Goal: Task Accomplishment & Management: Use online tool/utility

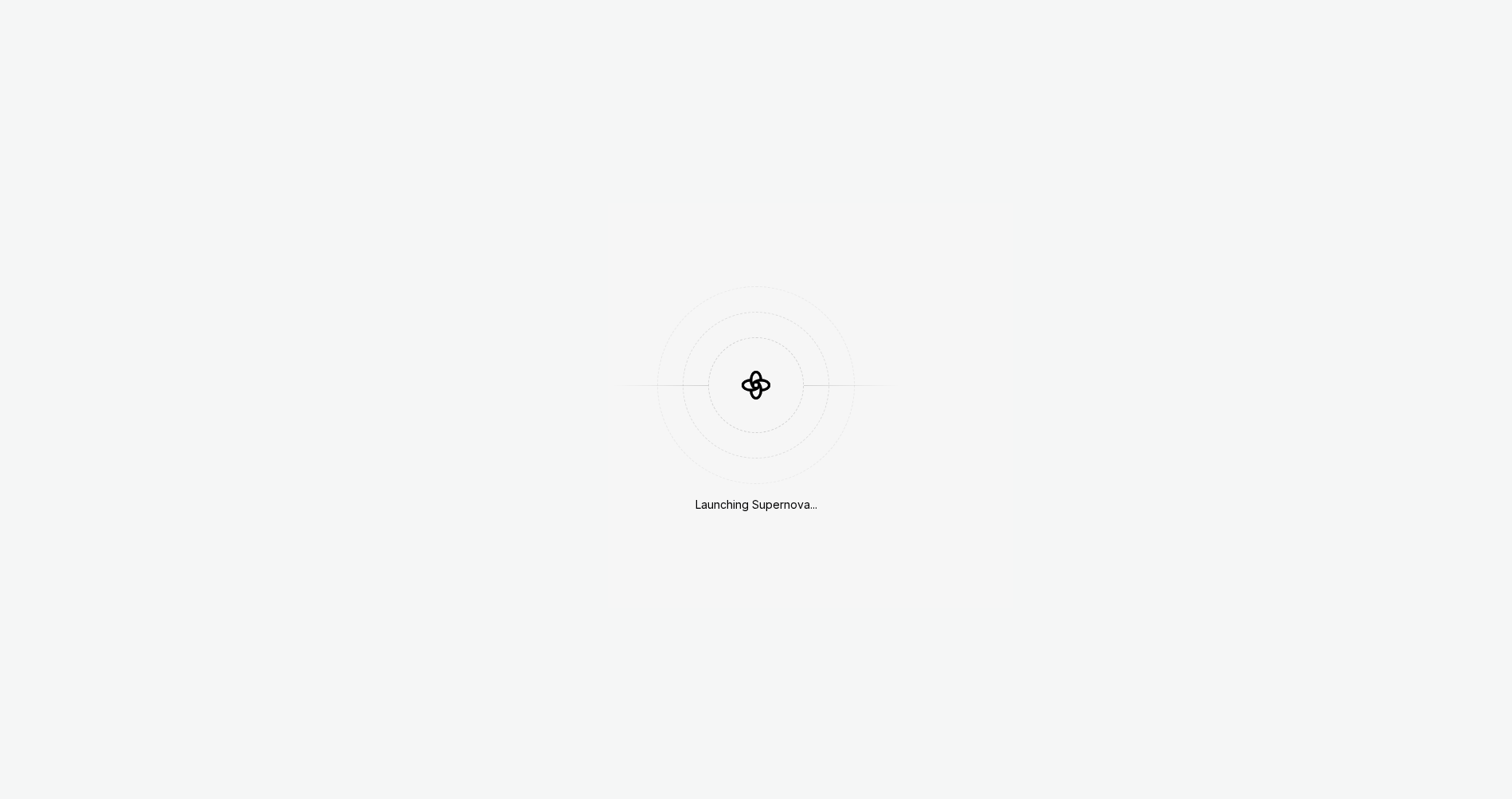
click at [845, 281] on div "Launching Supernova..." at bounding box center [756, 400] width 1512 height 799
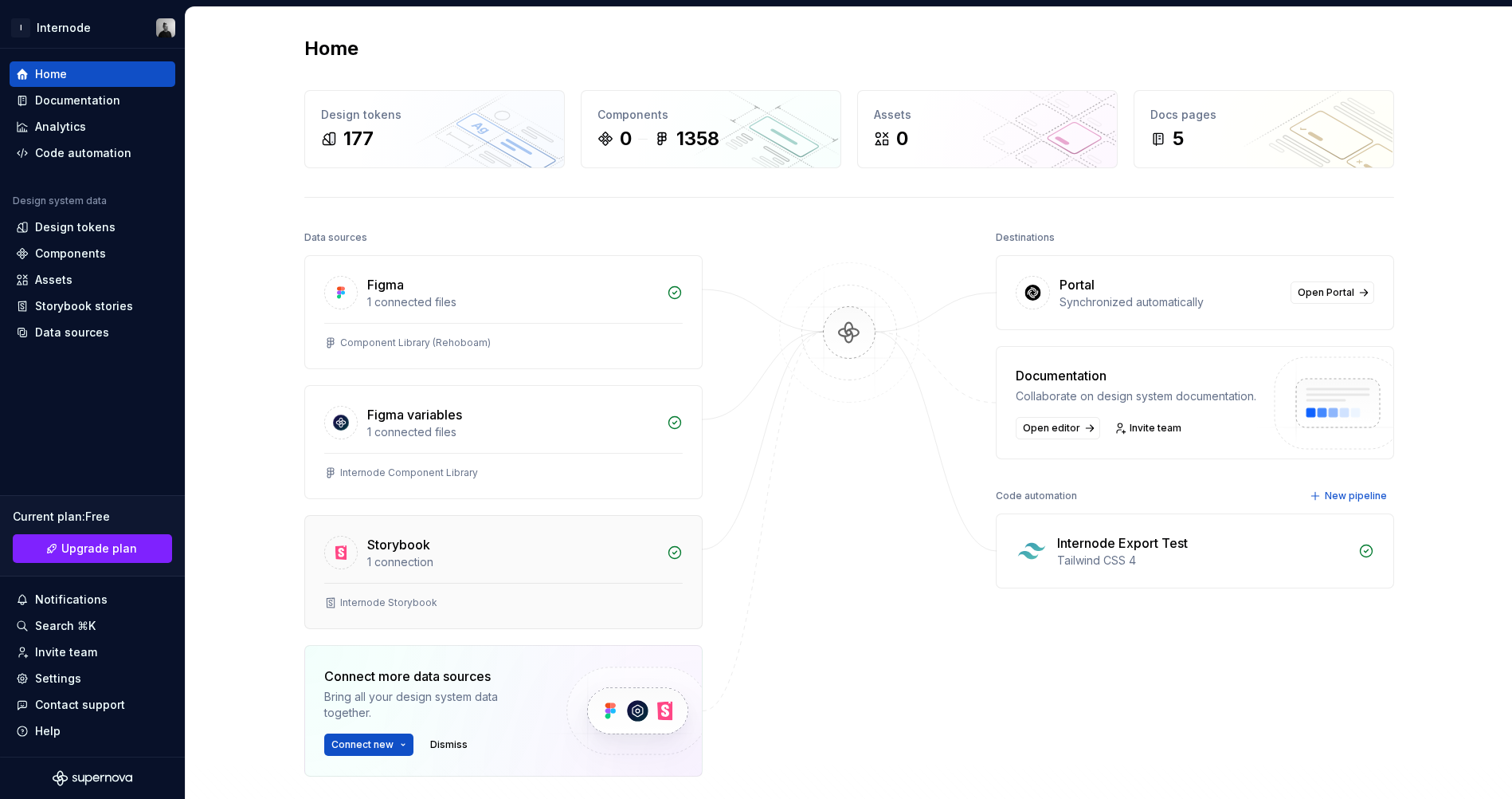
click at [595, 549] on div "Storybook" at bounding box center [512, 544] width 290 height 20
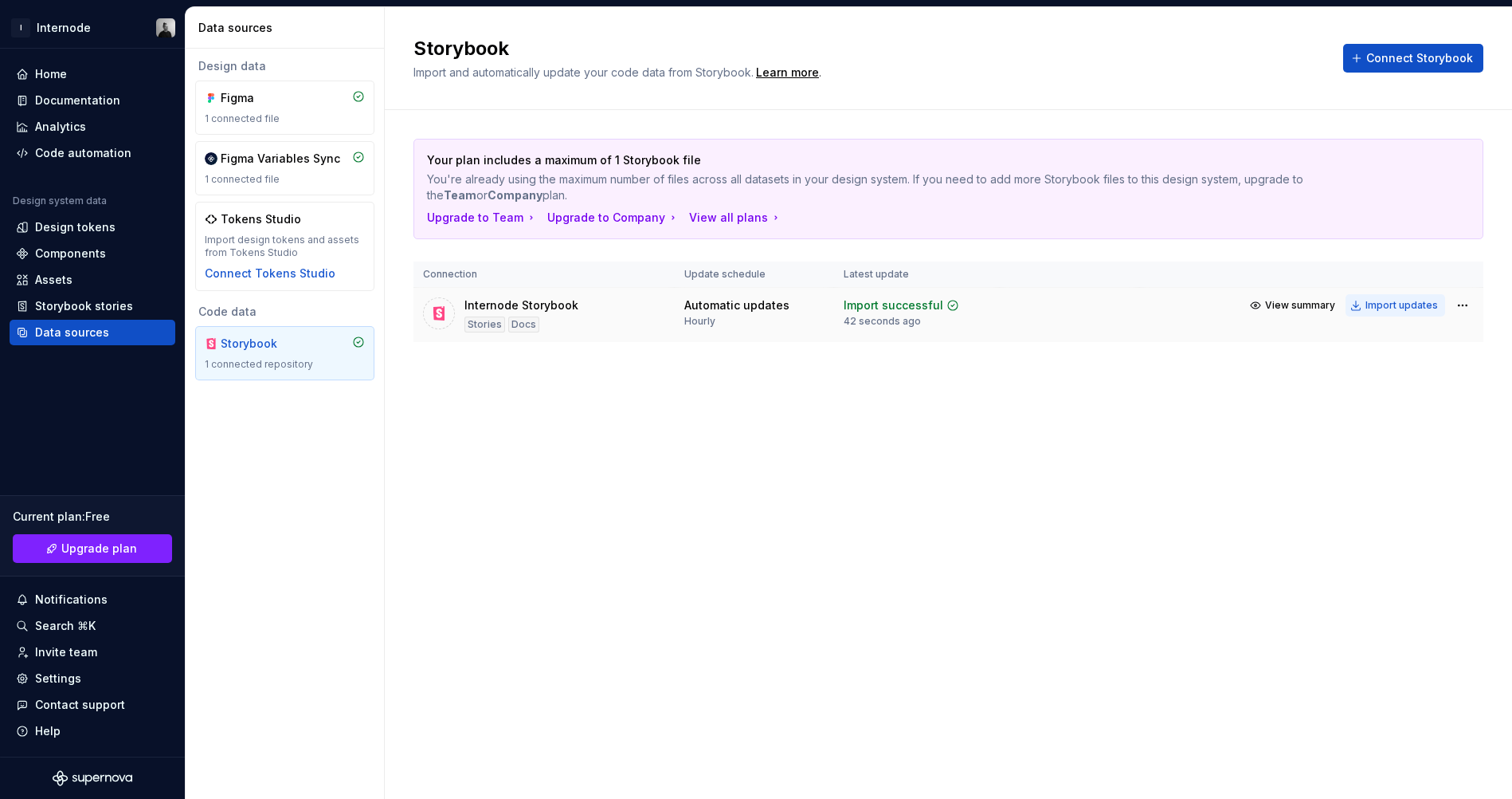
click at [1390, 299] on div "Import updates" at bounding box center [1402, 305] width 73 height 12
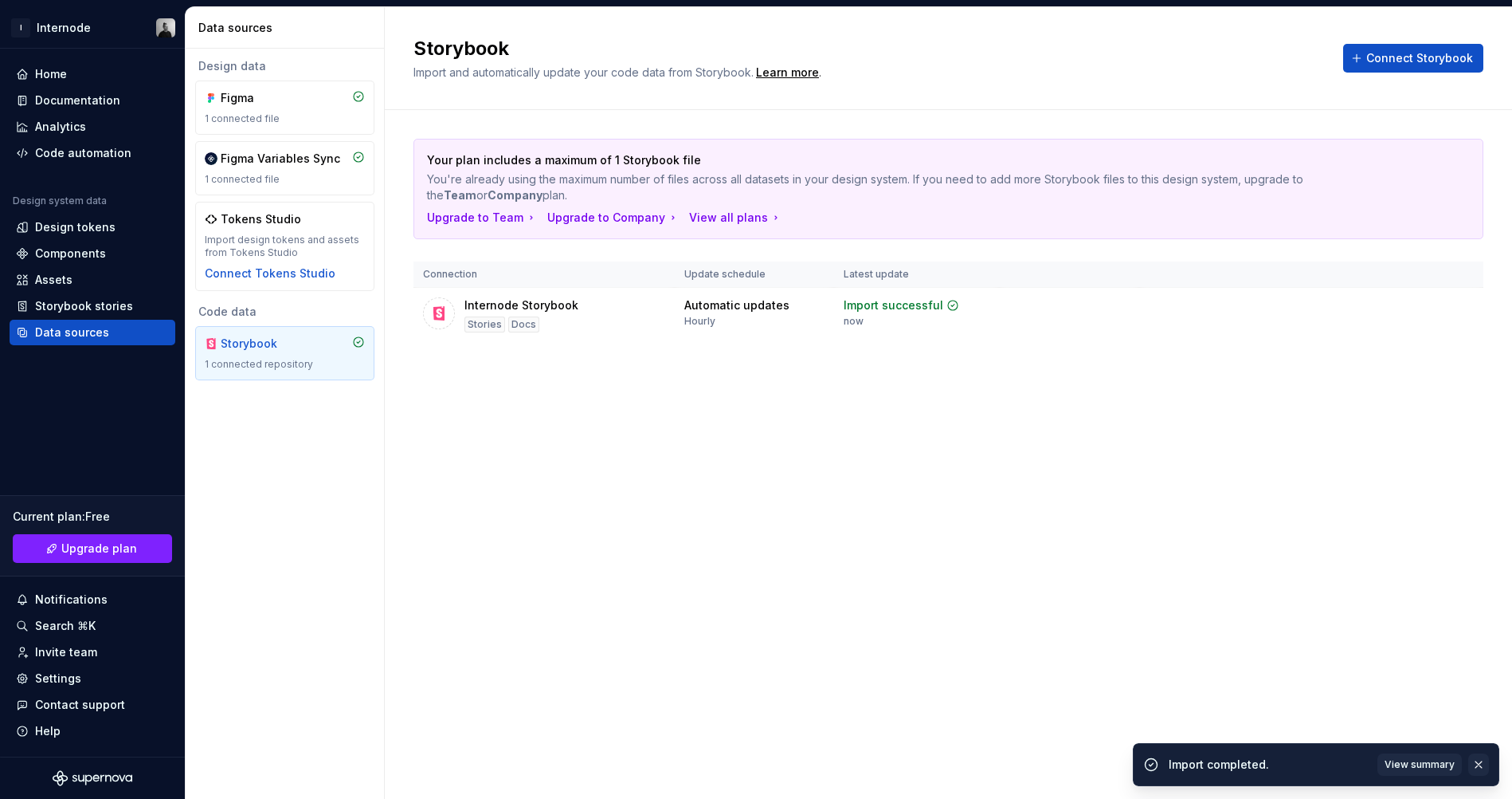
click at [1482, 762] on button "button" at bounding box center [1478, 763] width 20 height 22
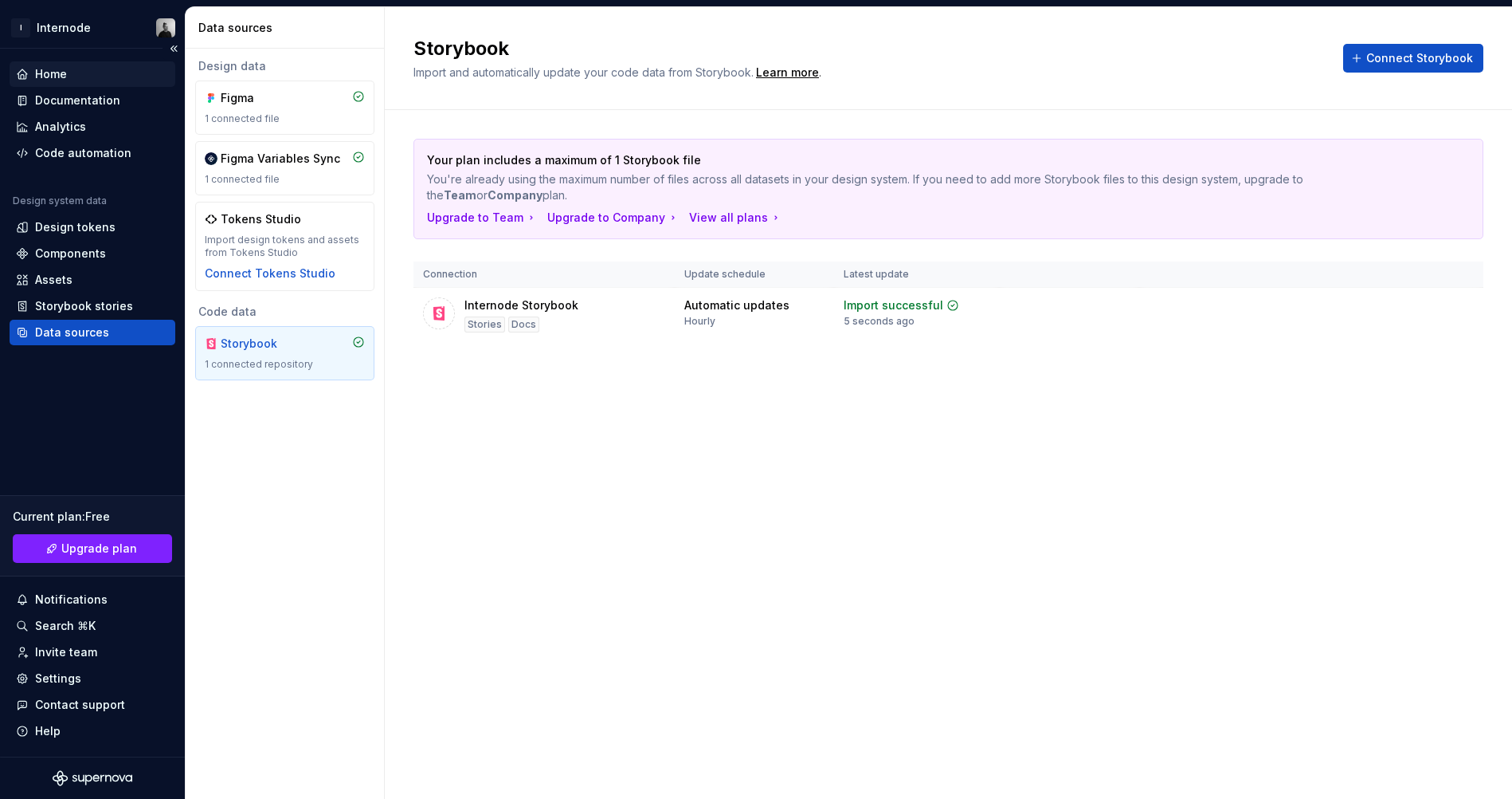
click at [87, 69] on div "Home" at bounding box center [92, 75] width 153 height 16
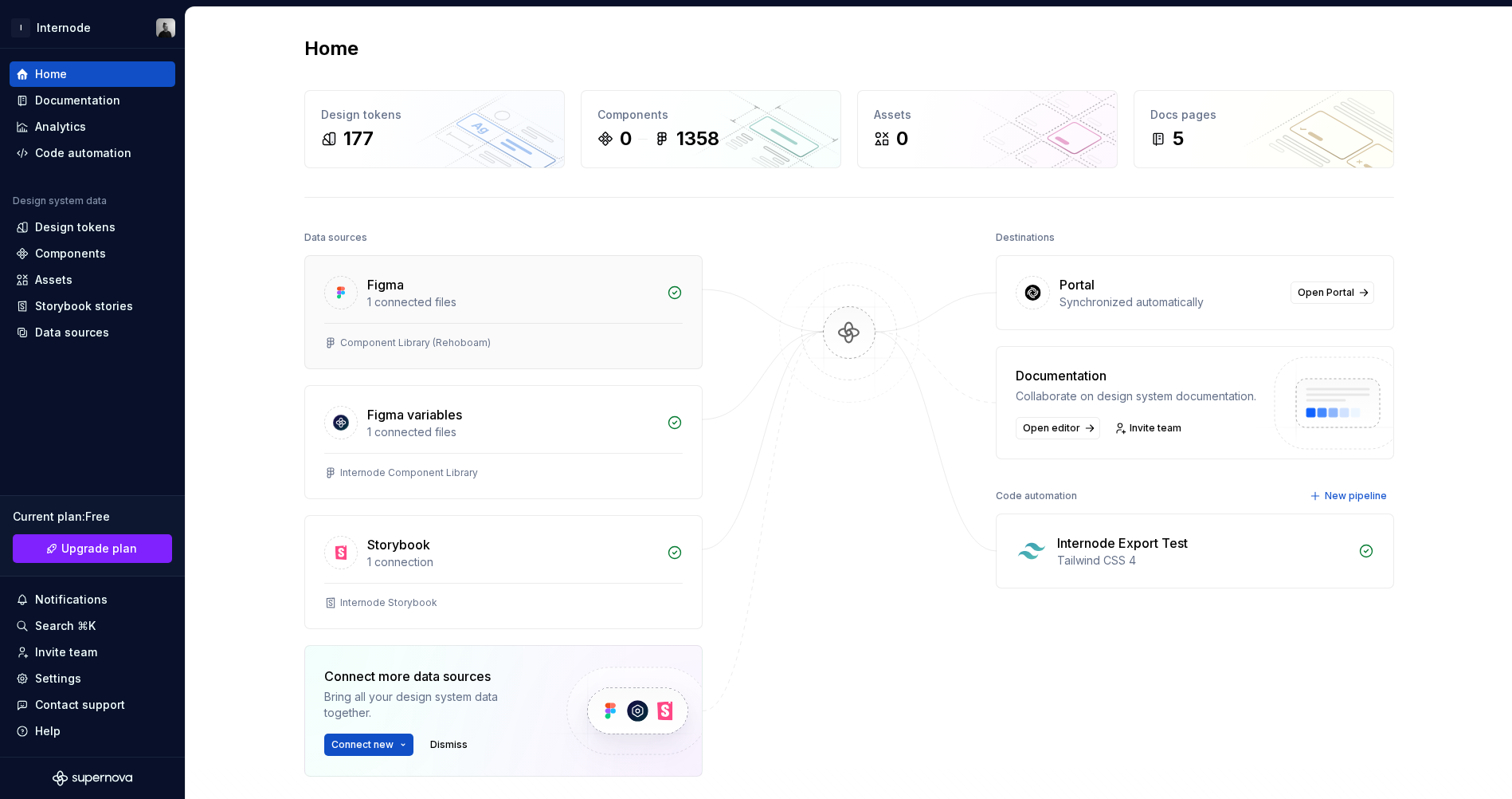
click at [529, 312] on div "Figma 1 connected files" at bounding box center [503, 289] width 397 height 67
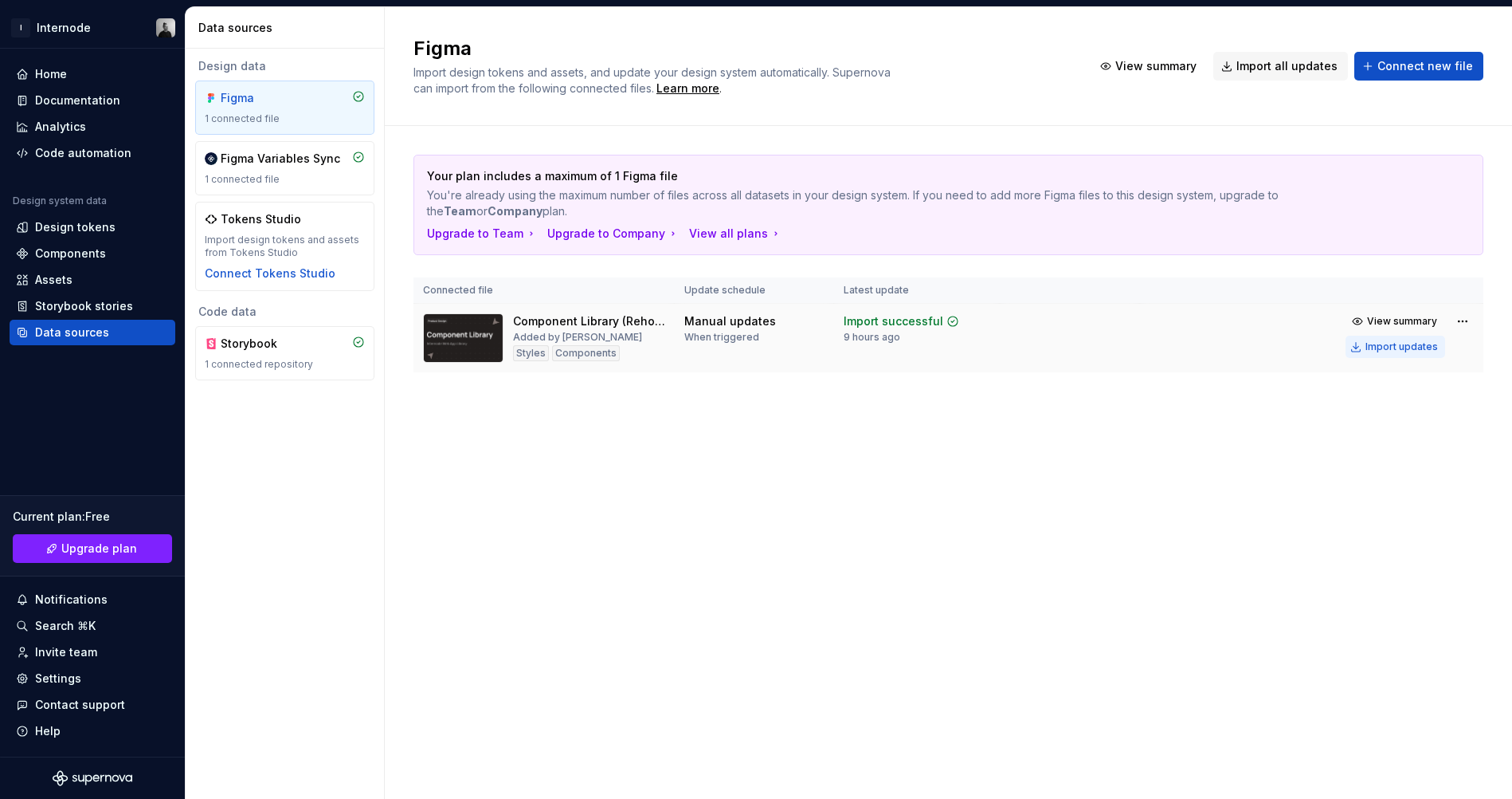
click at [1409, 336] on button "Import updates" at bounding box center [1395, 346] width 99 height 22
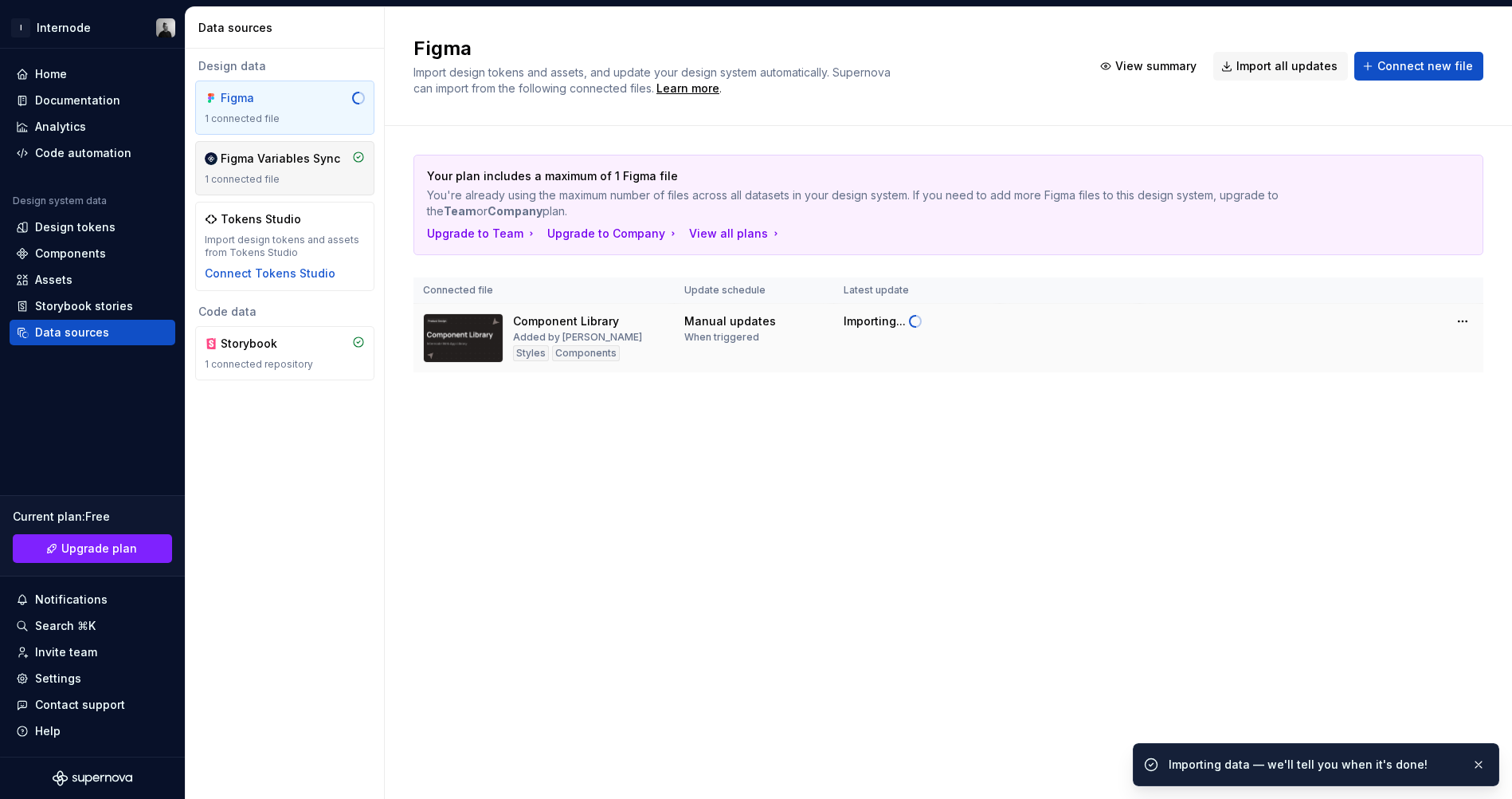
click at [291, 170] on div "Figma Variables Sync 1 connected file" at bounding box center [285, 169] width 160 height 36
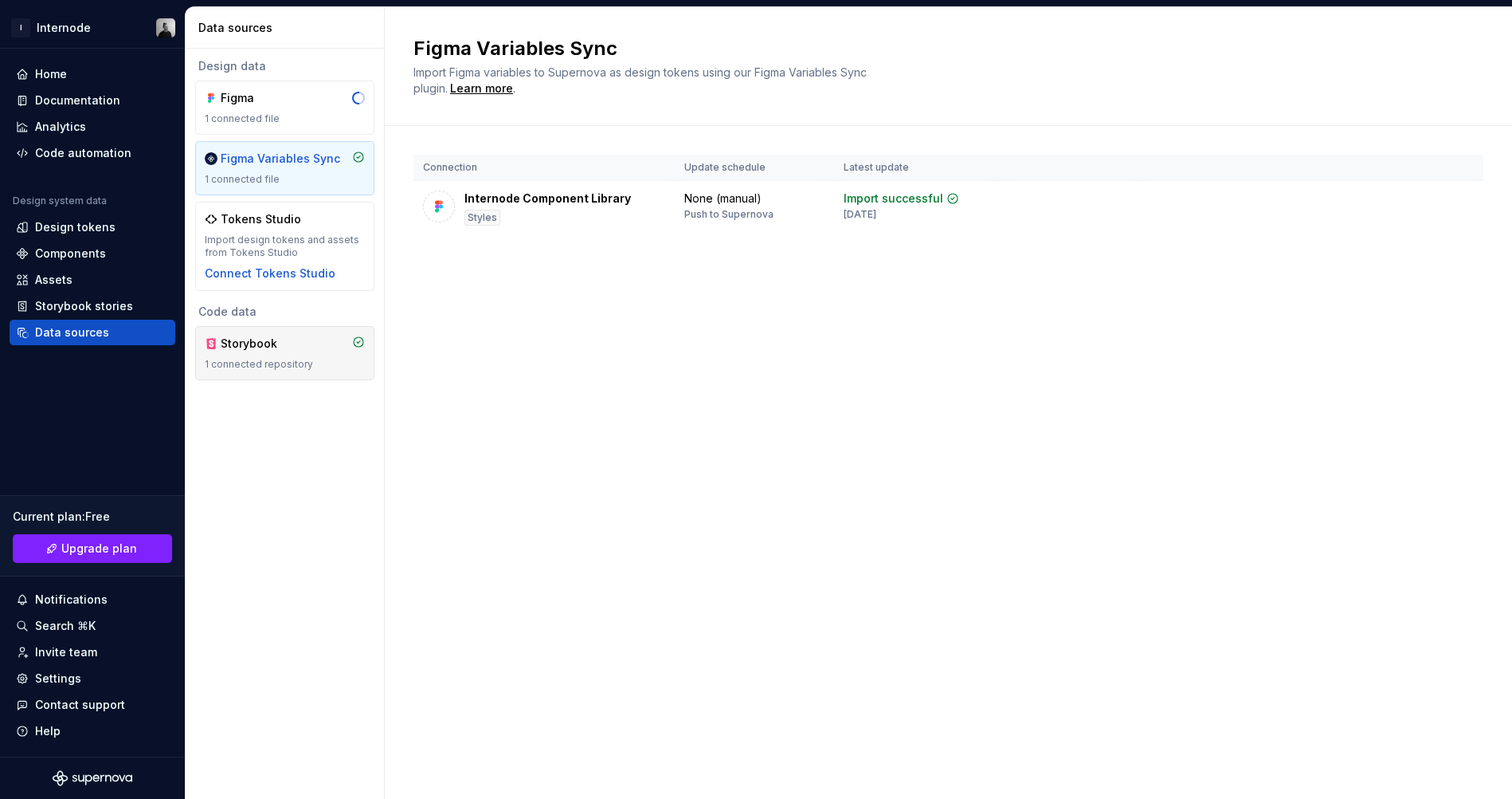
click at [318, 361] on div "1 connected repository" at bounding box center [285, 364] width 160 height 12
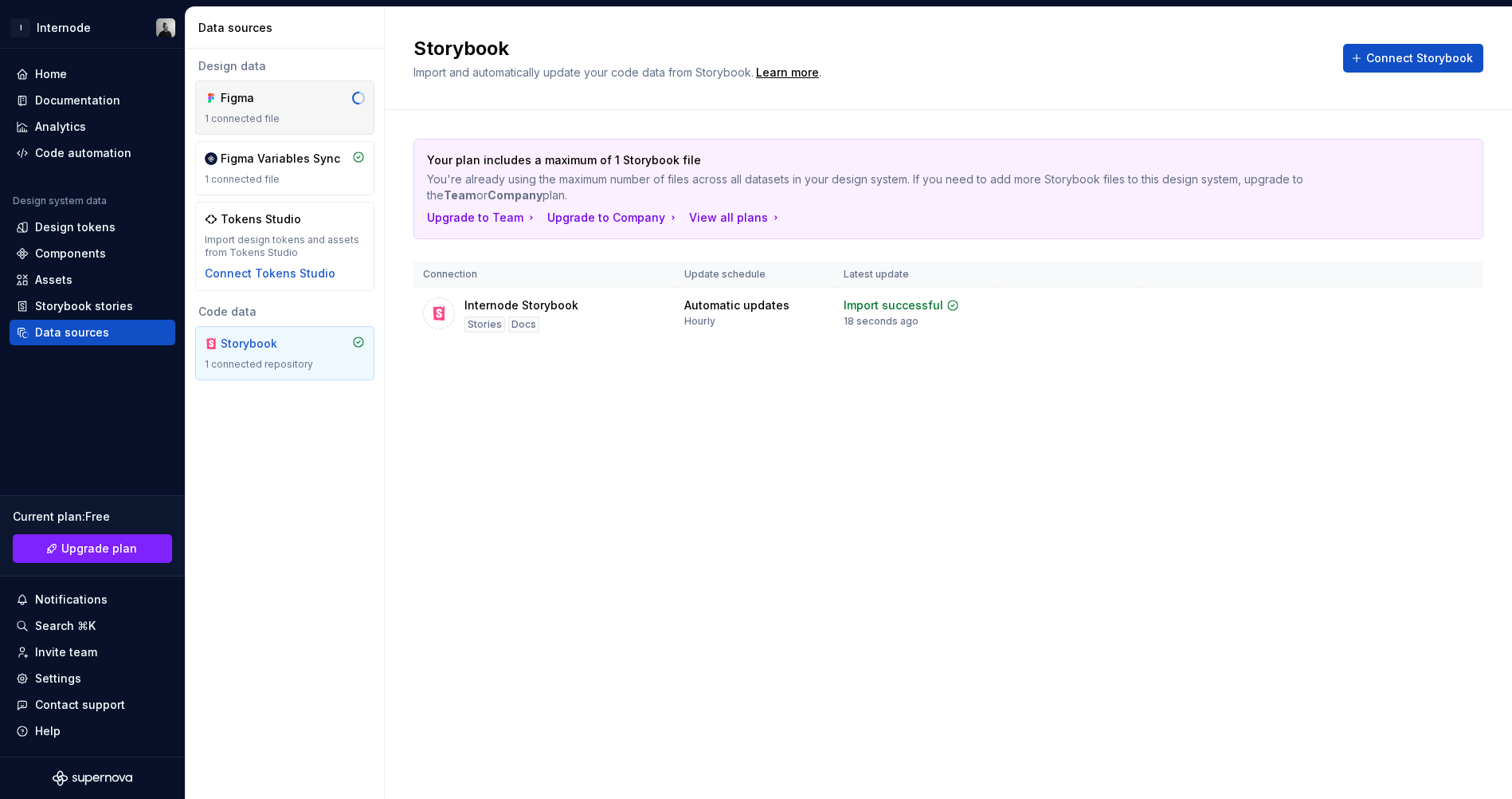
click at [313, 121] on div "1 connected file" at bounding box center [285, 119] width 160 height 12
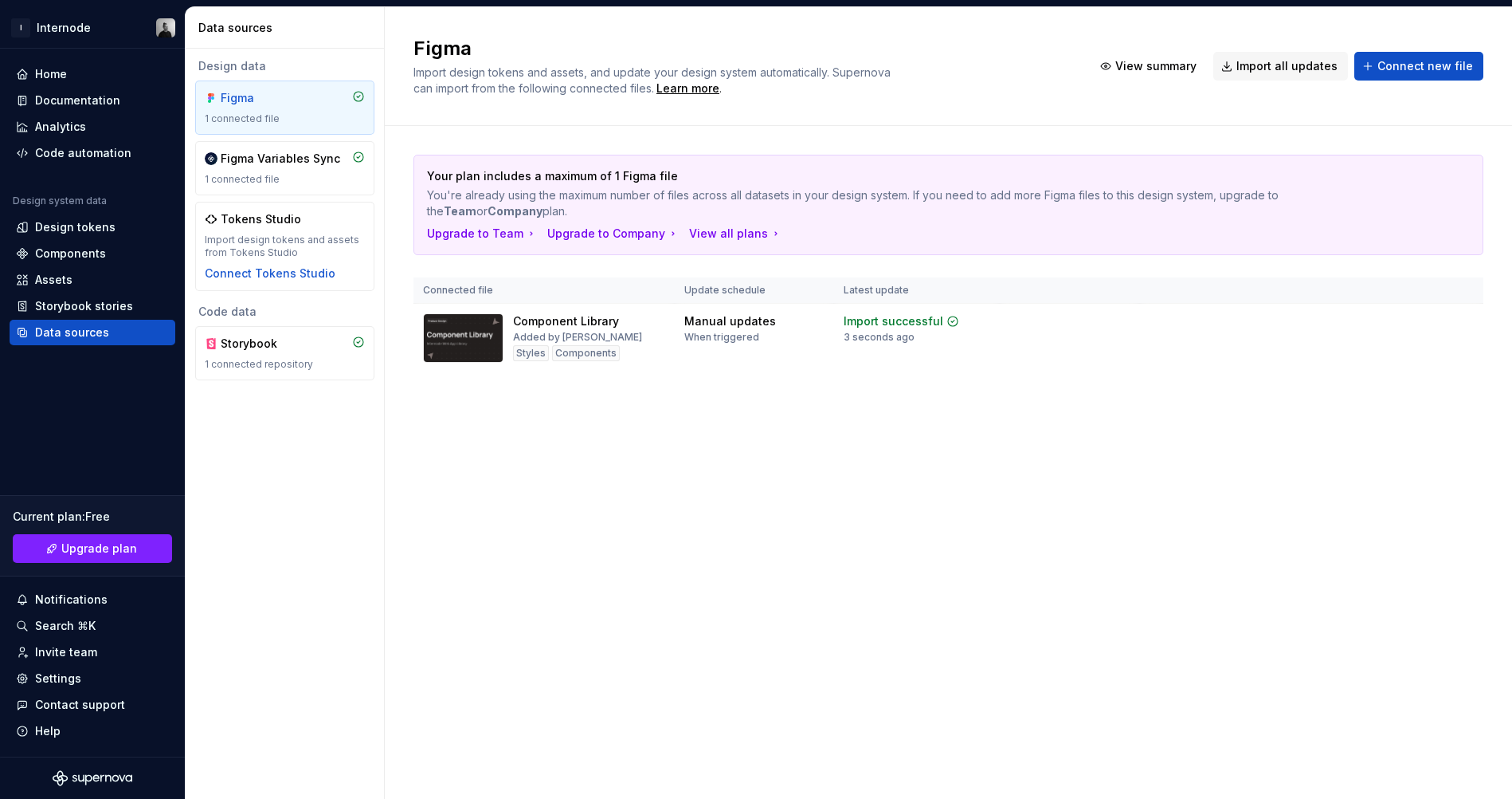
click at [1067, 316] on div "Your plan includes a maximum of 1 Figma file You're already using the maximum n…" at bounding box center [949, 280] width 1070 height 307
click at [87, 297] on div "Storybook stories" at bounding box center [92, 305] width 166 height 26
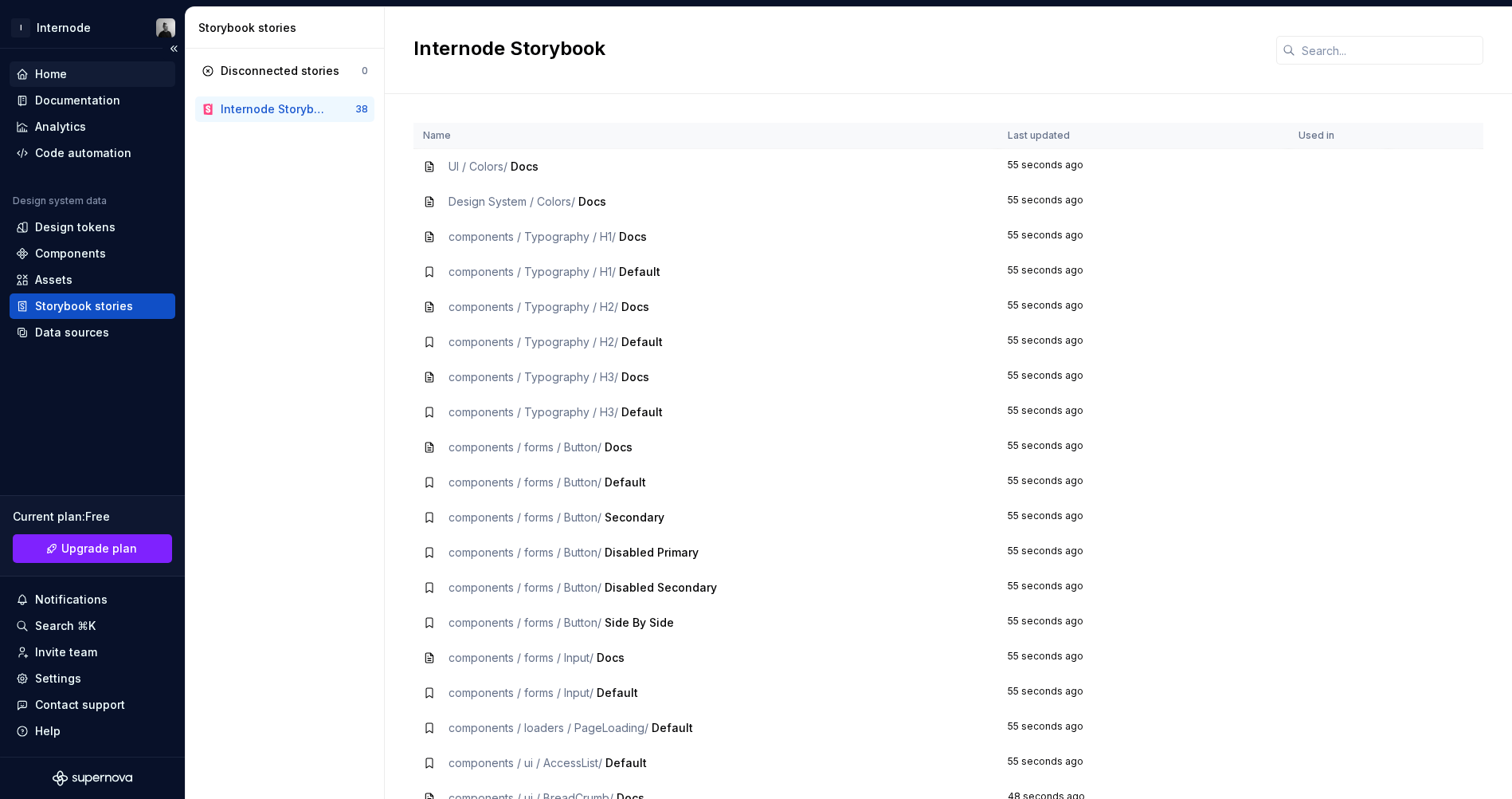
click at [80, 71] on div "Home" at bounding box center [92, 75] width 153 height 16
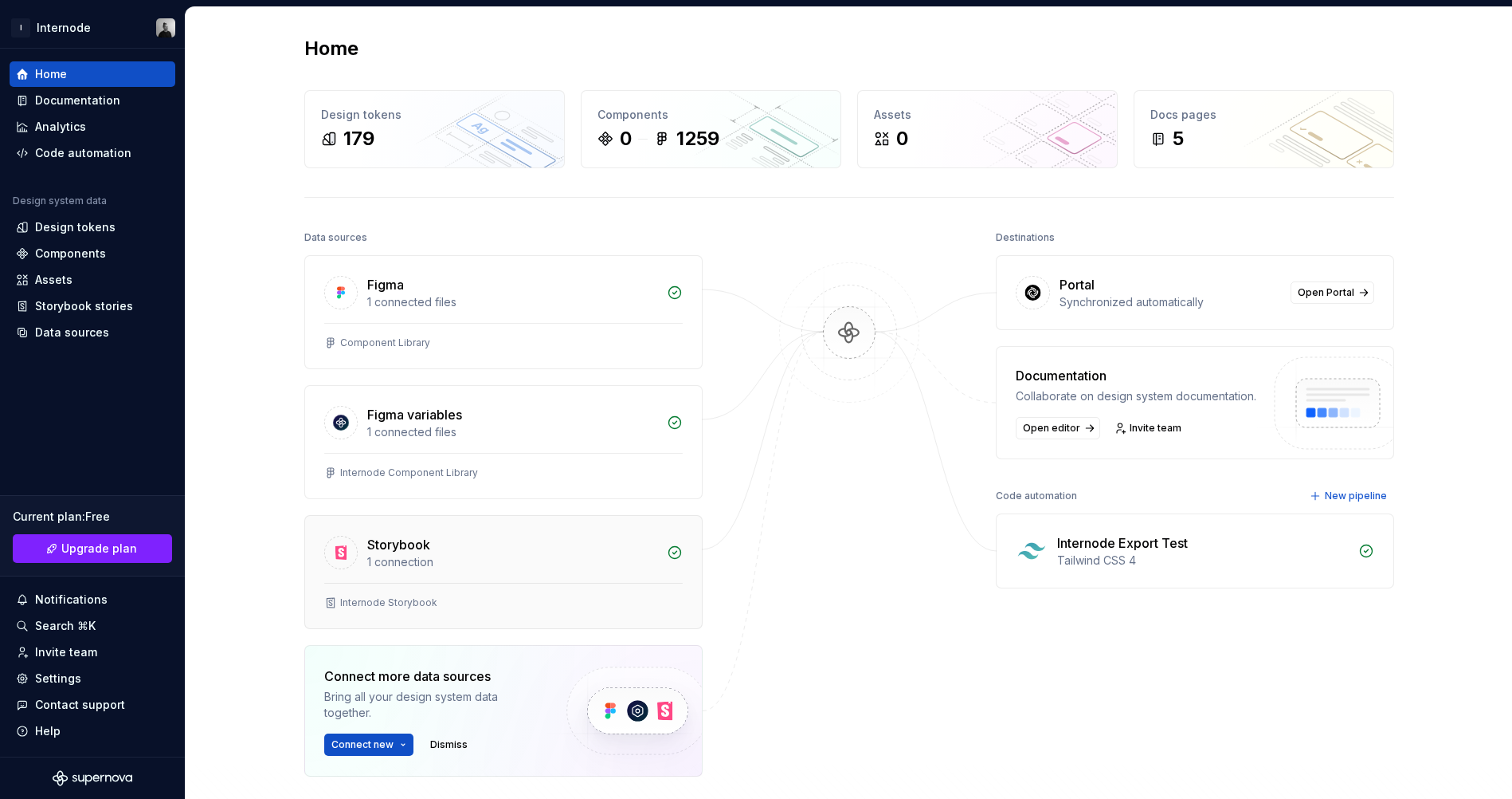
click at [397, 572] on div "Storybook 1 connection" at bounding box center [503, 549] width 397 height 67
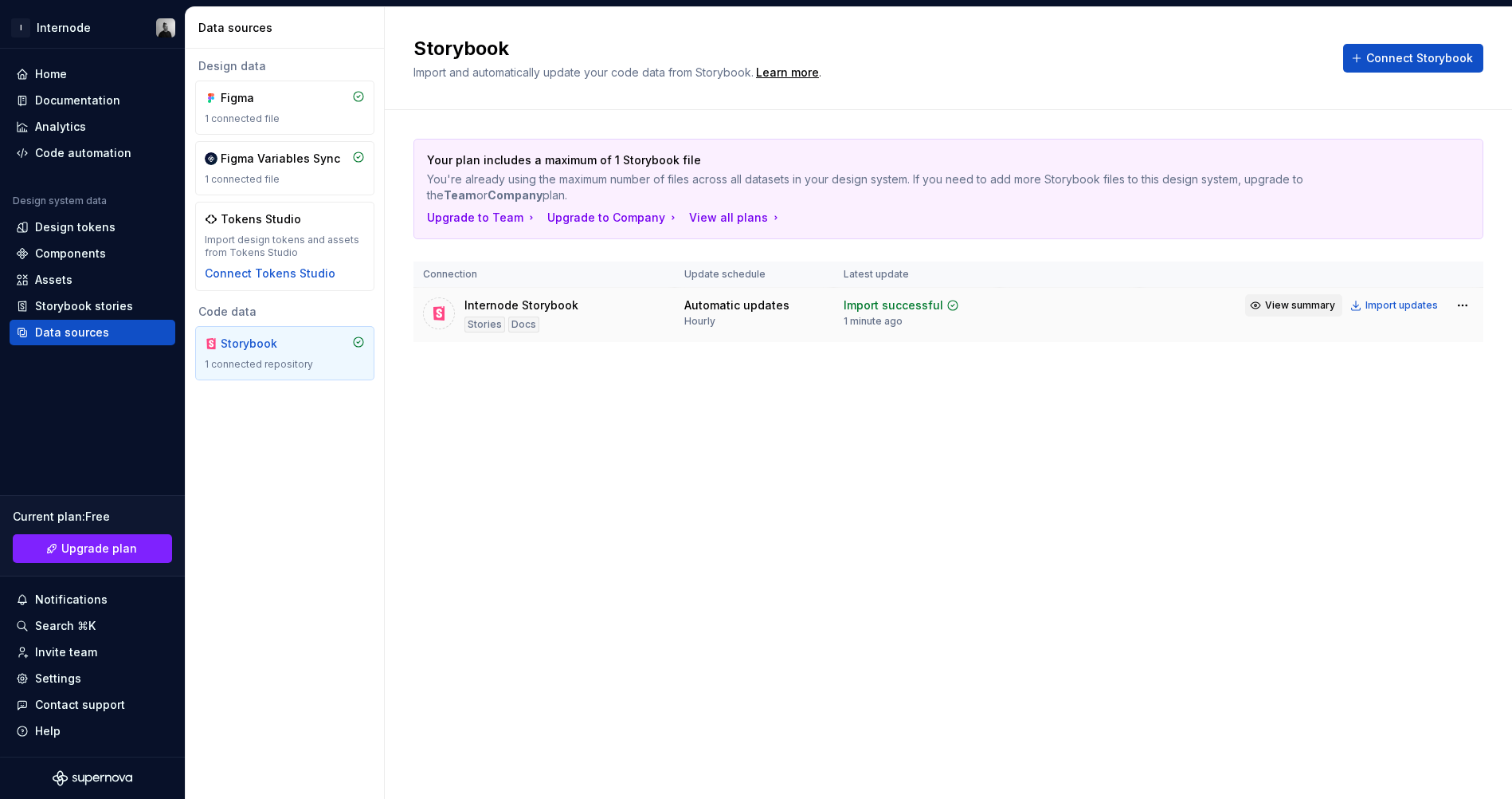
click at [1310, 299] on span "View summary" at bounding box center [1300, 305] width 70 height 12
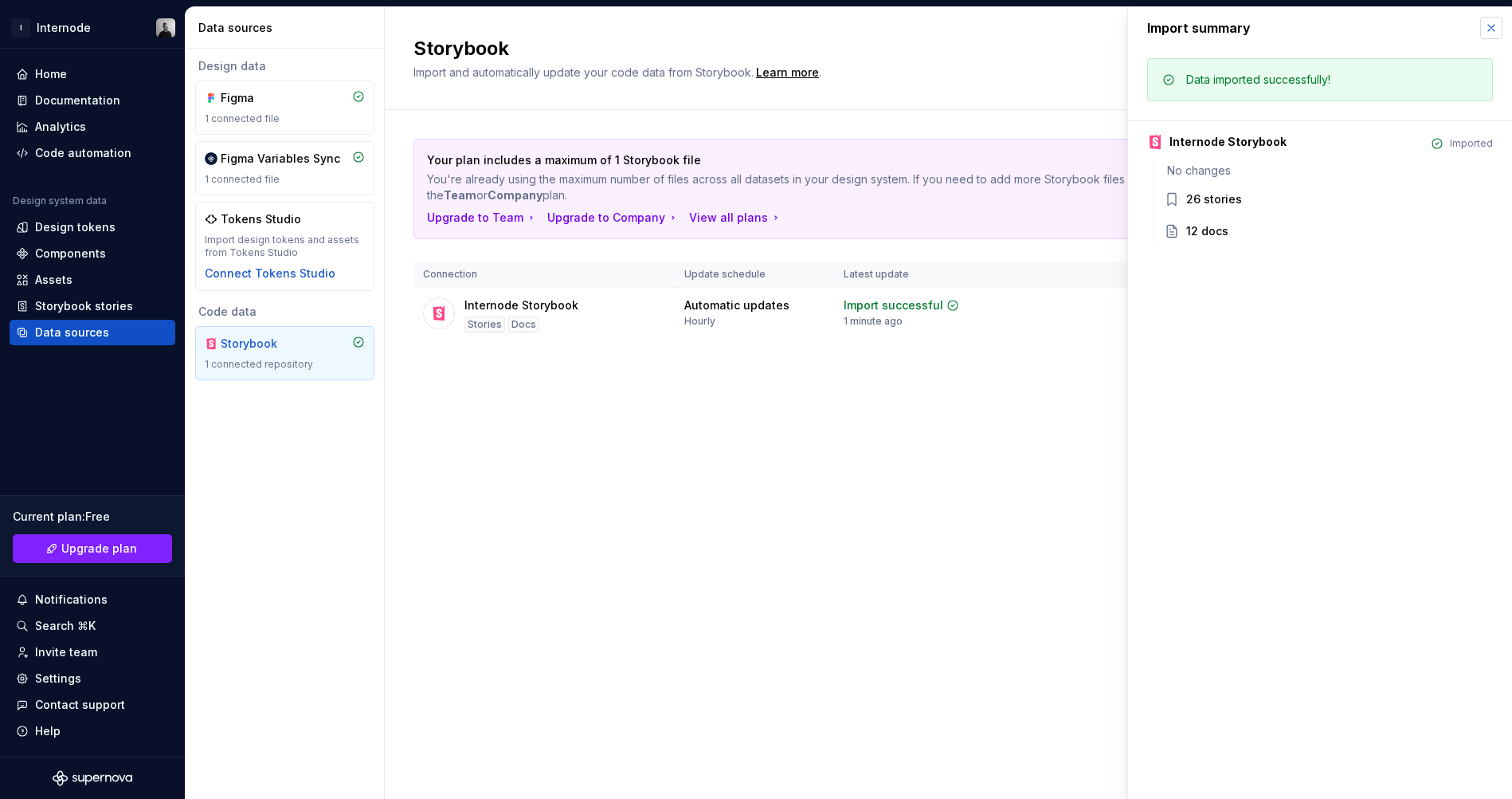
click at [1484, 27] on button "button" at bounding box center [1491, 28] width 22 height 22
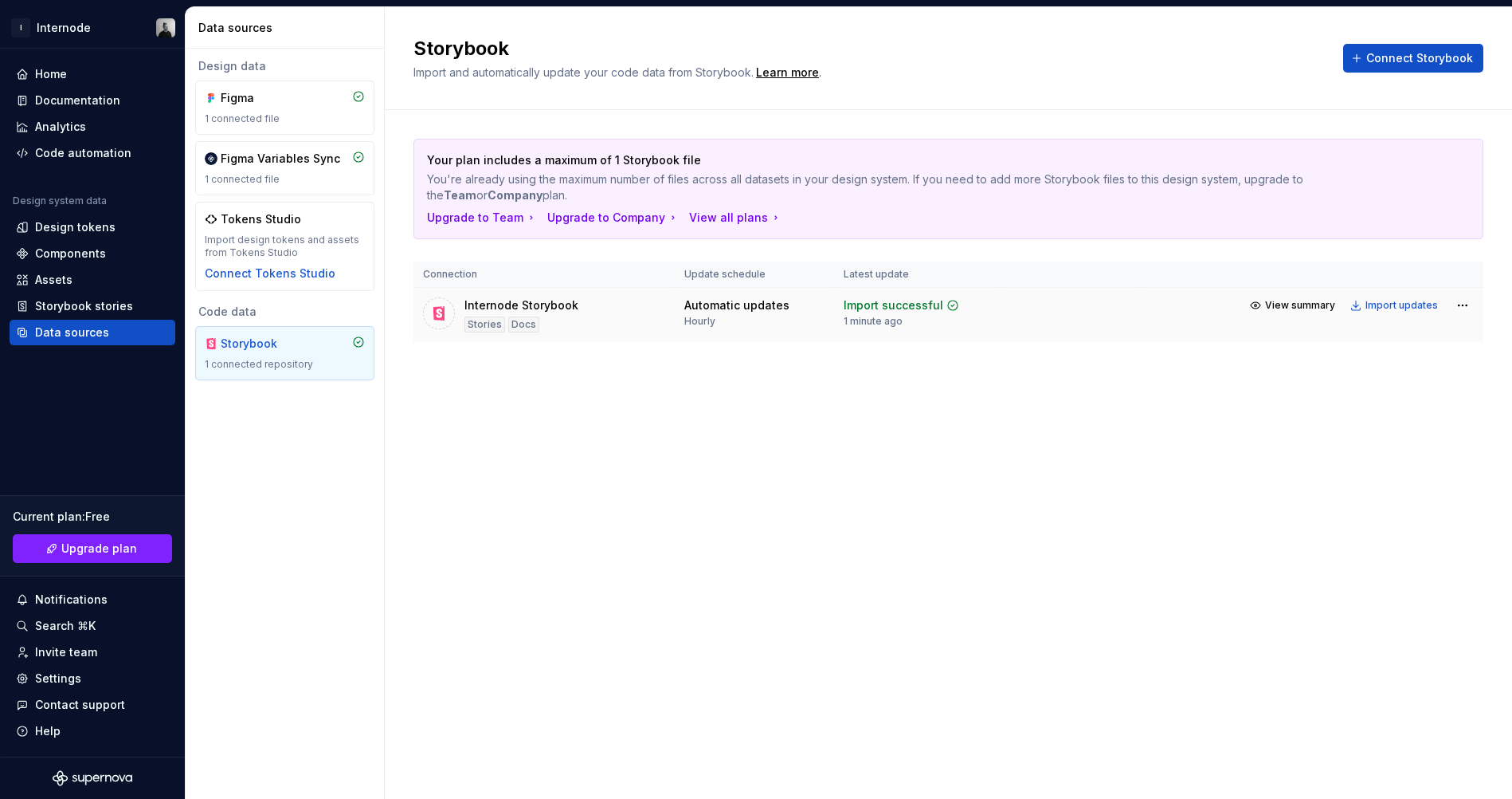
click at [1476, 288] on td "View summary Import updates" at bounding box center [1311, 305] width 343 height 36
click at [1464, 260] on html "I Internode Home Documentation Analytics Code automation Design system data Des…" at bounding box center [756, 400] width 1512 height 799
click at [1429, 314] on link "Open Storybook" at bounding box center [1406, 317] width 120 height 16
click at [93, 342] on div "Data sources" at bounding box center [92, 332] width 166 height 26
click at [299, 347] on div "Storybook" at bounding box center [285, 344] width 160 height 16
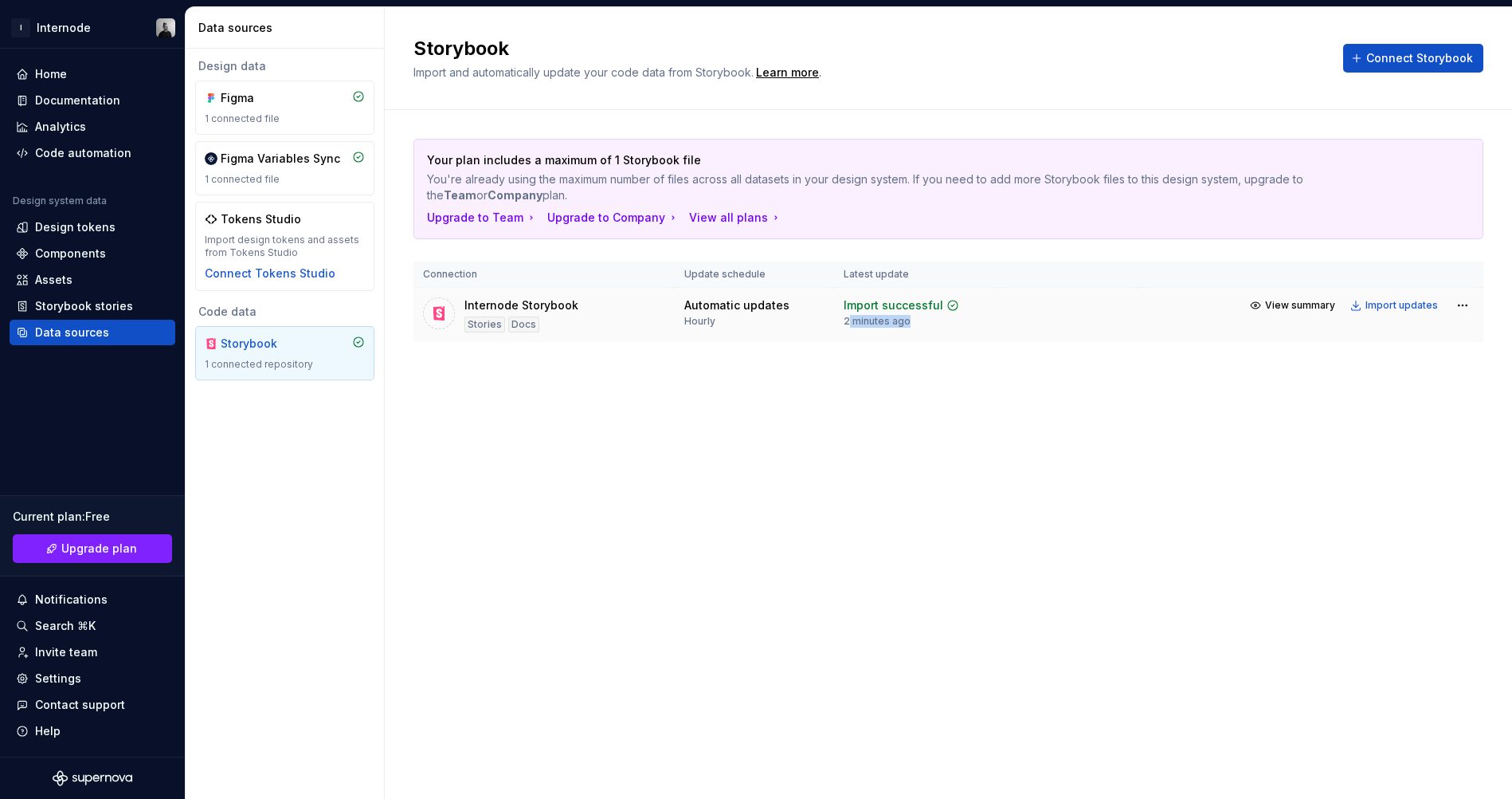
drag, startPoint x: 847, startPoint y: 277, endPoint x: 924, endPoint y: 285, distance: 77.4
click at [924, 288] on td "Import successful 2 minutes ago" at bounding box center [917, 315] width 166 height 55
click at [90, 305] on div "Storybook stories" at bounding box center [84, 306] width 98 height 16
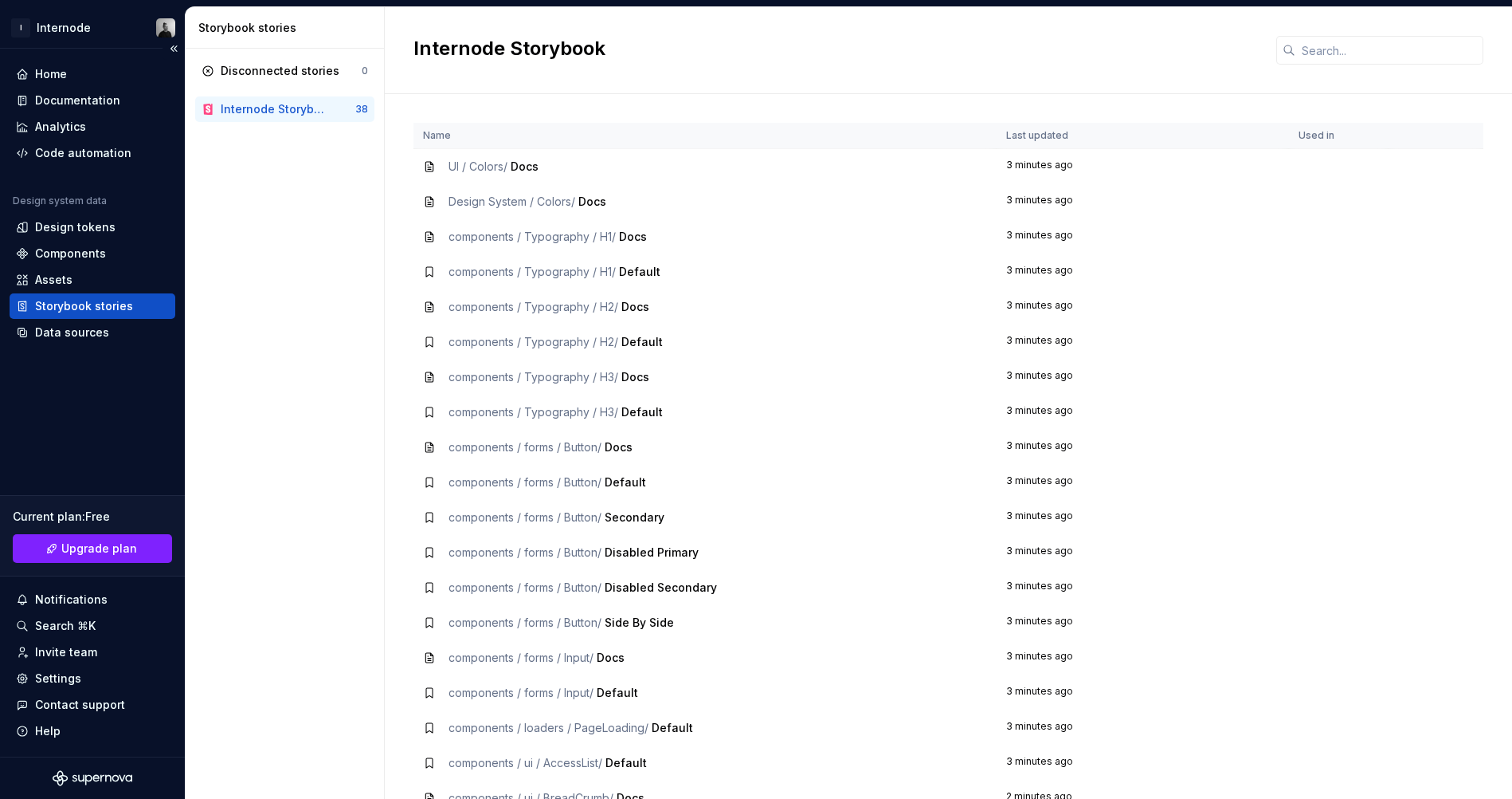
click at [75, 308] on div "Storybook stories" at bounding box center [84, 306] width 98 height 16
click at [109, 328] on div "Data sources" at bounding box center [92, 332] width 153 height 16
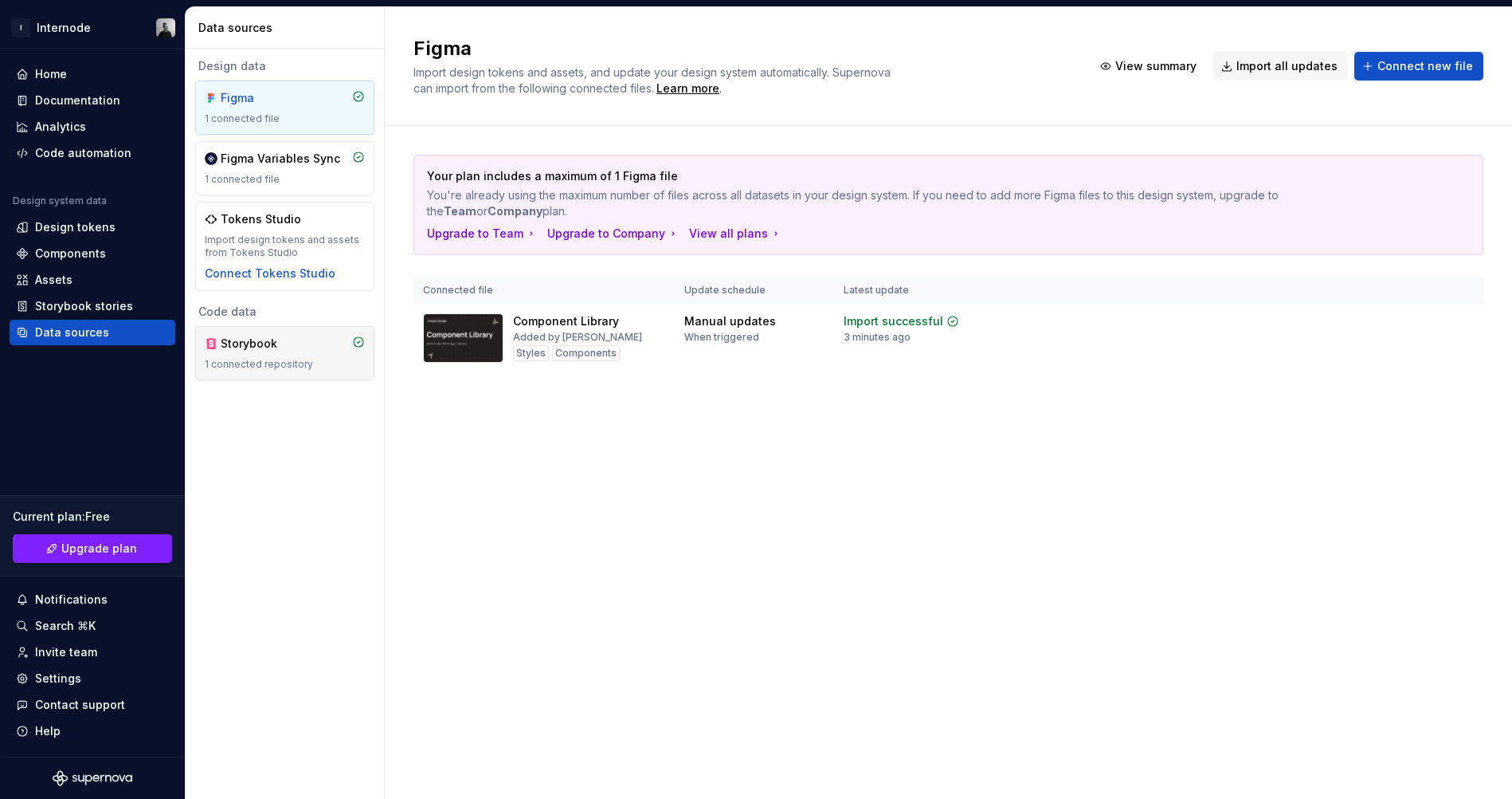
click at [321, 353] on div "Storybook 1 connected repository" at bounding box center [285, 353] width 160 height 36
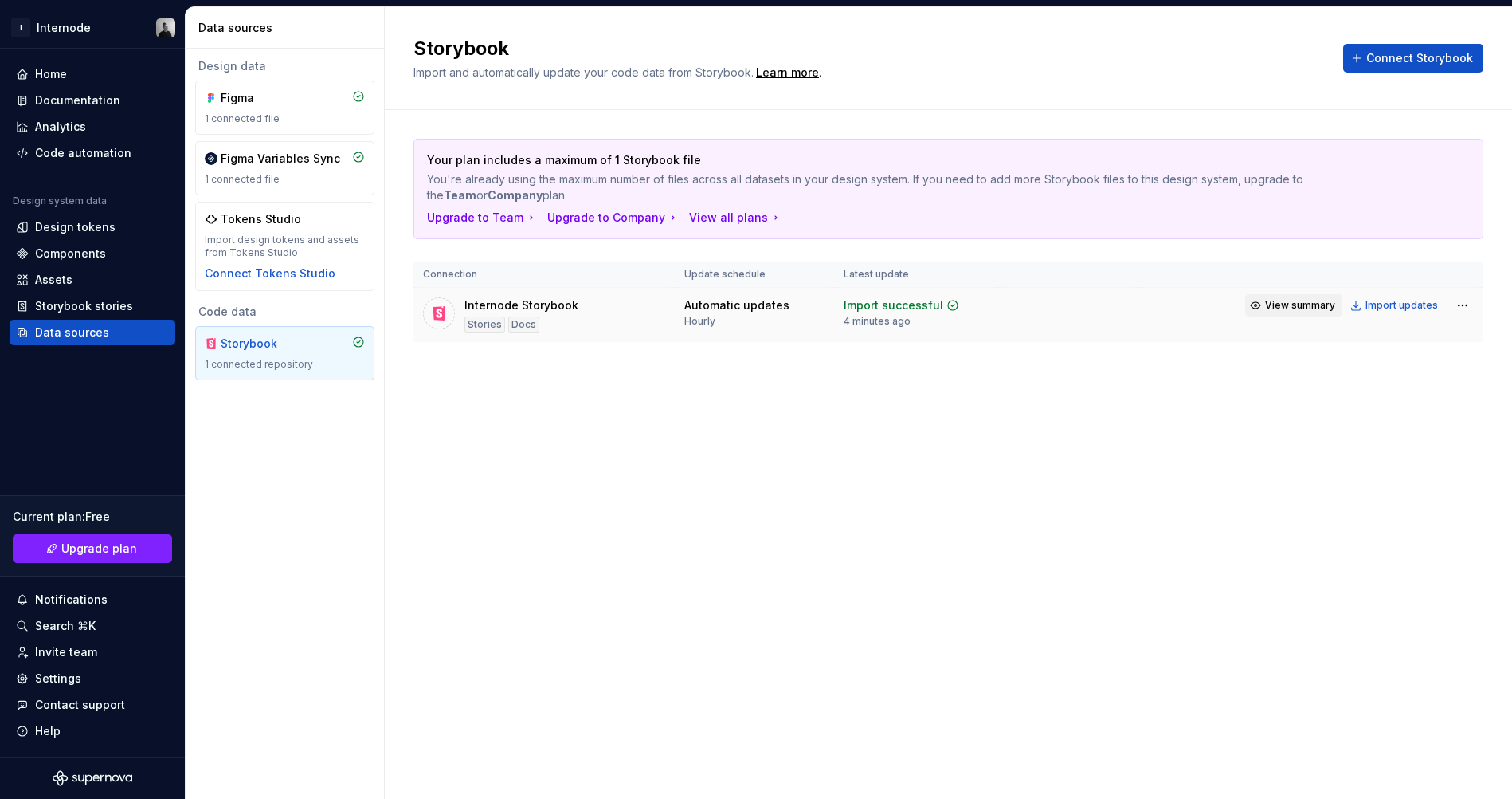
click at [1290, 299] on span "View summary" at bounding box center [1300, 305] width 70 height 12
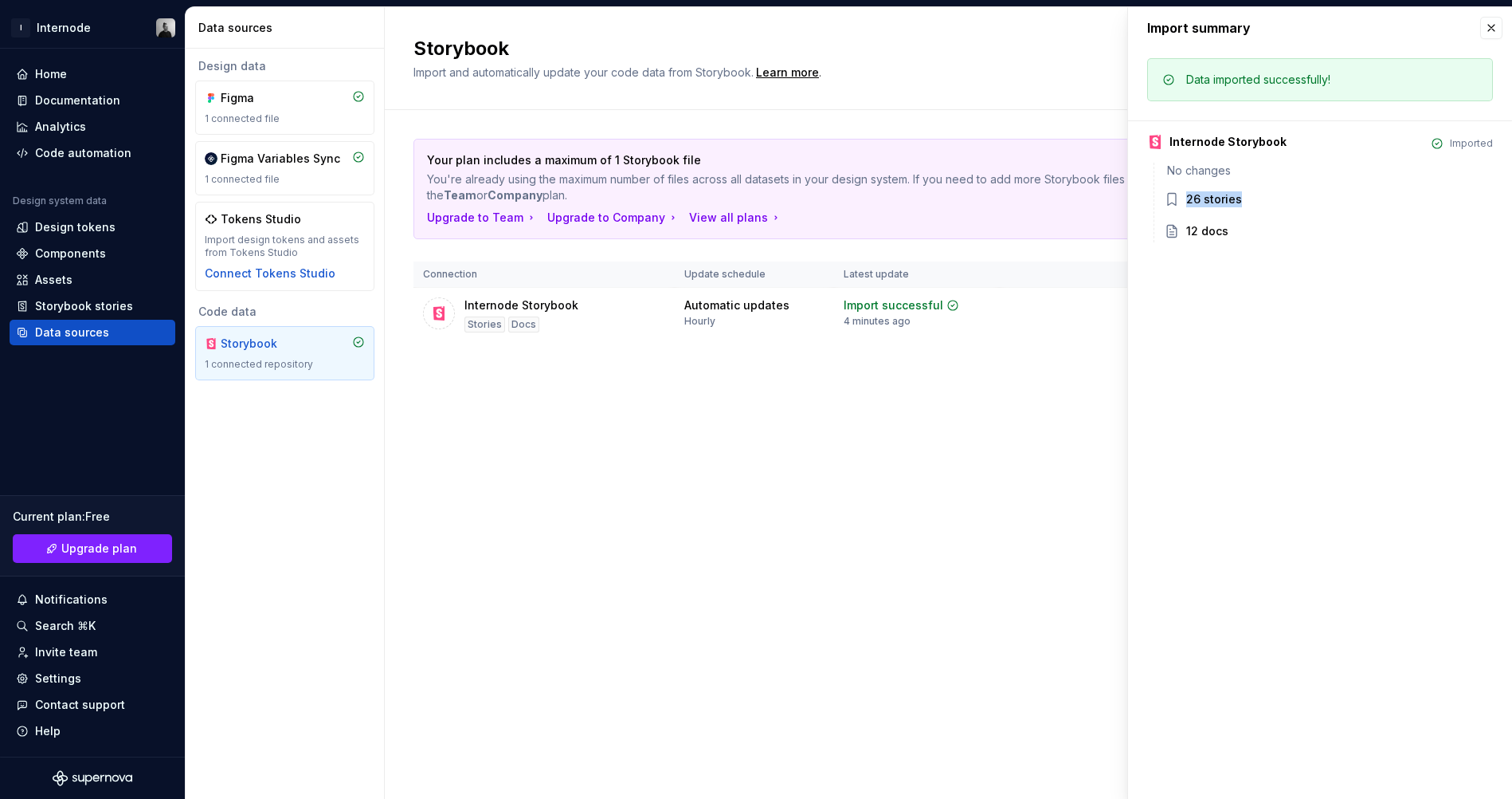
drag, startPoint x: 1188, startPoint y: 199, endPoint x: 1248, endPoint y: 203, distance: 60.1
click at [1248, 203] on div "26 stories" at bounding box center [1340, 199] width 307 height 16
click at [1493, 28] on button "button" at bounding box center [1491, 28] width 22 height 22
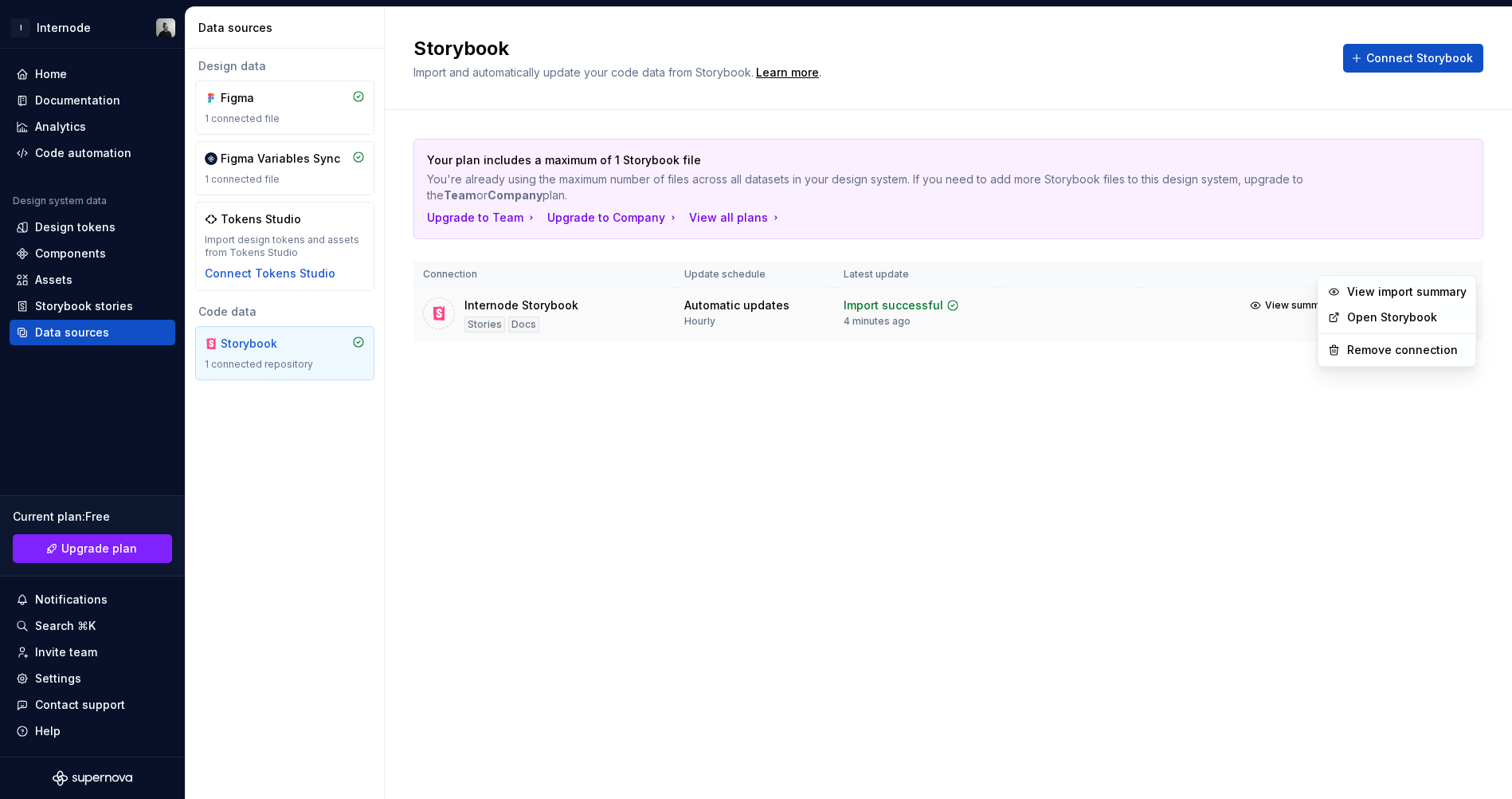
click at [1461, 261] on html "I Internode Home Documentation Analytics Code automation Design system data Des…" at bounding box center [756, 400] width 1512 height 799
click at [1375, 344] on div "Remove connection" at bounding box center [1406, 350] width 120 height 16
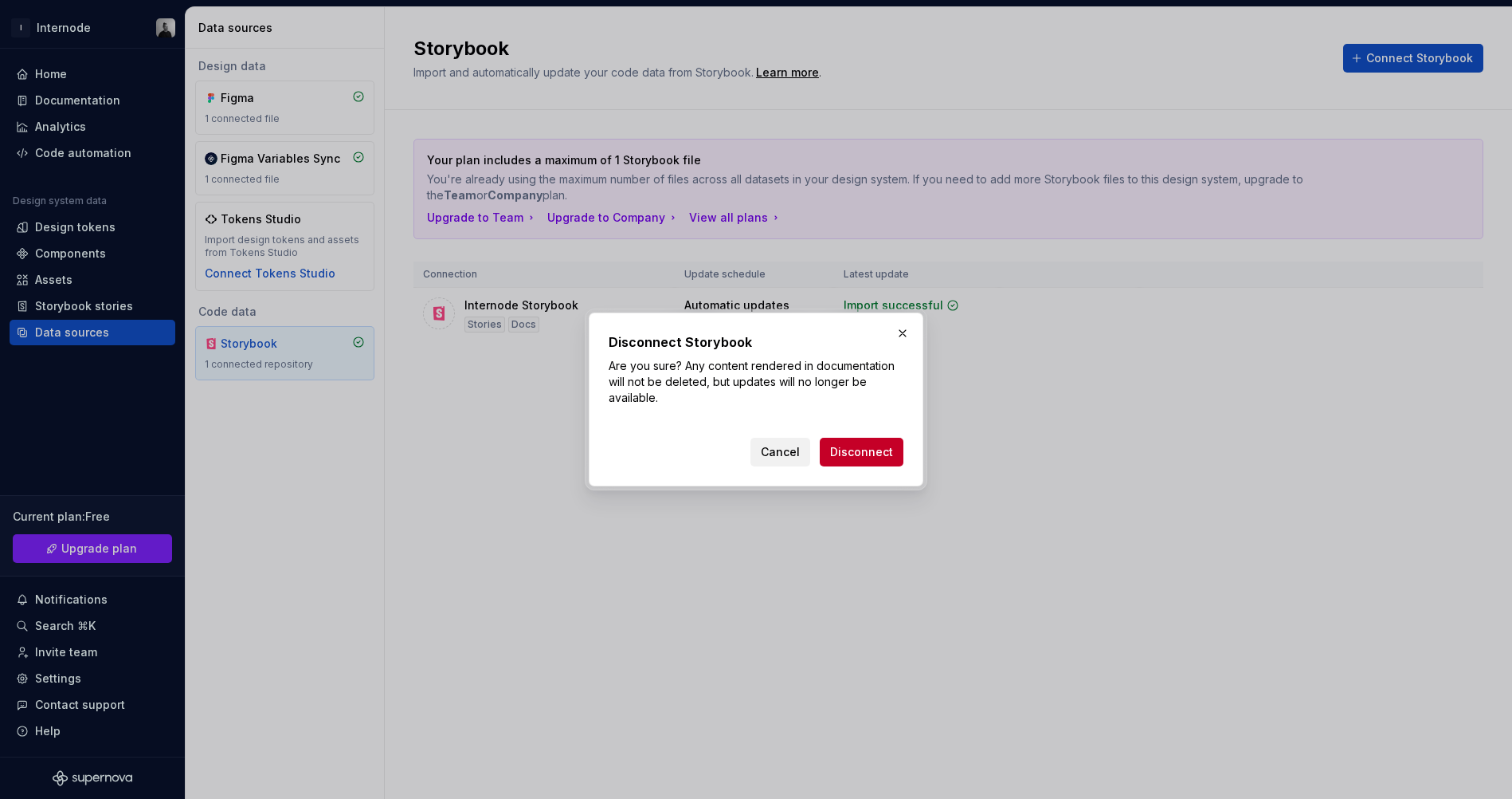
click at [776, 455] on span "Cancel" at bounding box center [780, 452] width 39 height 16
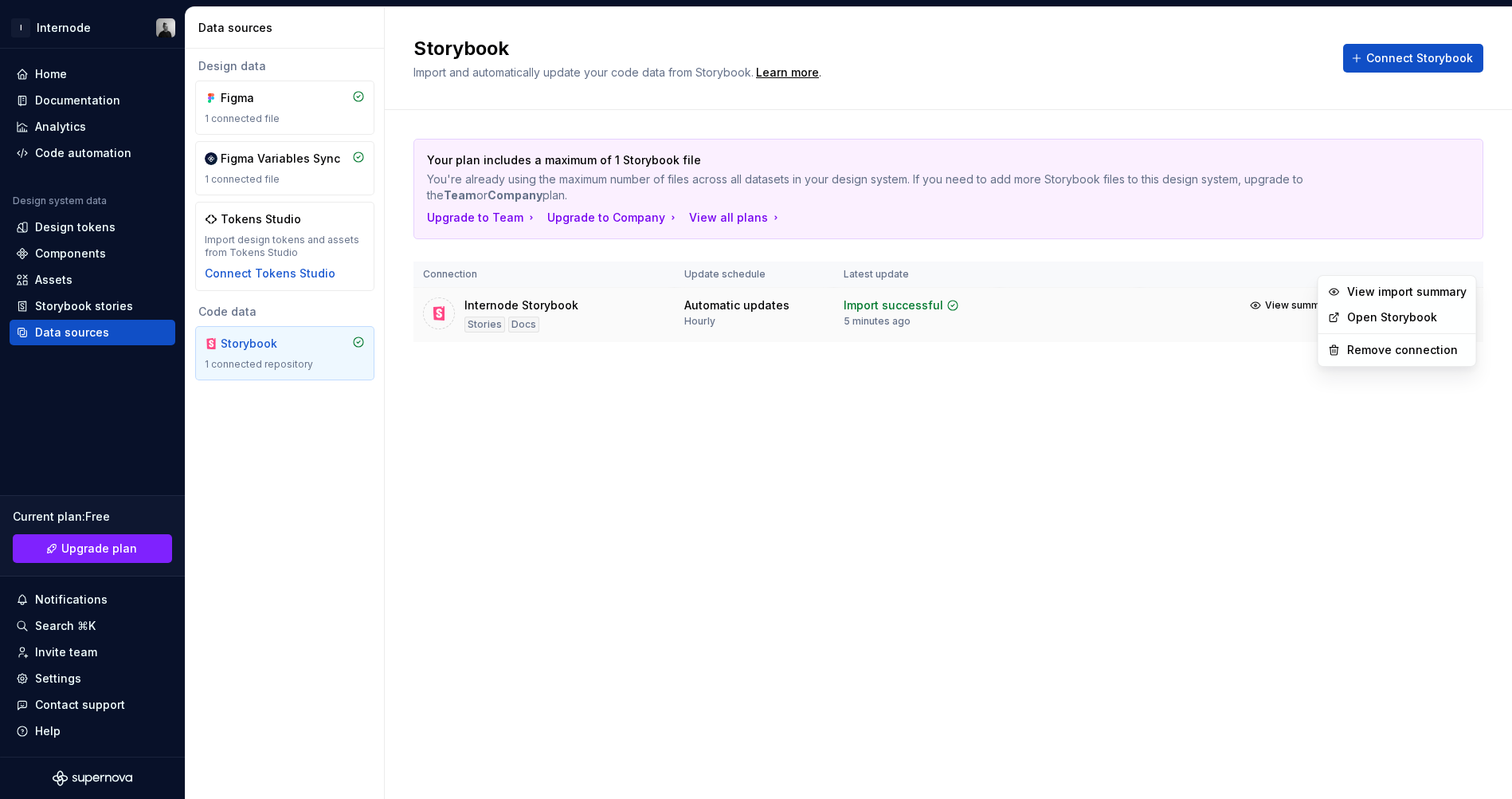
click at [1469, 261] on html "I Internode Home Documentation Analytics Code automation Design system data Des…" at bounding box center [756, 400] width 1512 height 799
click at [1409, 347] on div "Remove connection" at bounding box center [1406, 350] width 120 height 16
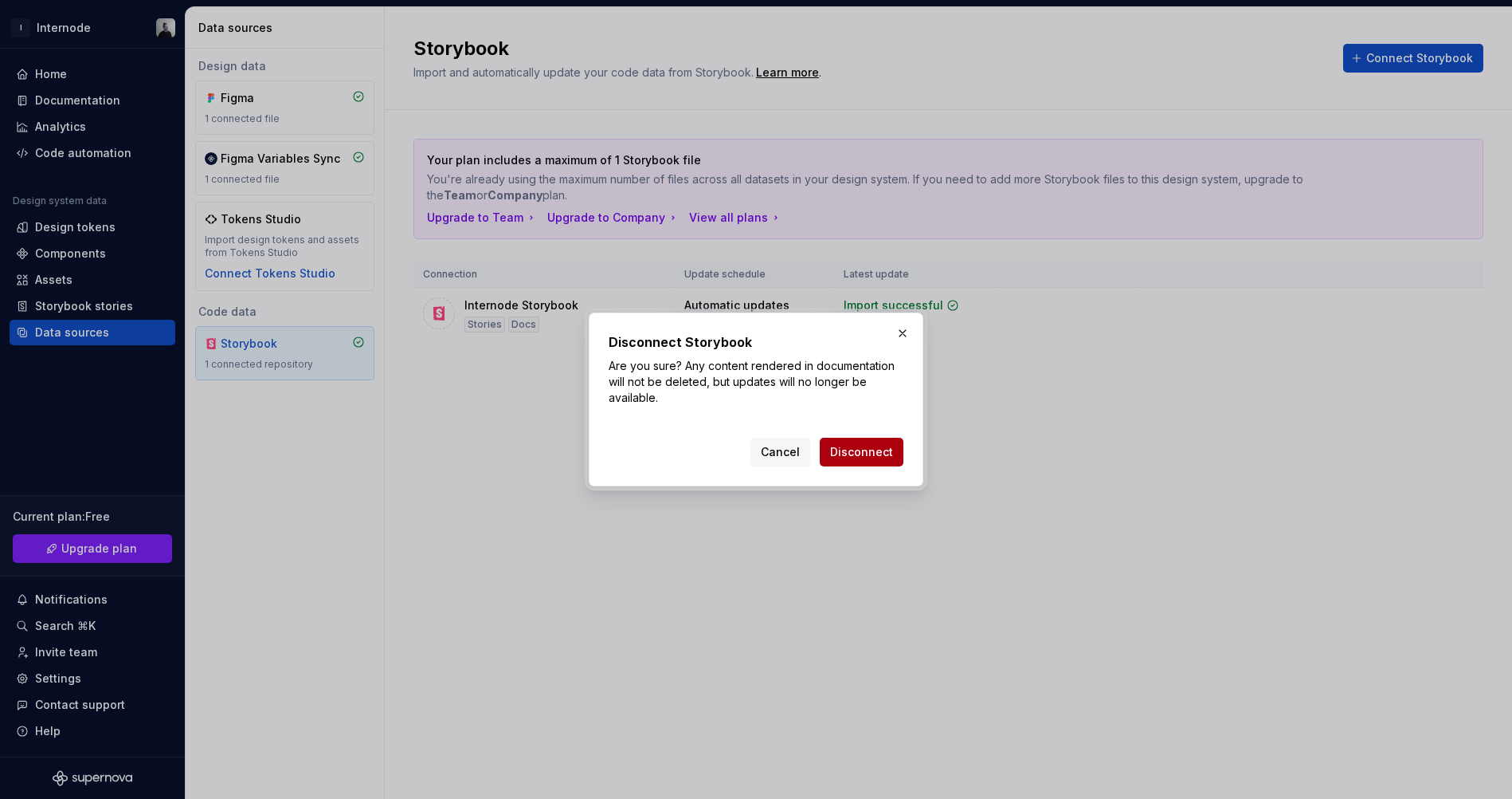
click at [860, 453] on span "Disconnect" at bounding box center [862, 452] width 63 height 16
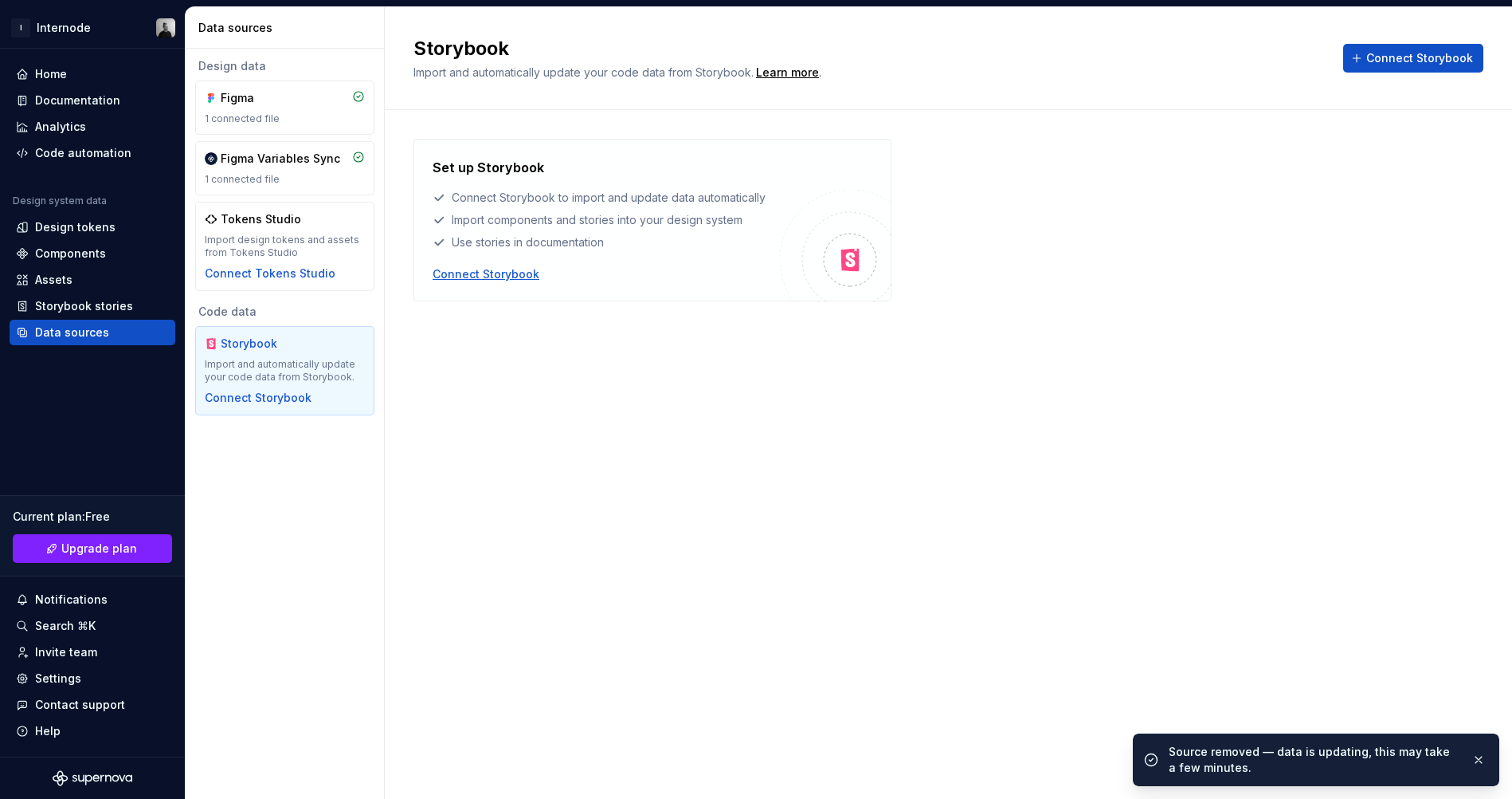
click at [465, 266] on div "Connect Storybook" at bounding box center [486, 274] width 106 height 16
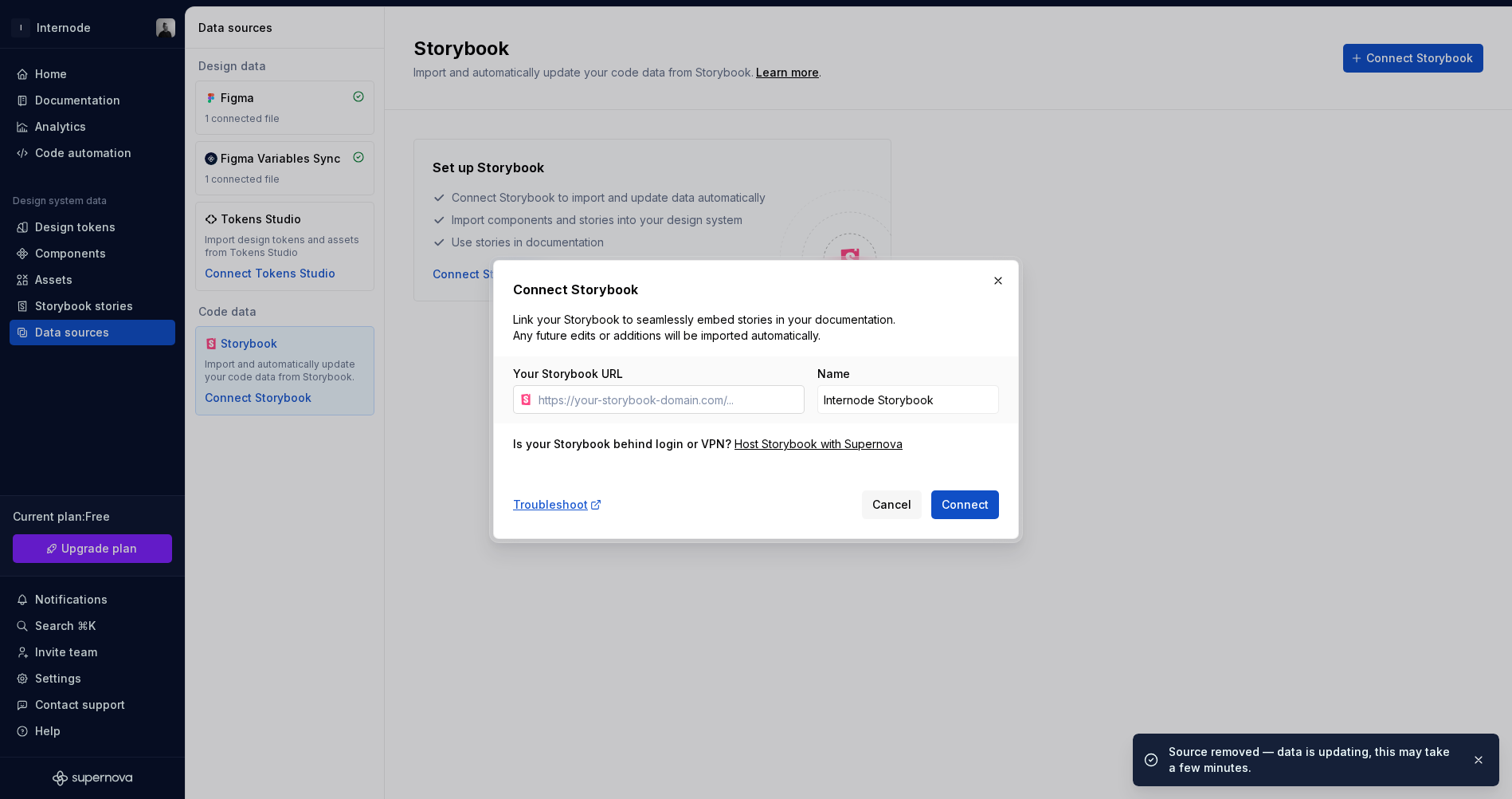
click at [713, 401] on input "Your Storybook URL" at bounding box center [668, 400] width 272 height 28
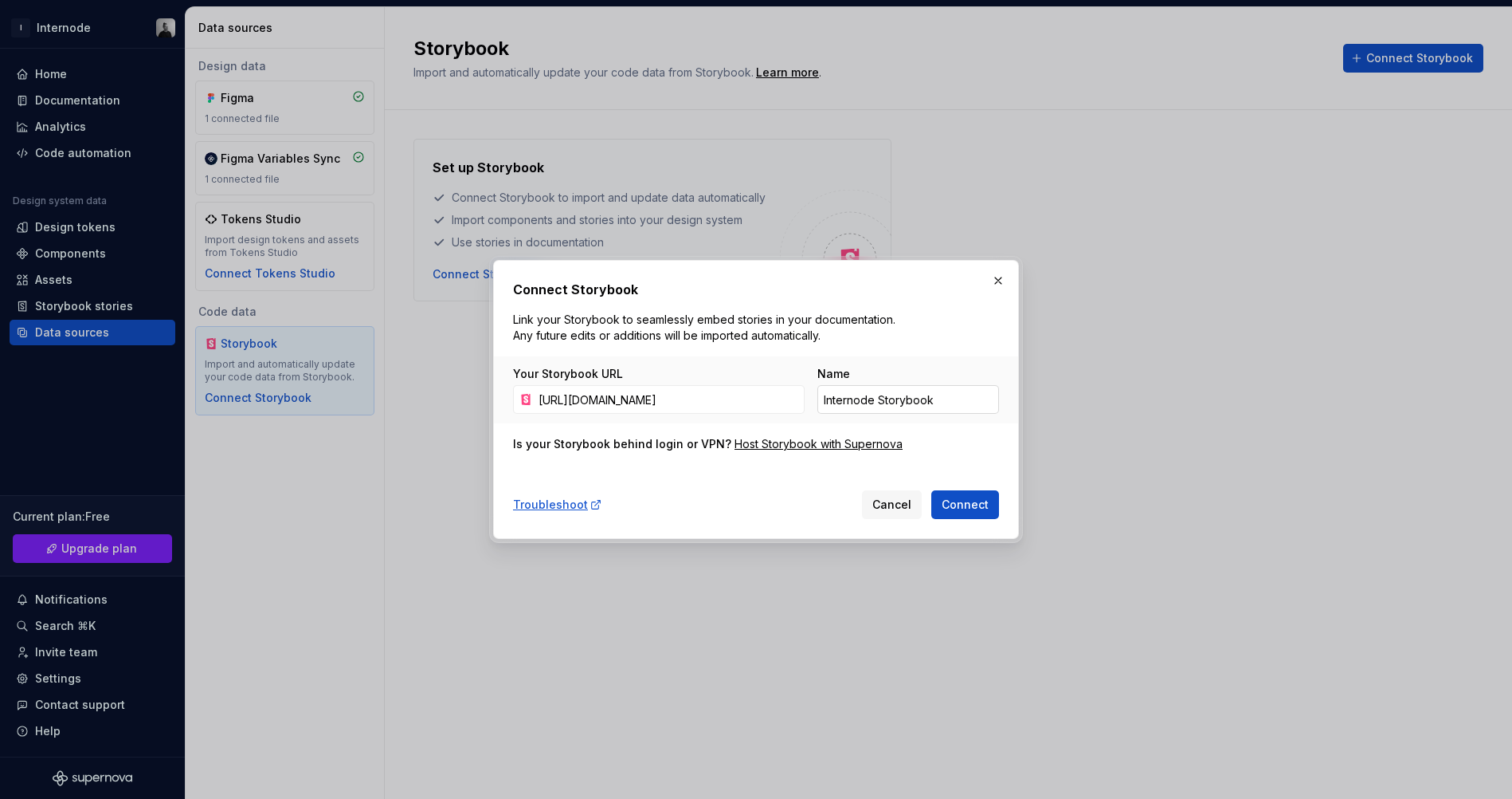
drag, startPoint x: 794, startPoint y: 401, endPoint x: 877, endPoint y: 409, distance: 83.4
click at [877, 409] on div "Your Storybook URL https://www.chromatic.com/build?appId=68c2cbe66b55c8ed5c9297…" at bounding box center [756, 390] width 486 height 48
click at [927, 399] on input "Internode Storybook" at bounding box center [908, 400] width 182 height 28
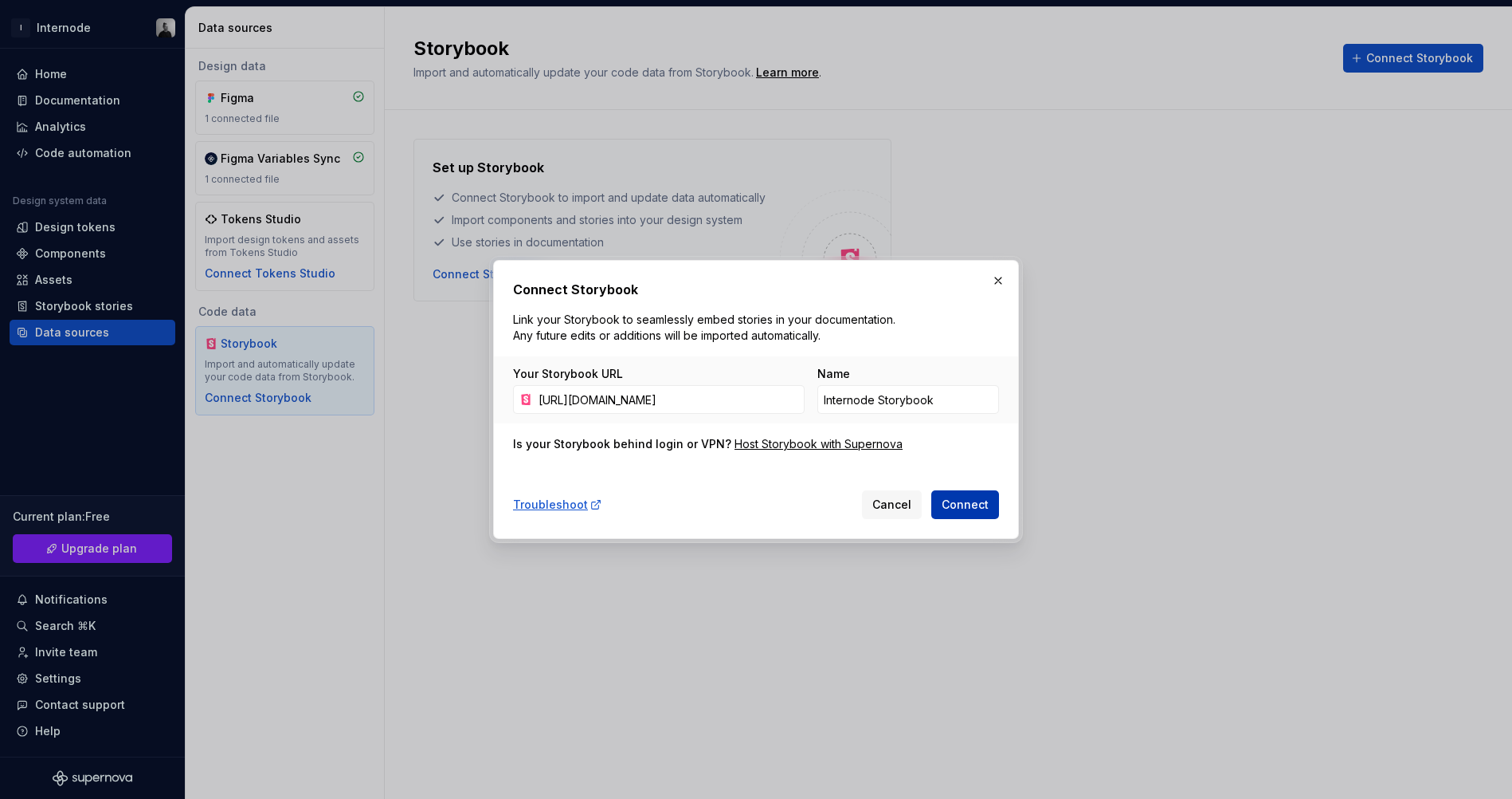
click at [965, 503] on span "Connect" at bounding box center [965, 504] width 47 height 16
click at [659, 394] on input "https://www.chromatic.com/build?appId=68c2cbe66b55c8ed5c929724" at bounding box center [668, 400] width 272 height 28
paste input "dev--68c2cbe66b55c8ed5c929724.chromatic.com"
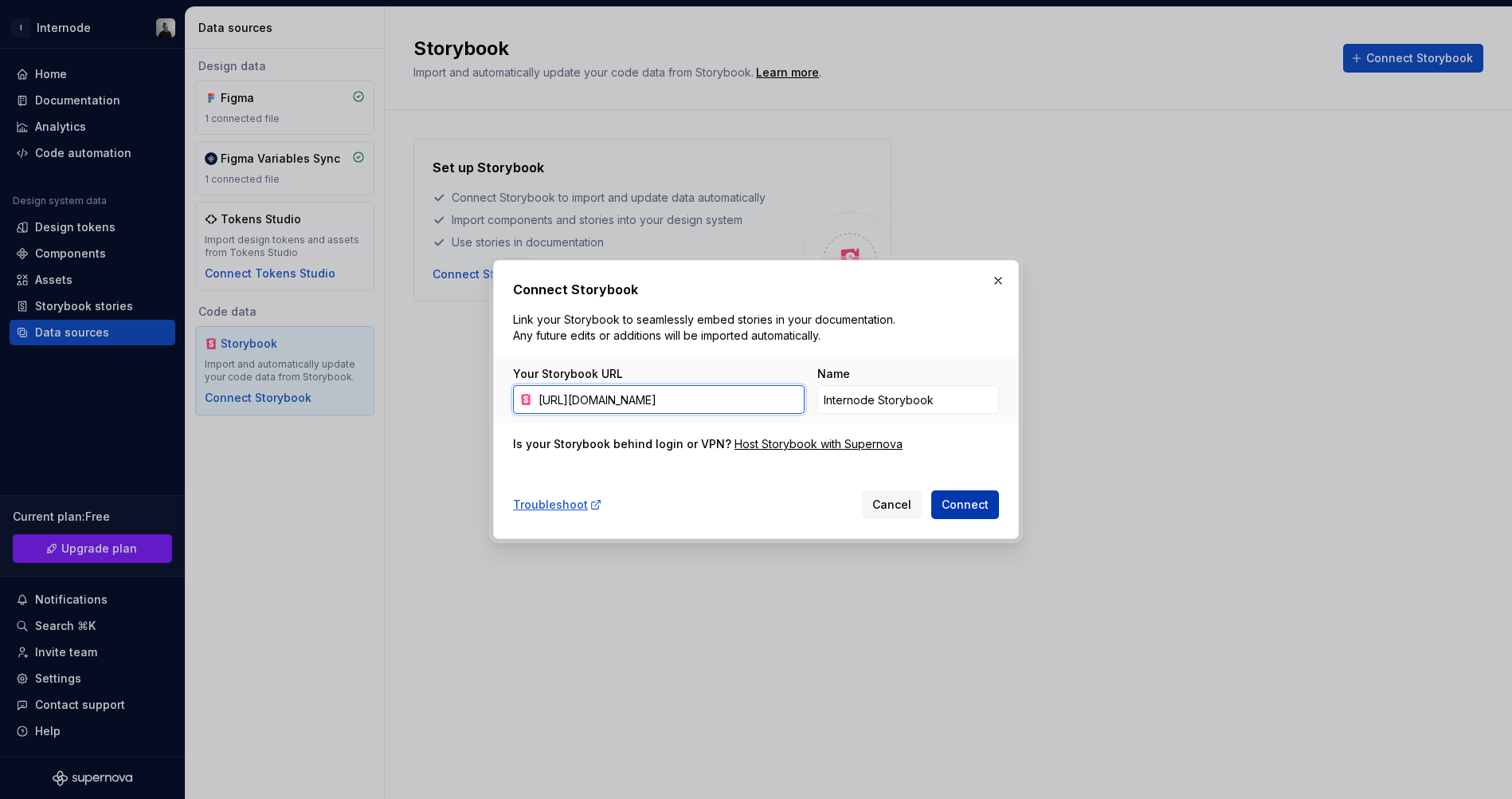
type input "https://dev--68c2cbe66b55c8ed5c929724.chromatic.com"
click at [989, 503] on button "Connect" at bounding box center [965, 504] width 67 height 28
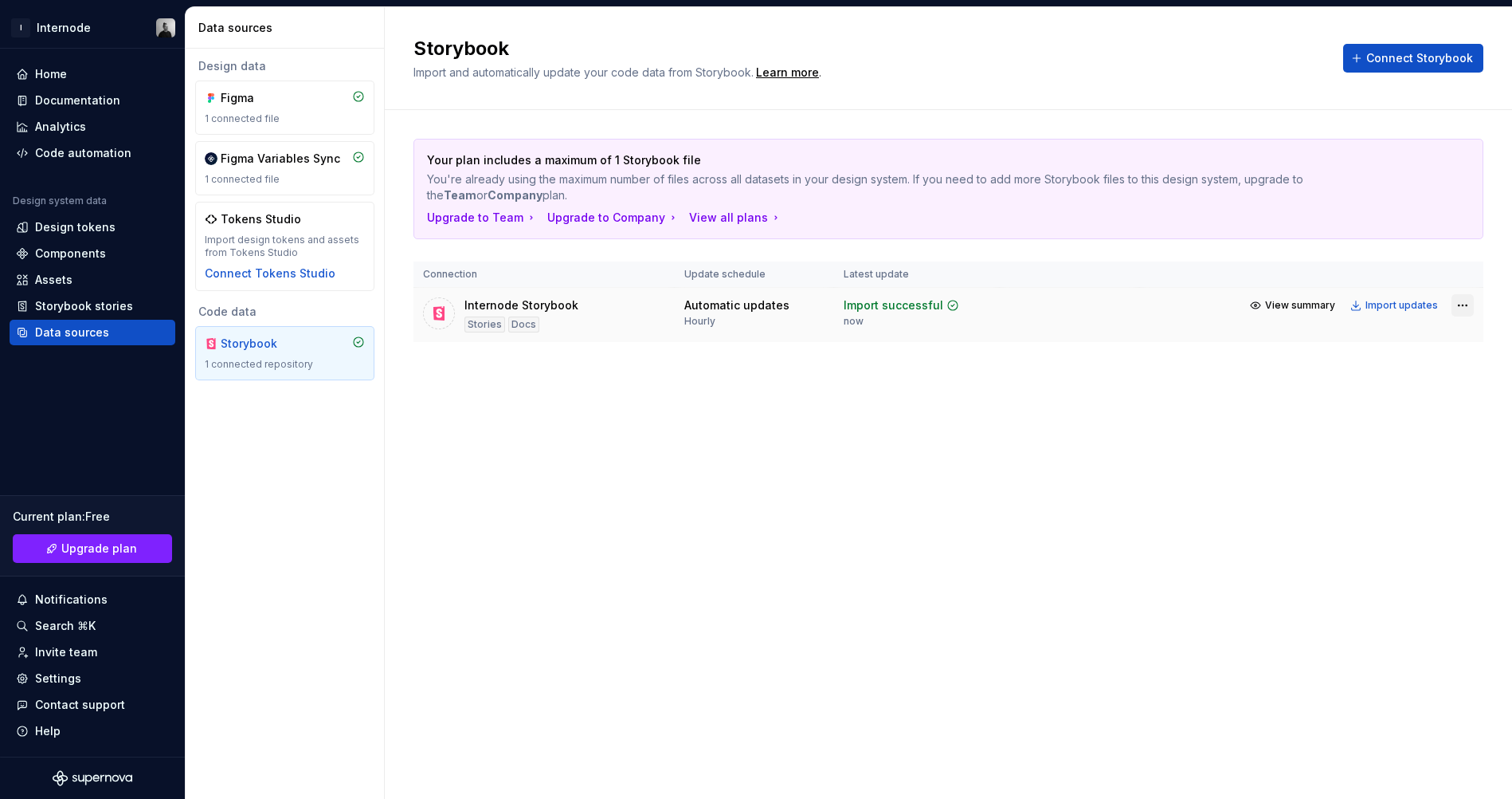
click at [1467, 262] on html "I Internode Home Documentation Analytics Code automation Design system data Des…" at bounding box center [756, 400] width 1512 height 799
click at [1408, 292] on div "View import summary" at bounding box center [1406, 292] width 120 height 16
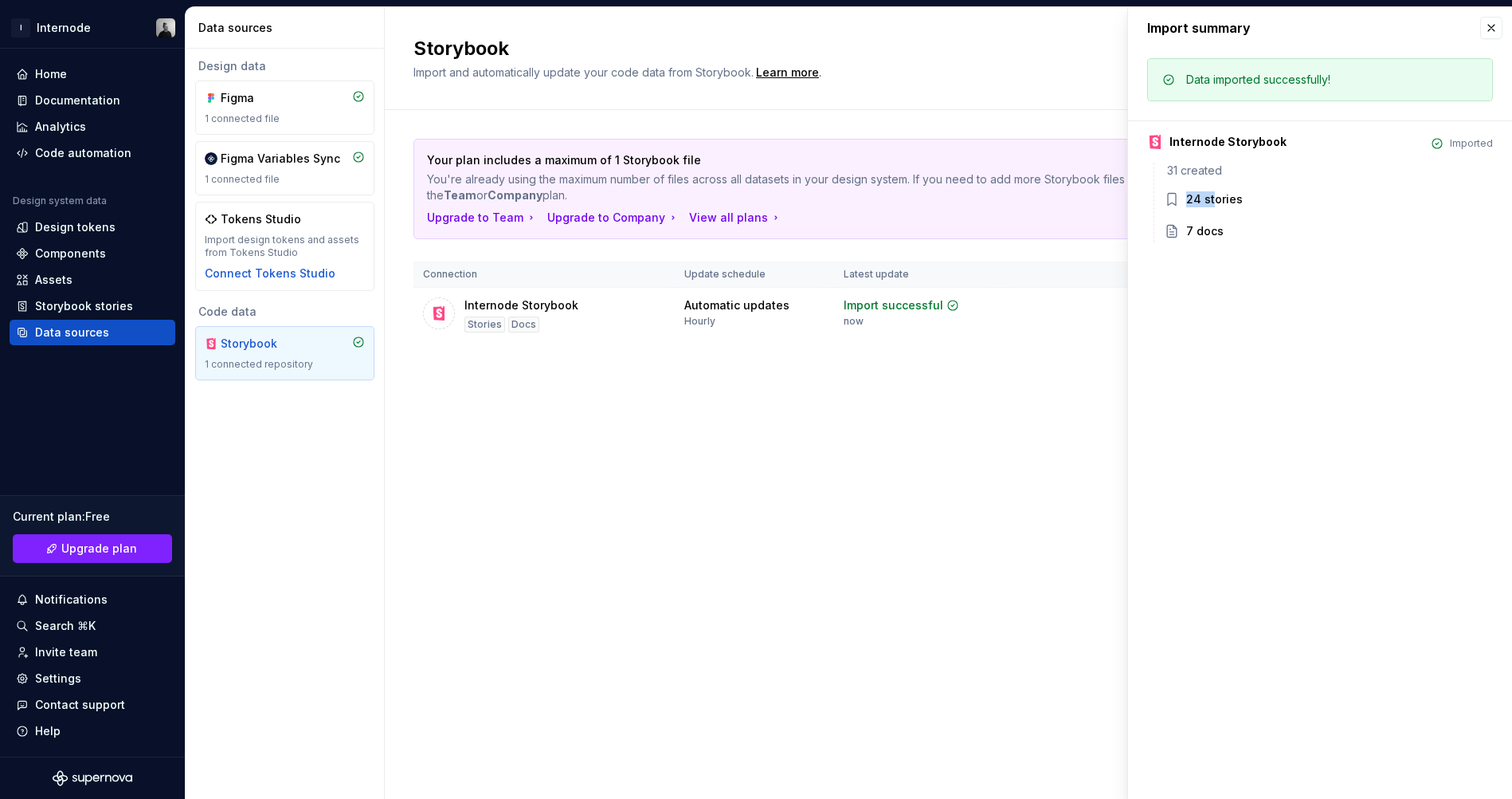
drag, startPoint x: 1185, startPoint y: 199, endPoint x: 1212, endPoint y: 199, distance: 27.0
click at [1212, 199] on div "24 stories" at bounding box center [1328, 201] width 329 height 20
click at [1056, 400] on div "Storybook Import and automatically update your code data from Storybook. Learn …" at bounding box center [949, 403] width 1127 height 792
click at [1490, 32] on button "button" at bounding box center [1491, 28] width 22 height 22
click at [1495, 28] on button "button" at bounding box center [1491, 28] width 22 height 22
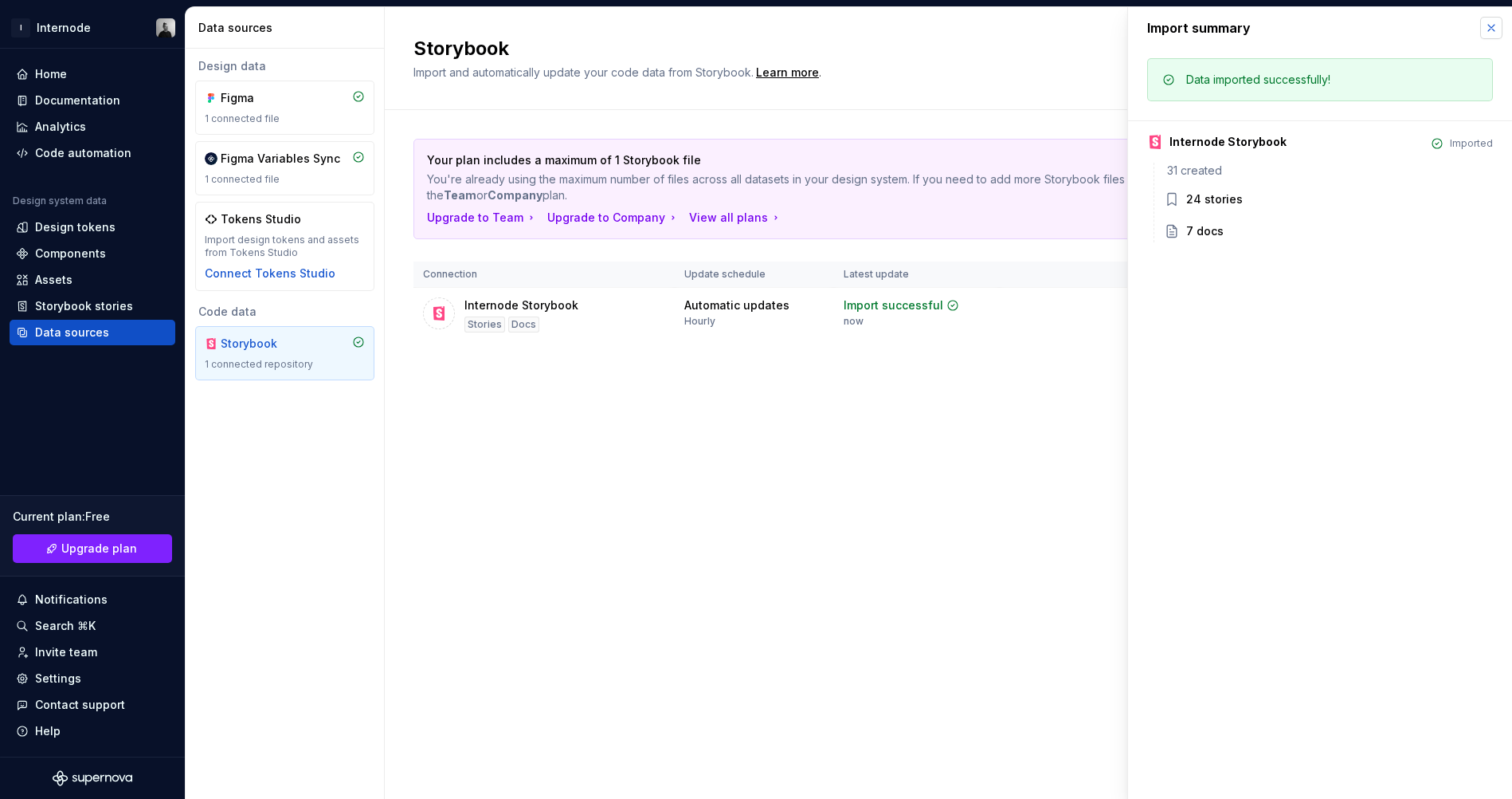
click at [1495, 28] on button "button" at bounding box center [1491, 28] width 22 height 22
click at [901, 414] on div "Storybook Import and automatically update your code data from Storybook. Learn …" at bounding box center [949, 403] width 1127 height 792
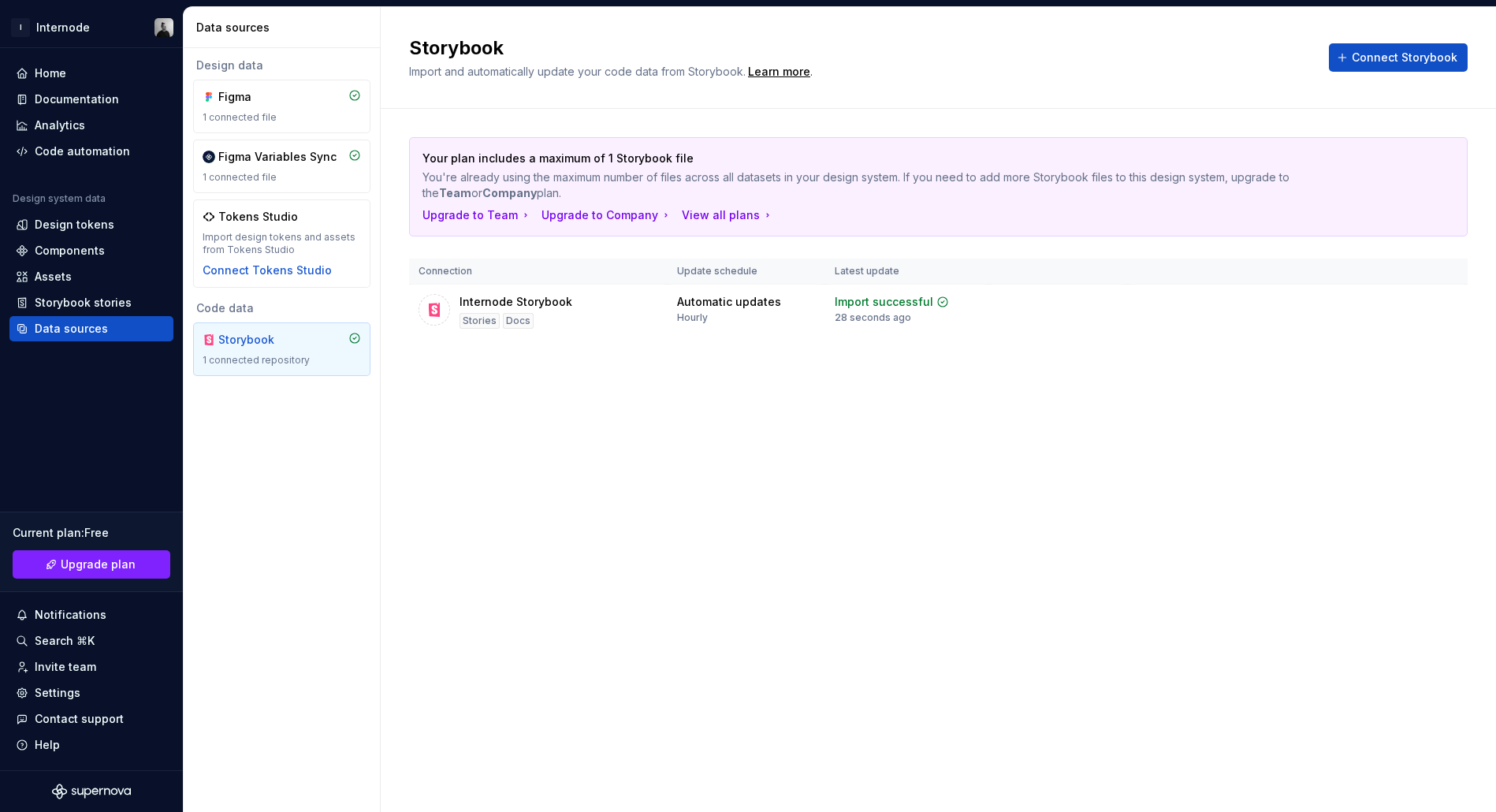
click at [893, 407] on div "Storybook Import and automatically update your code data from Storybook. Learn …" at bounding box center [939, 409] width 1115 height 805
click at [1384, 296] on div "Import updates" at bounding box center [1387, 302] width 72 height 12
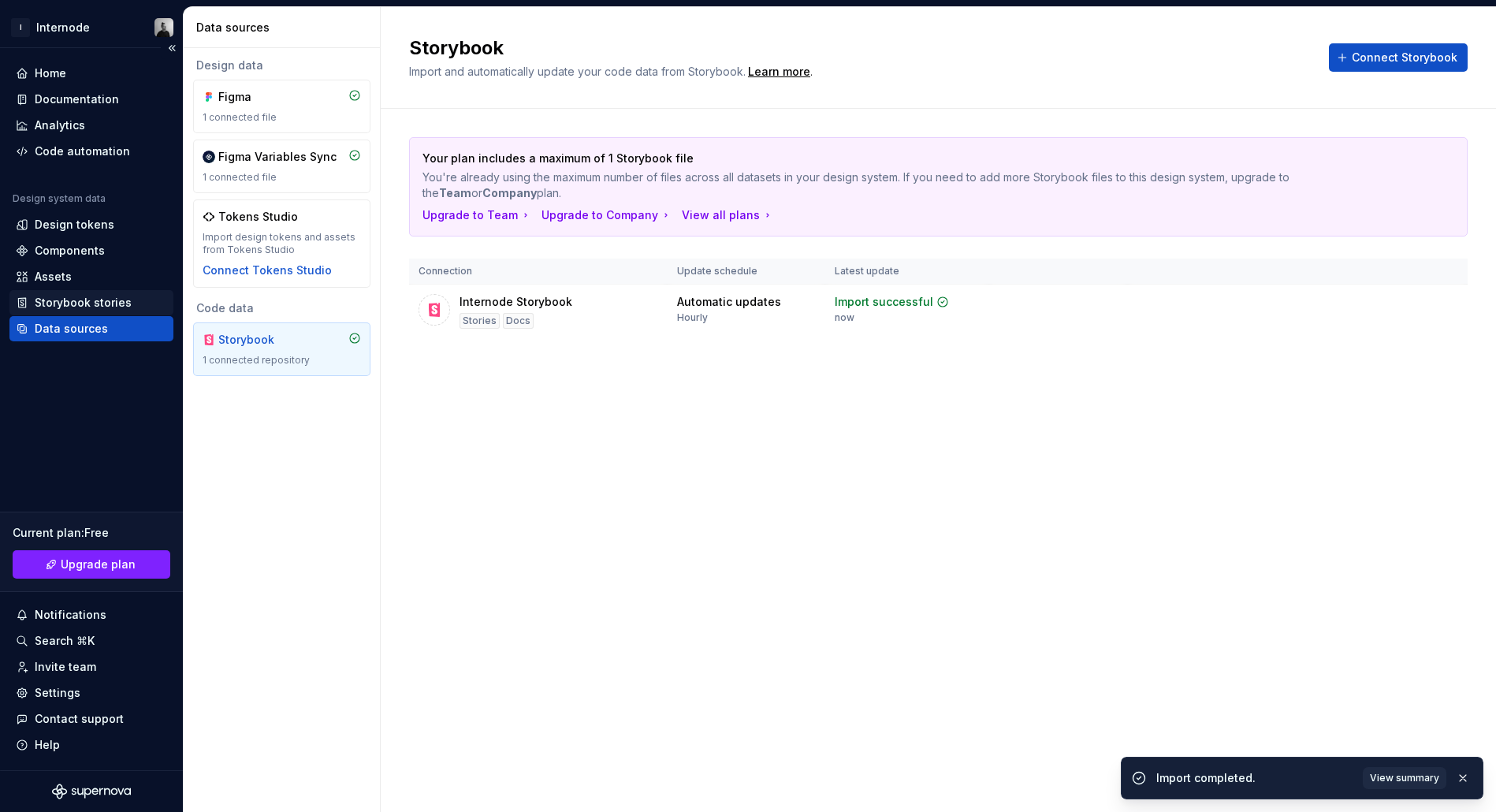
click at [68, 302] on div "Storybook stories" at bounding box center [83, 303] width 97 height 16
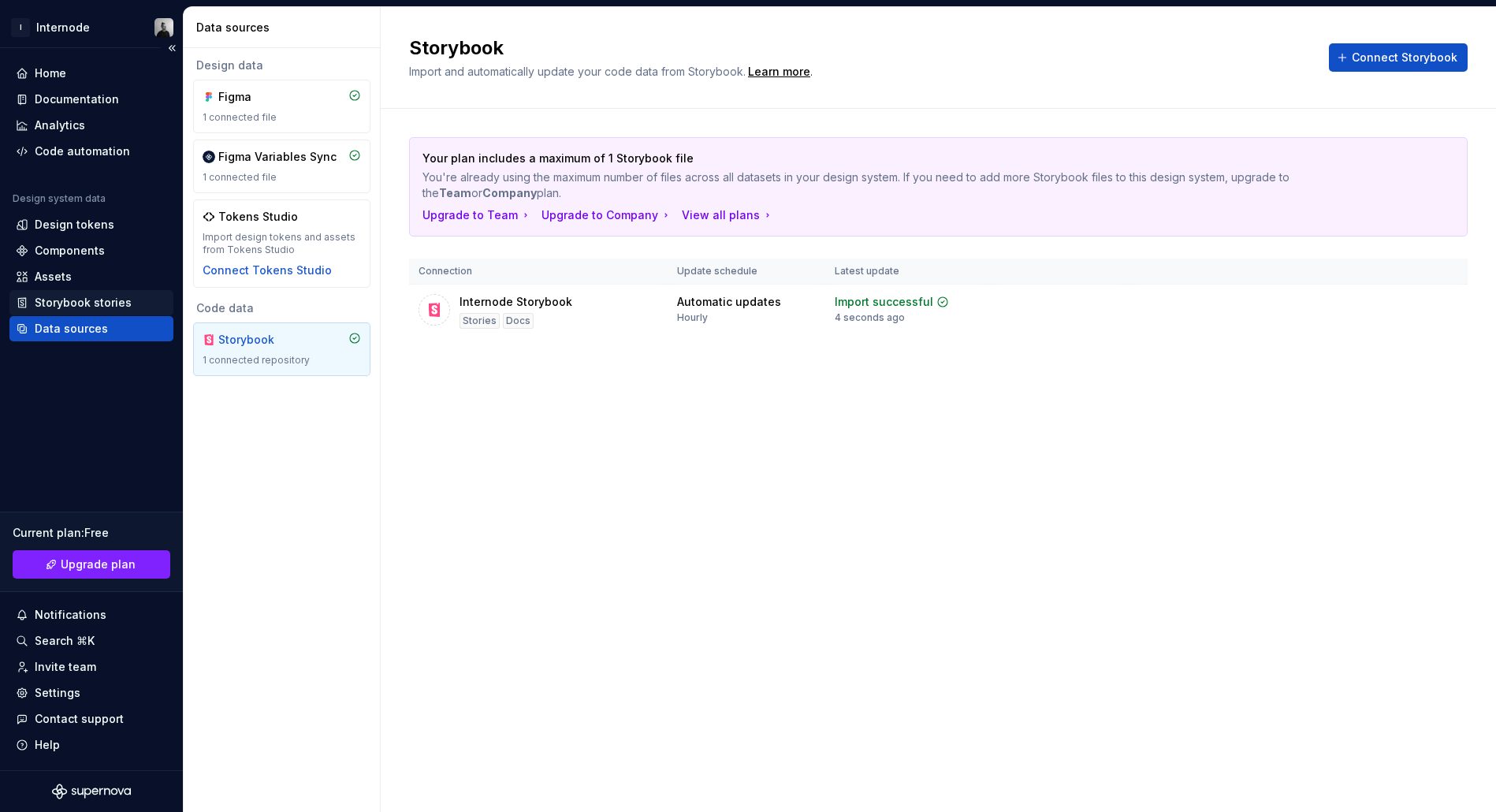
click at [97, 304] on div "Storybook stories" at bounding box center [83, 303] width 97 height 16
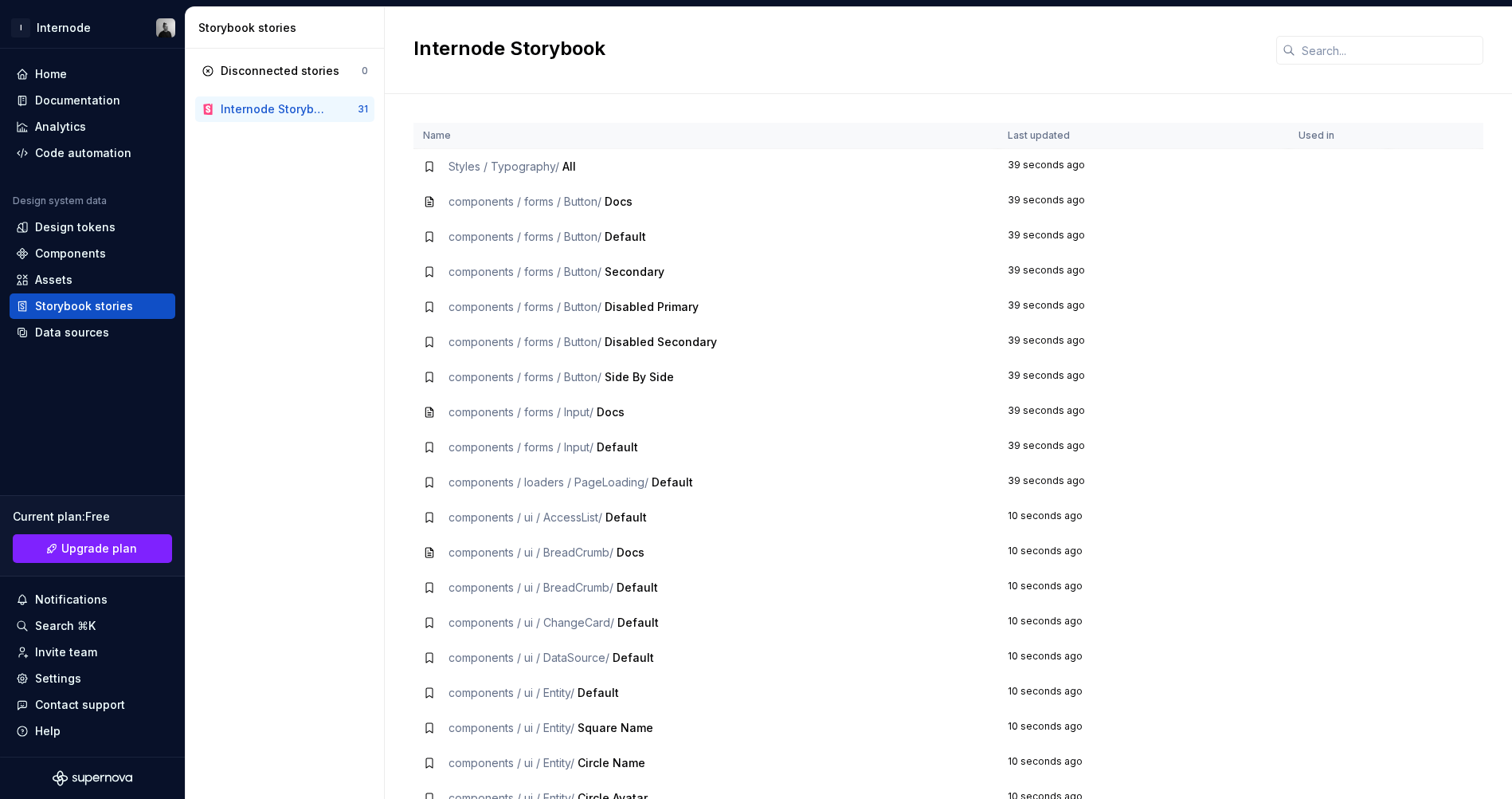
click at [531, 160] on span "Styles / Typography /" at bounding box center [503, 166] width 111 height 13
click at [570, 160] on span "All" at bounding box center [569, 166] width 13 height 13
click at [67, 282] on div "Assets" at bounding box center [54, 280] width 37 height 16
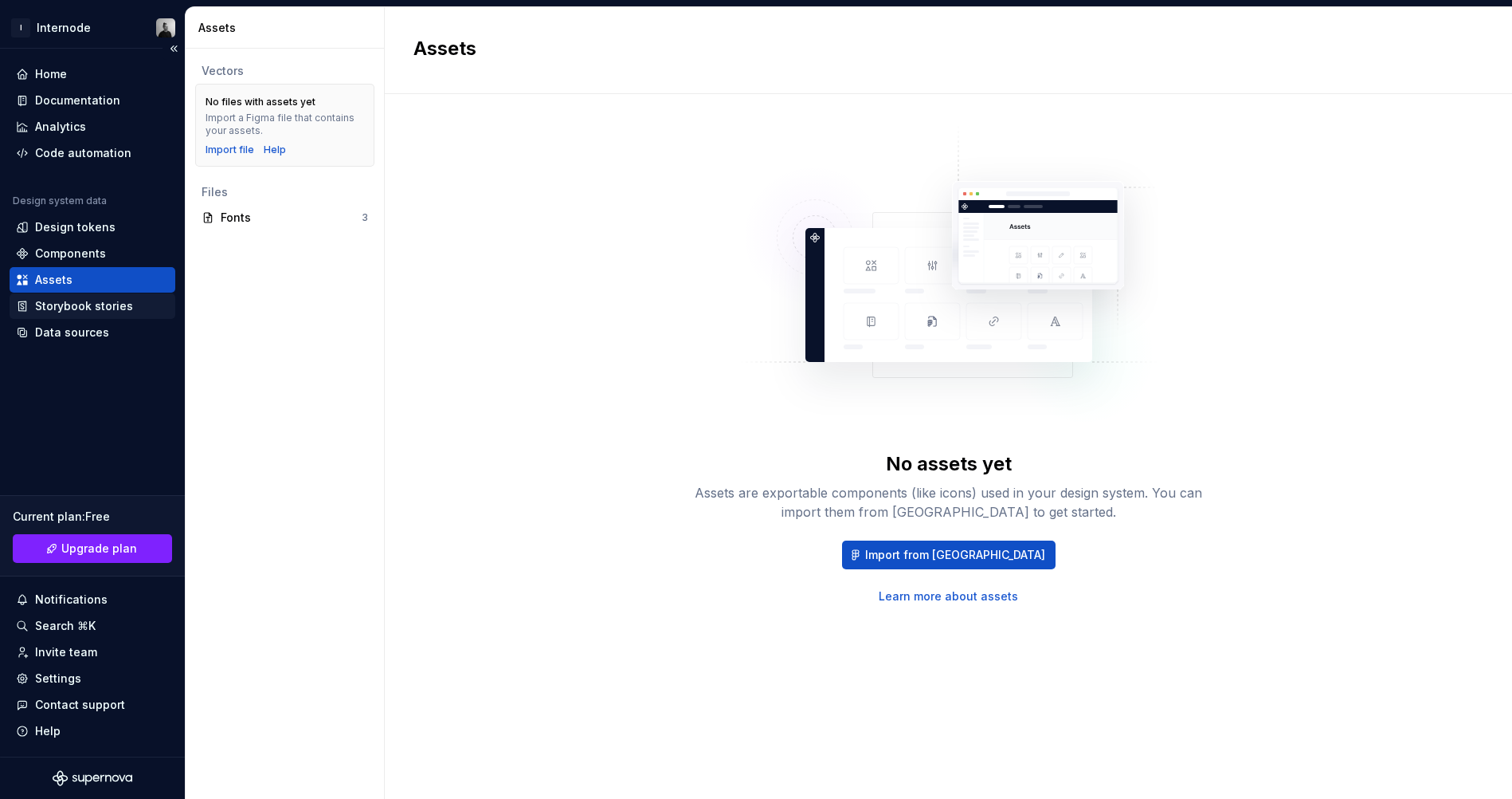
click at [121, 305] on div "Storybook stories" at bounding box center [84, 306] width 98 height 16
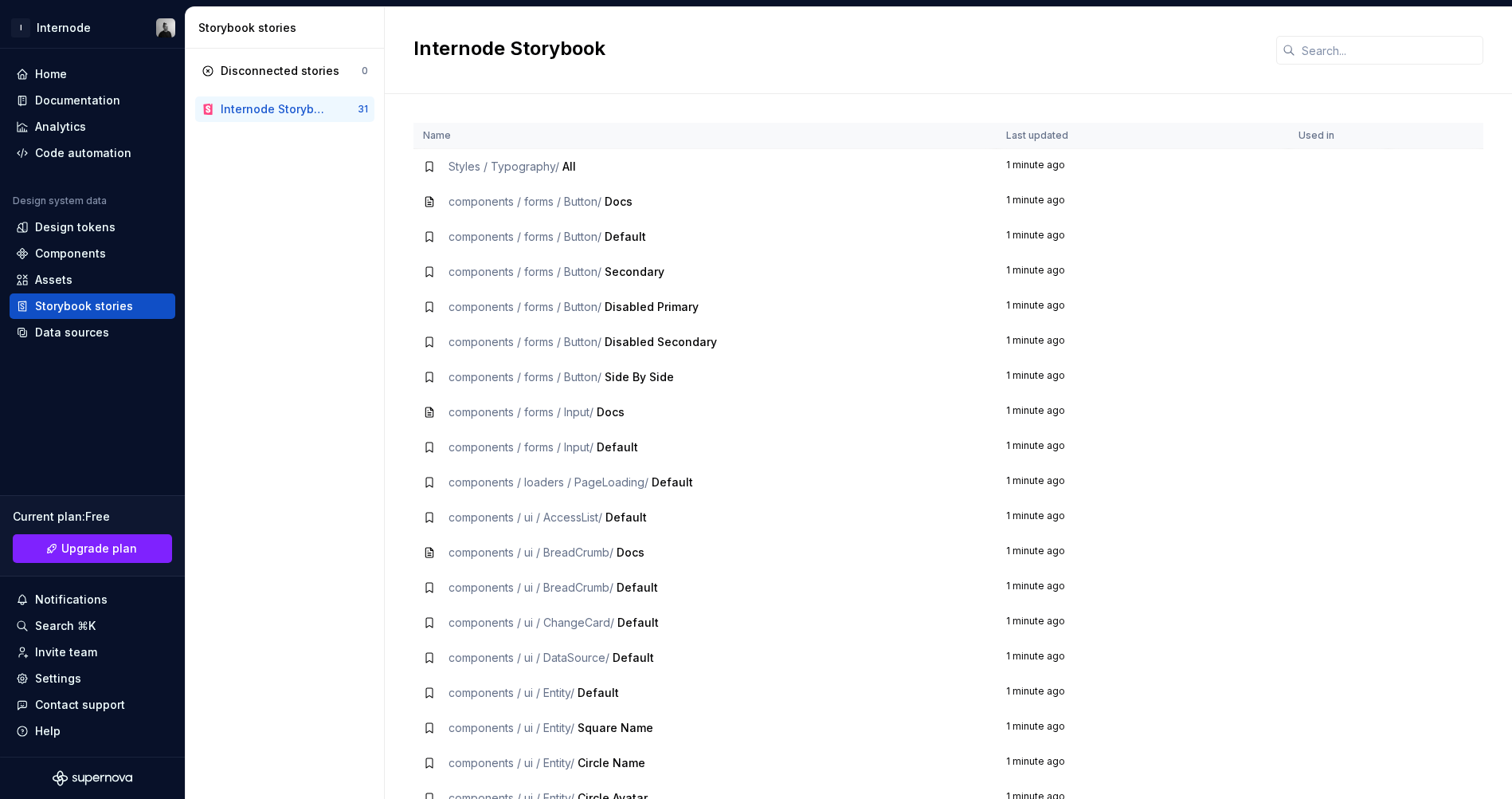
click at [505, 149] on td "Styles / Typography / All" at bounding box center [705, 167] width 583 height 36
click at [426, 162] on icon at bounding box center [429, 166] width 6 height 10
click at [506, 160] on span "Styles / Typography /" at bounding box center [503, 166] width 111 height 13
drag, startPoint x: 1177, startPoint y: 126, endPoint x: 1282, endPoint y: 135, distance: 105.4
click at [1181, 149] on td "1 minute ago" at bounding box center [1142, 167] width 292 height 36
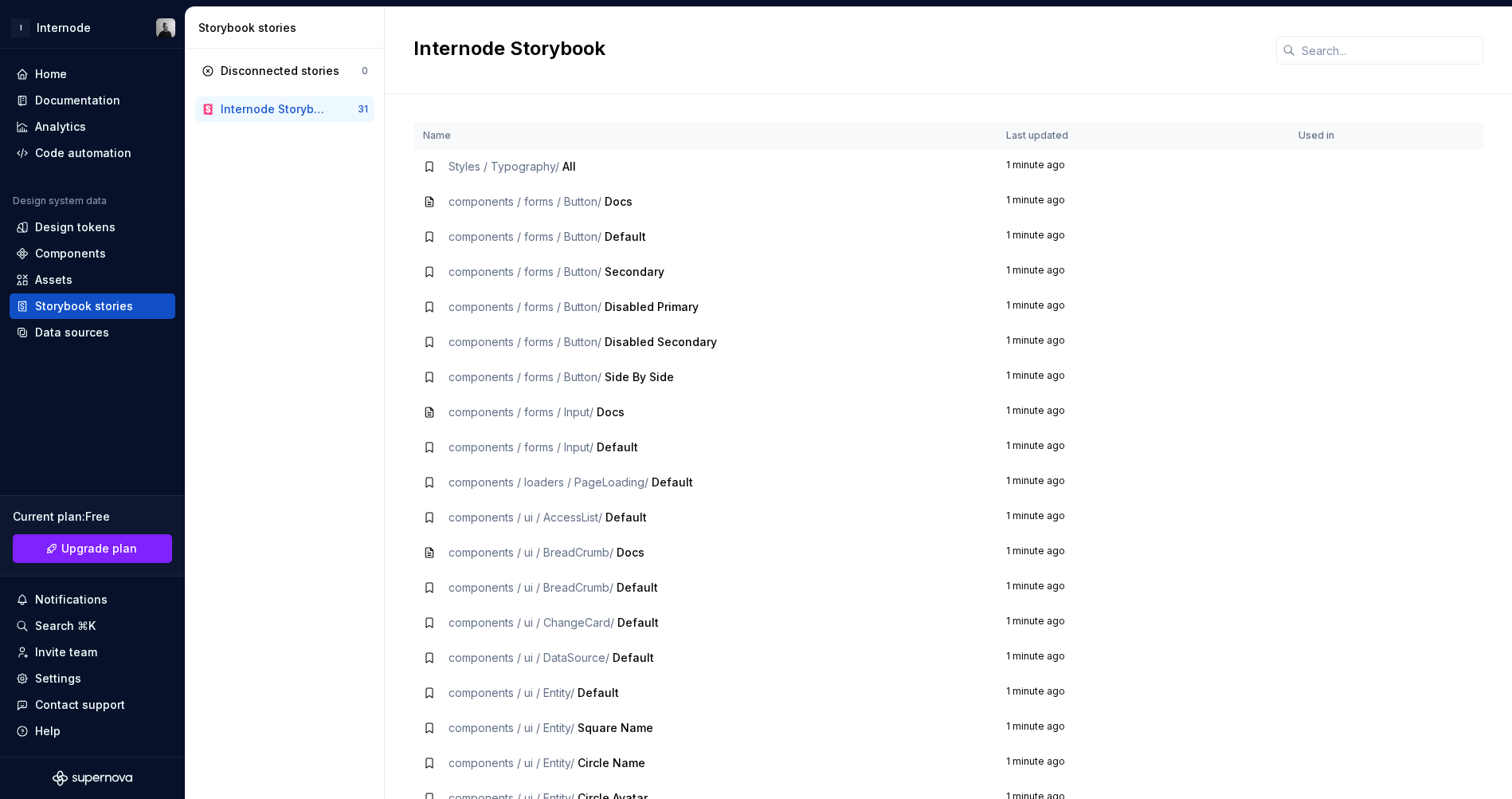
click at [1422, 129] on table "Name Last updated Used in Styles / Typography / All 1 minute ago components / f…" at bounding box center [949, 683] width 1070 height 1121
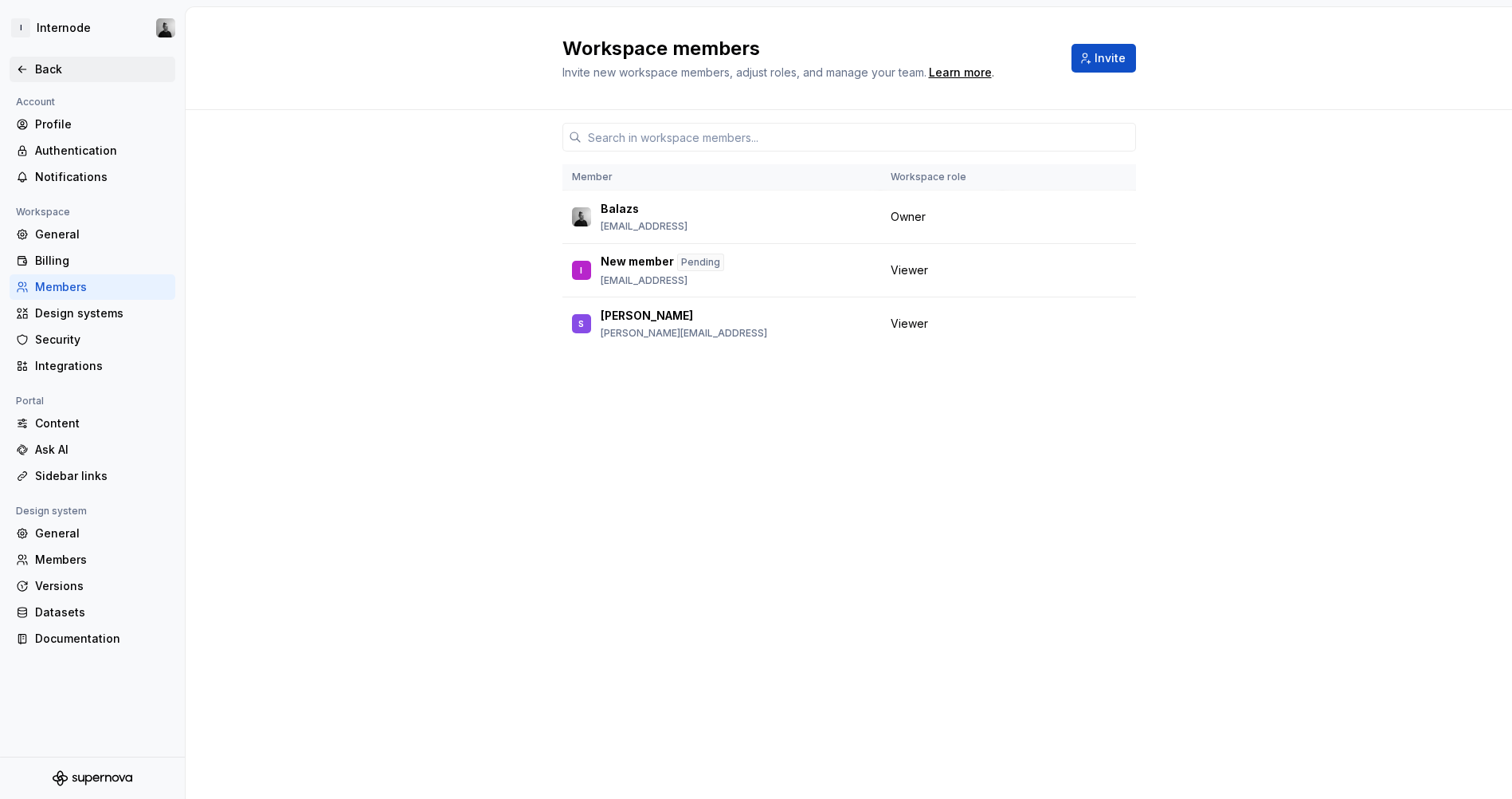
click at [48, 67] on div "Back" at bounding box center [102, 69] width 134 height 16
click at [83, 771] on icon "Supernova Logo" at bounding box center [92, 778] width 80 height 16
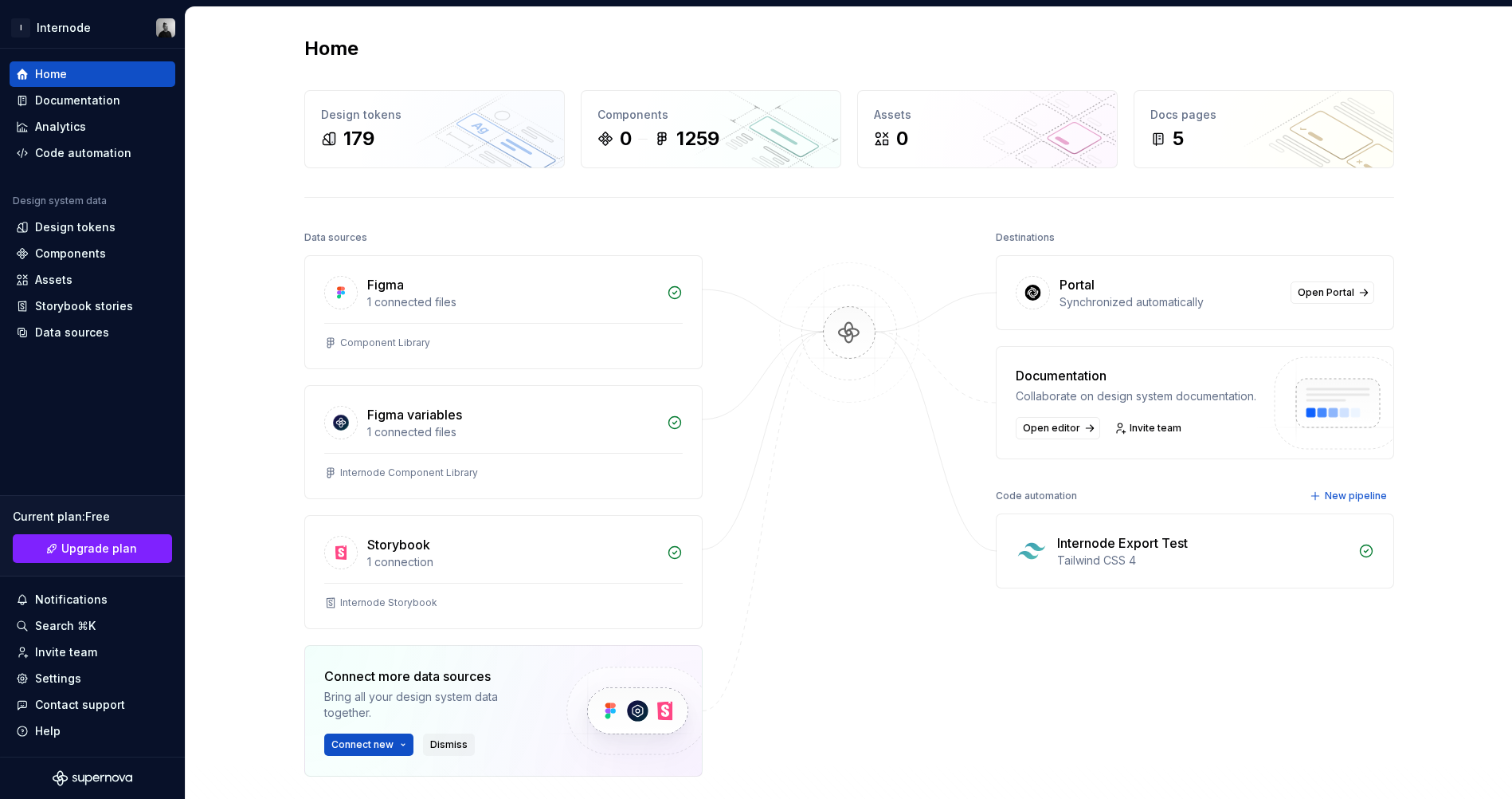
click at [447, 738] on span "Dismiss" at bounding box center [449, 744] width 37 height 12
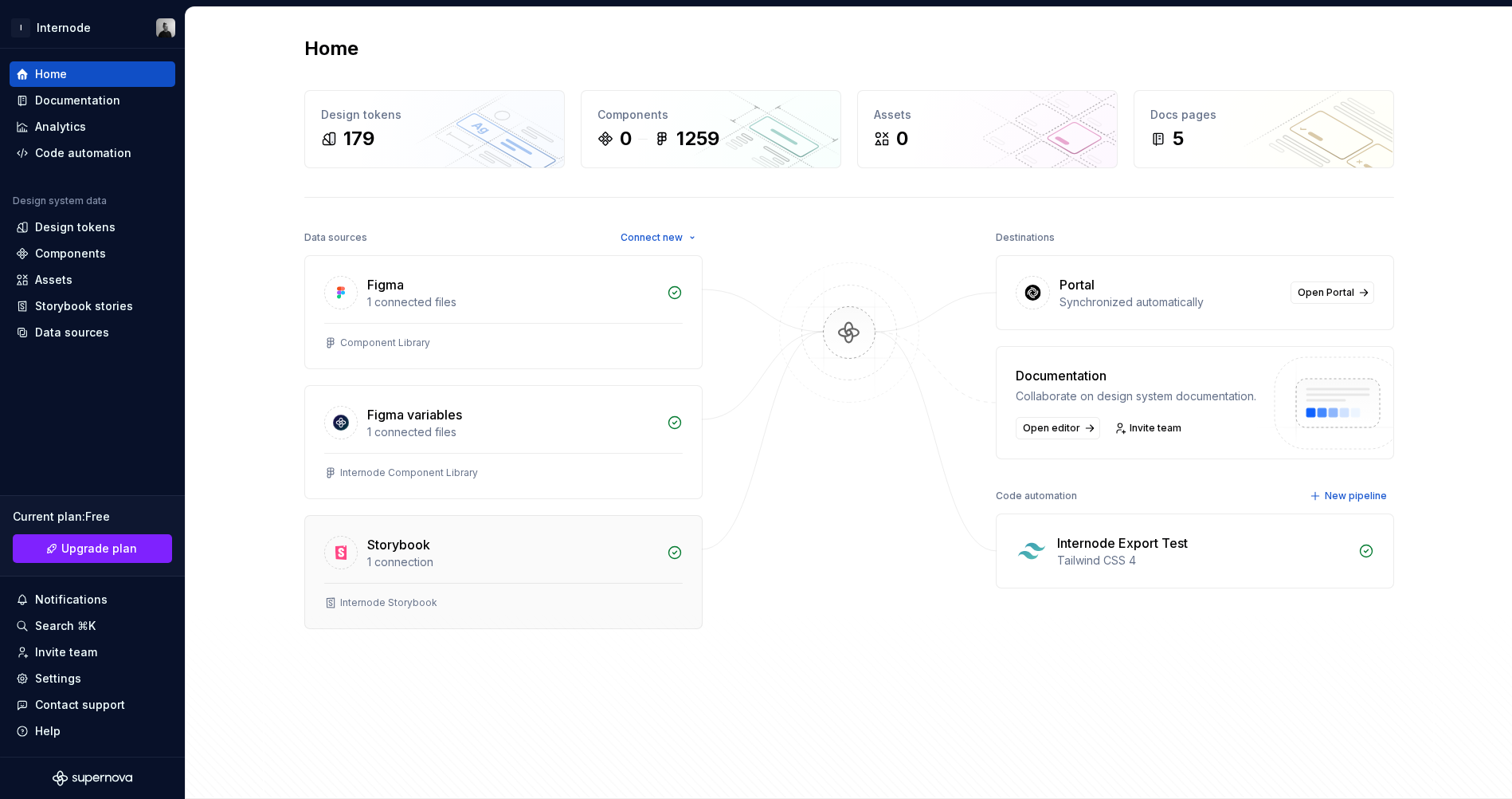
click at [456, 558] on div "1 connection" at bounding box center [512, 562] width 290 height 16
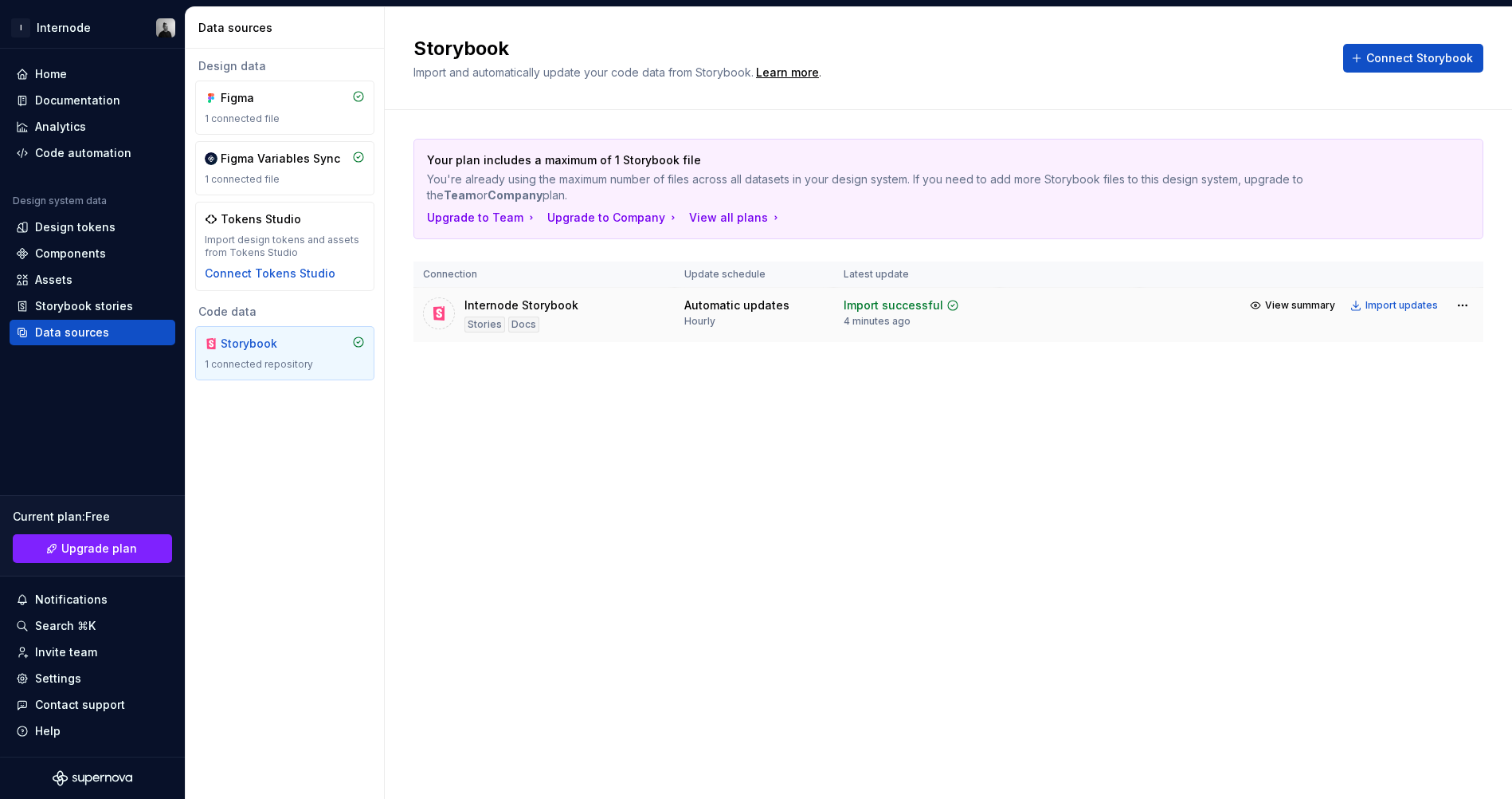
click at [916, 297] on div "Import successful" at bounding box center [894, 305] width 99 height 16
click at [1294, 299] on span "View summary" at bounding box center [1300, 305] width 70 height 12
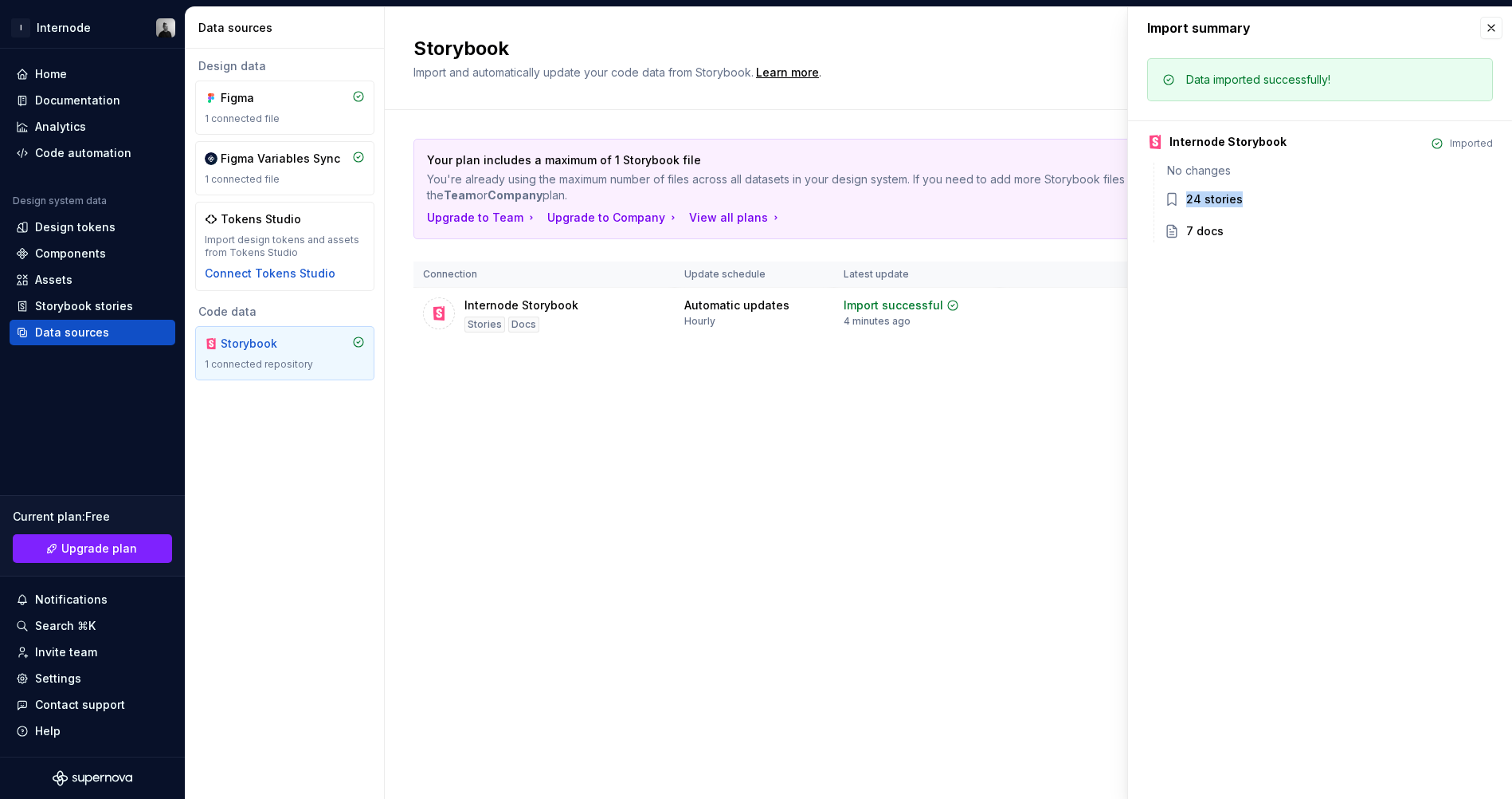
drag, startPoint x: 1188, startPoint y: 199, endPoint x: 1282, endPoint y: 206, distance: 94.3
click at [1282, 206] on div "24 stories" at bounding box center [1340, 199] width 307 height 16
drag, startPoint x: 1208, startPoint y: 231, endPoint x: 1248, endPoint y: 236, distance: 40.3
click at [1248, 236] on div "7 docs" at bounding box center [1328, 233] width 329 height 20
click at [1050, 305] on div "Your plan includes a maximum of 1 Storybook file You're already using the maxim…" at bounding box center [949, 256] width 1070 height 292
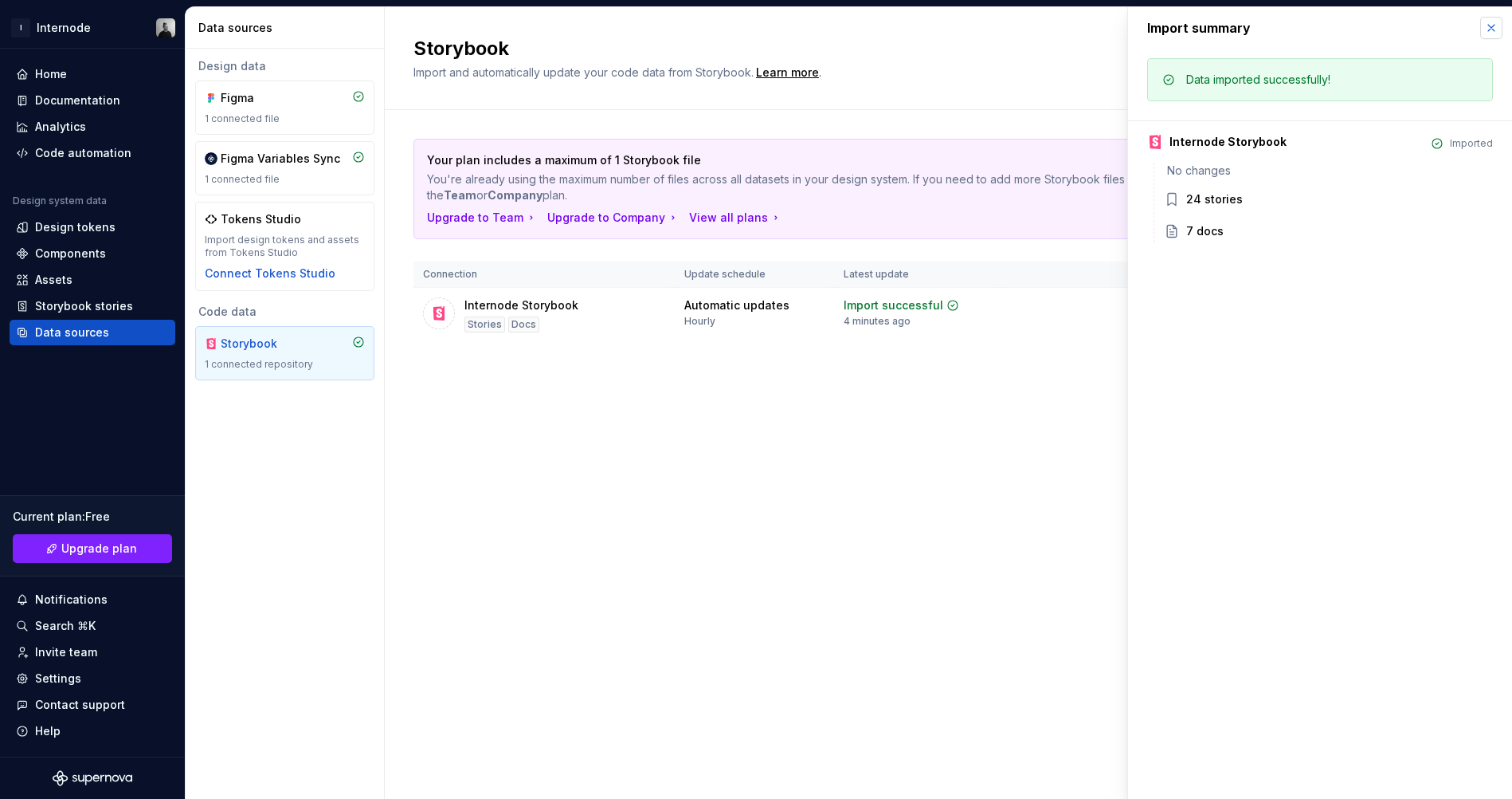
click at [1491, 21] on button "button" at bounding box center [1491, 28] width 22 height 22
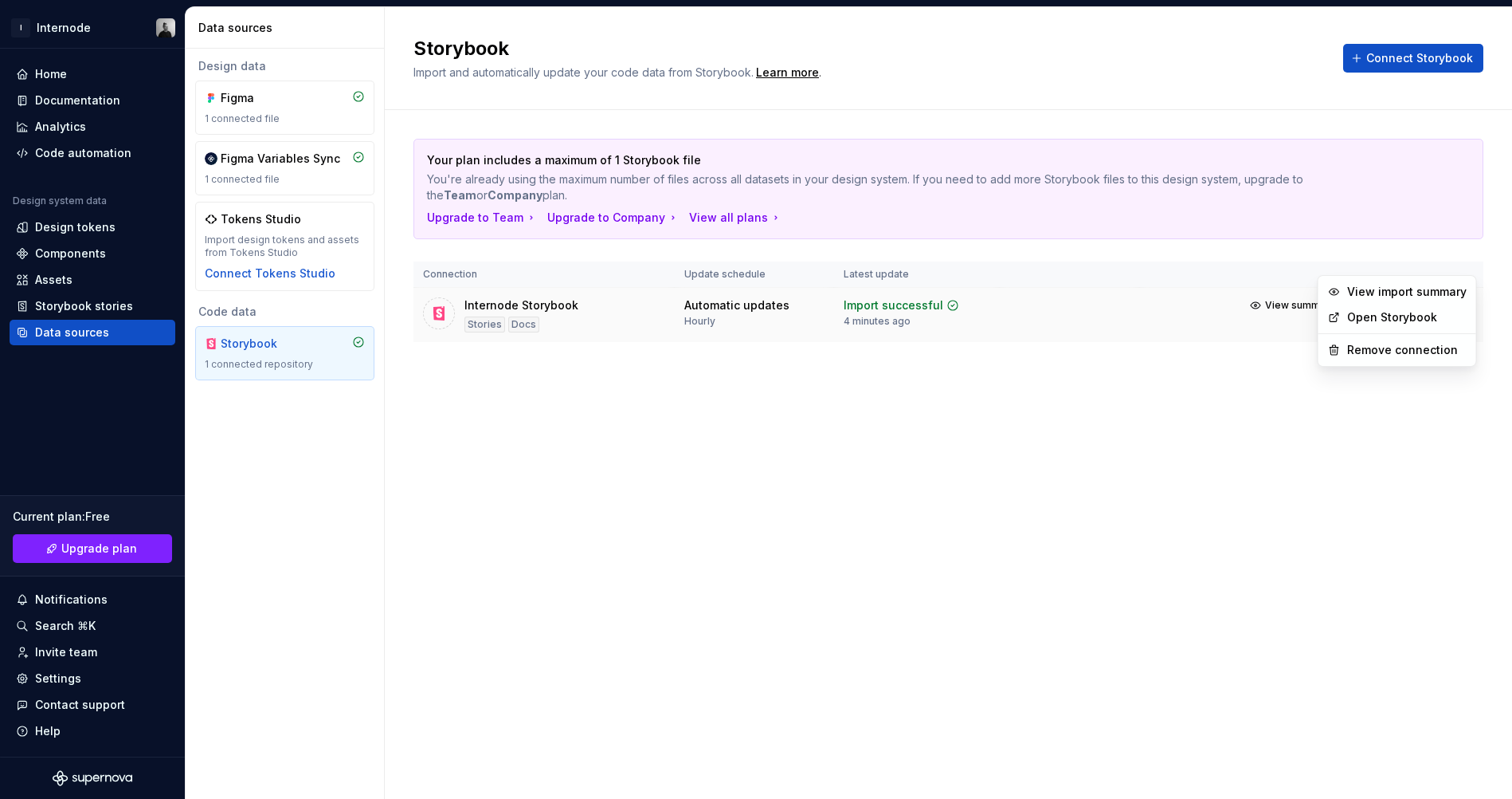
click at [1459, 269] on html "I Internode Home Documentation Analytics Code automation Design system data Des…" at bounding box center [756, 400] width 1512 height 799
click at [1446, 316] on link "Open Storybook" at bounding box center [1406, 317] width 120 height 16
click at [73, 302] on div "Storybook stories" at bounding box center [84, 306] width 98 height 16
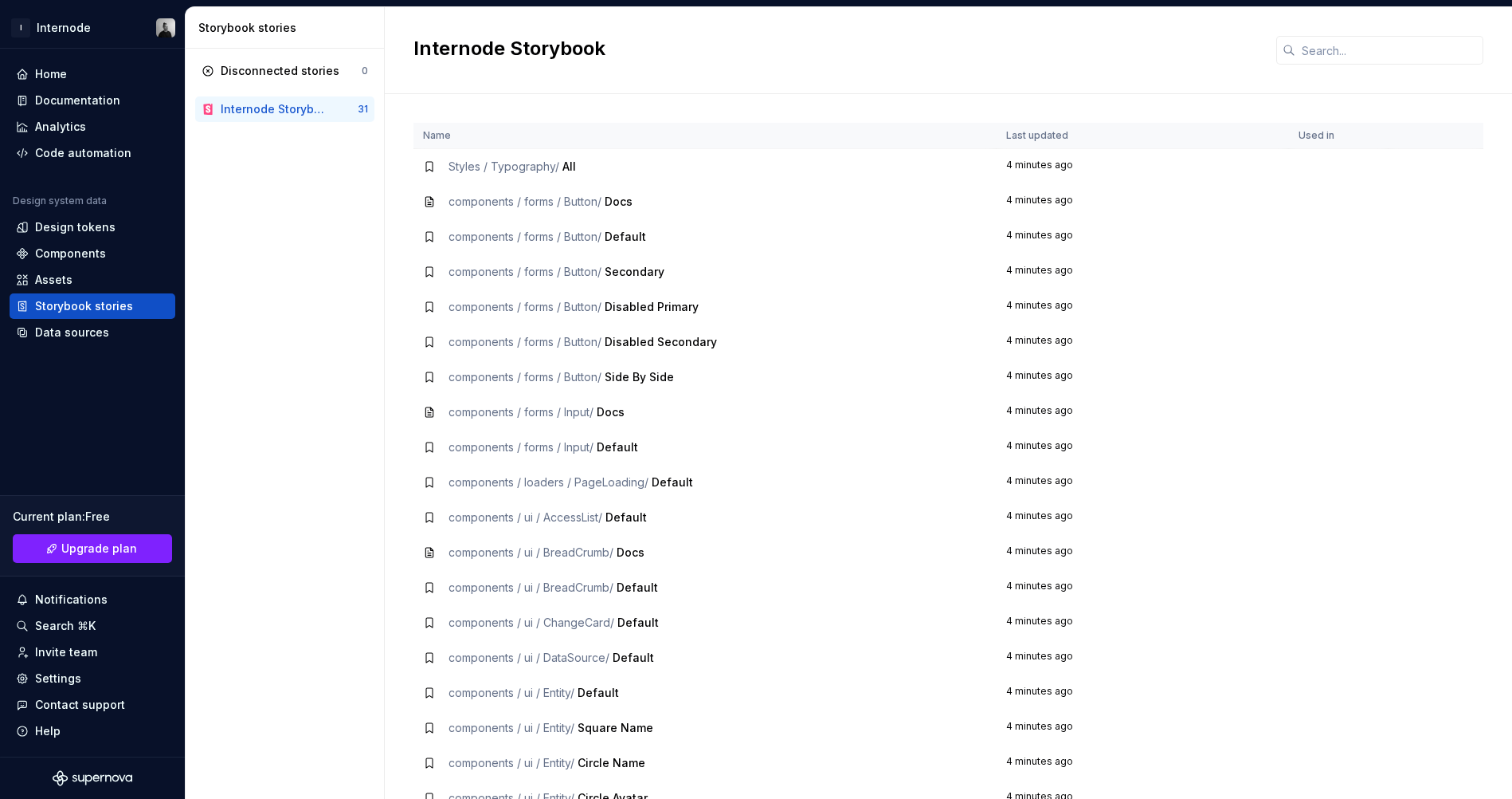
click at [289, 111] on div "Internode Storybook" at bounding box center [276, 109] width 110 height 16
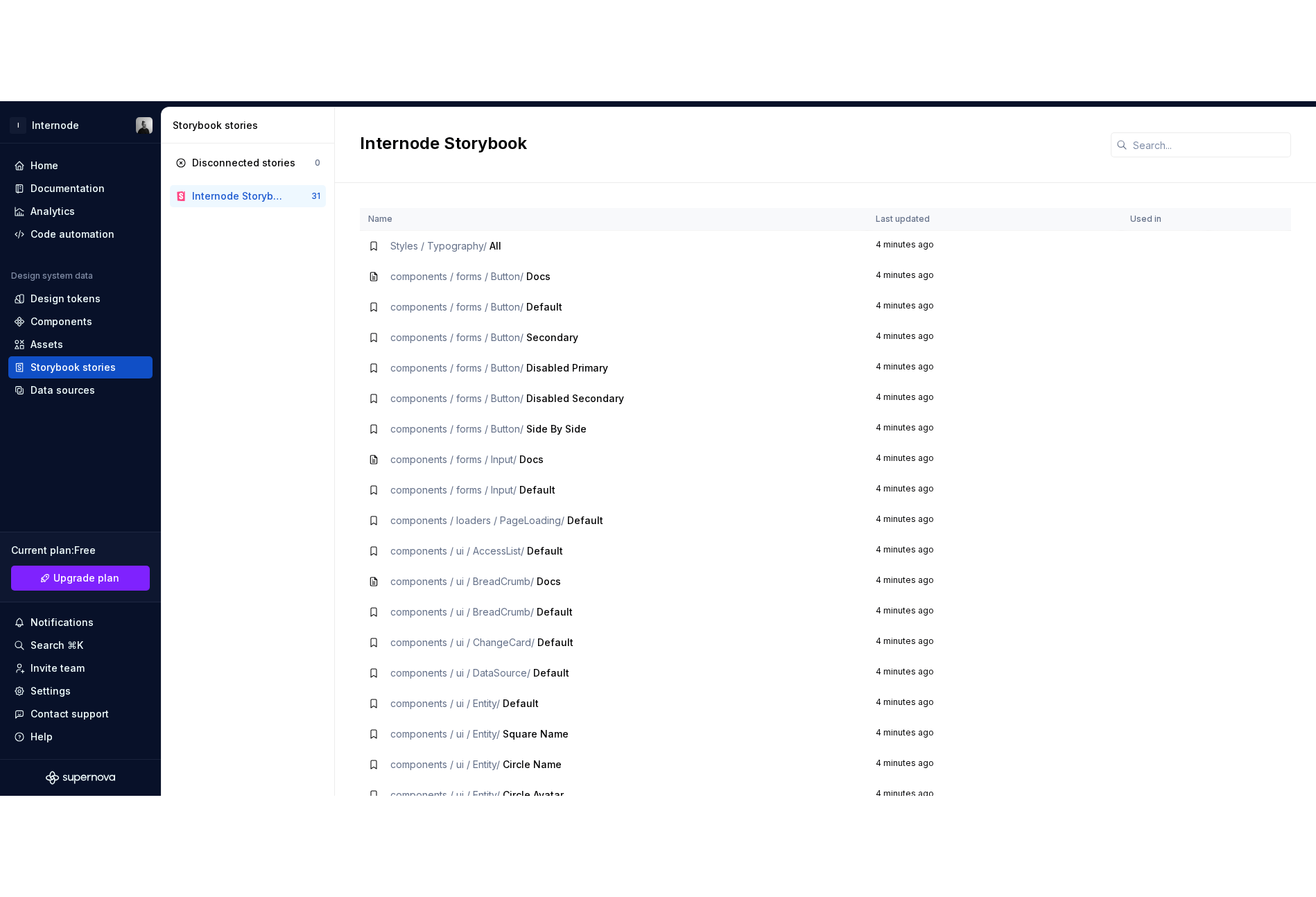
scroll to position [356, 0]
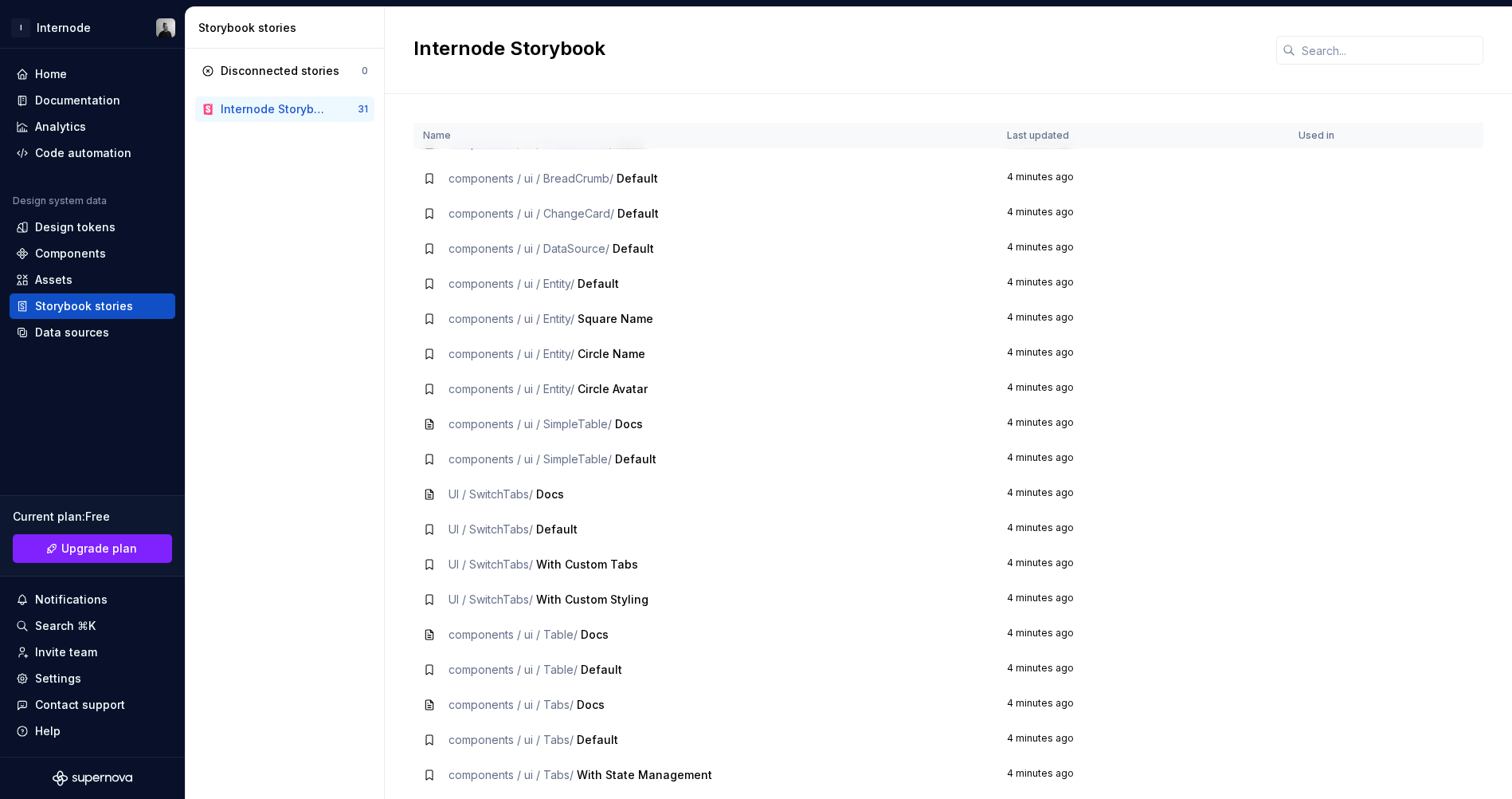
click at [502, 617] on td "components / ui / Table / Docs" at bounding box center [705, 635] width 584 height 36
click at [425, 629] on icon at bounding box center [429, 634] width 7 height 10
click at [617, 627] on div "components / ui / Table / Docs" at bounding box center [705, 635] width 565 height 16
click at [1055, 617] on td "4 minutes ago" at bounding box center [1143, 635] width 292 height 36
drag, startPoint x: 1316, startPoint y: 297, endPoint x: 1313, endPoint y: 94, distance: 203.0
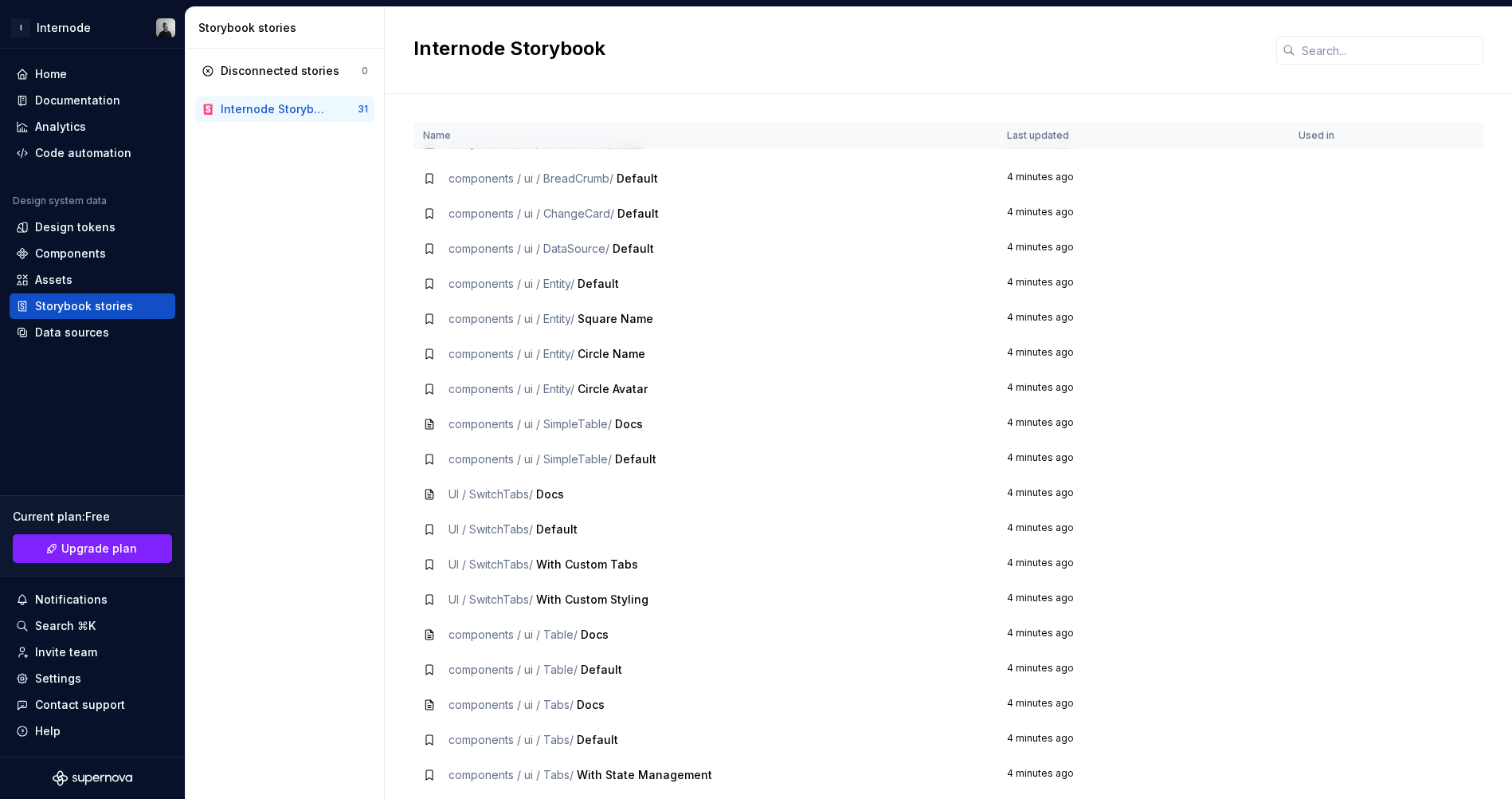
click at [1316, 301] on td at bounding box center [1339, 319] width 99 height 36
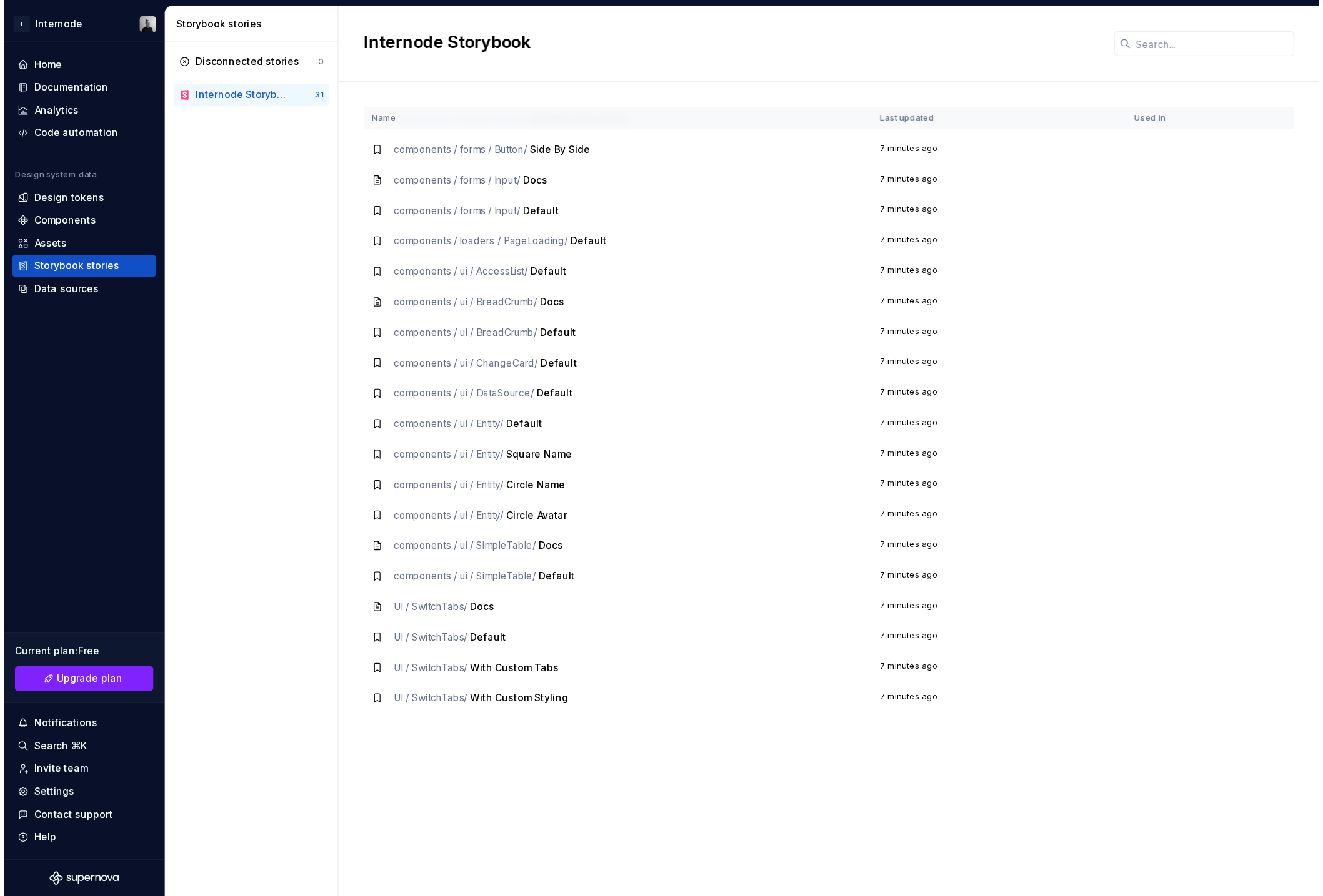
scroll to position [138, 0]
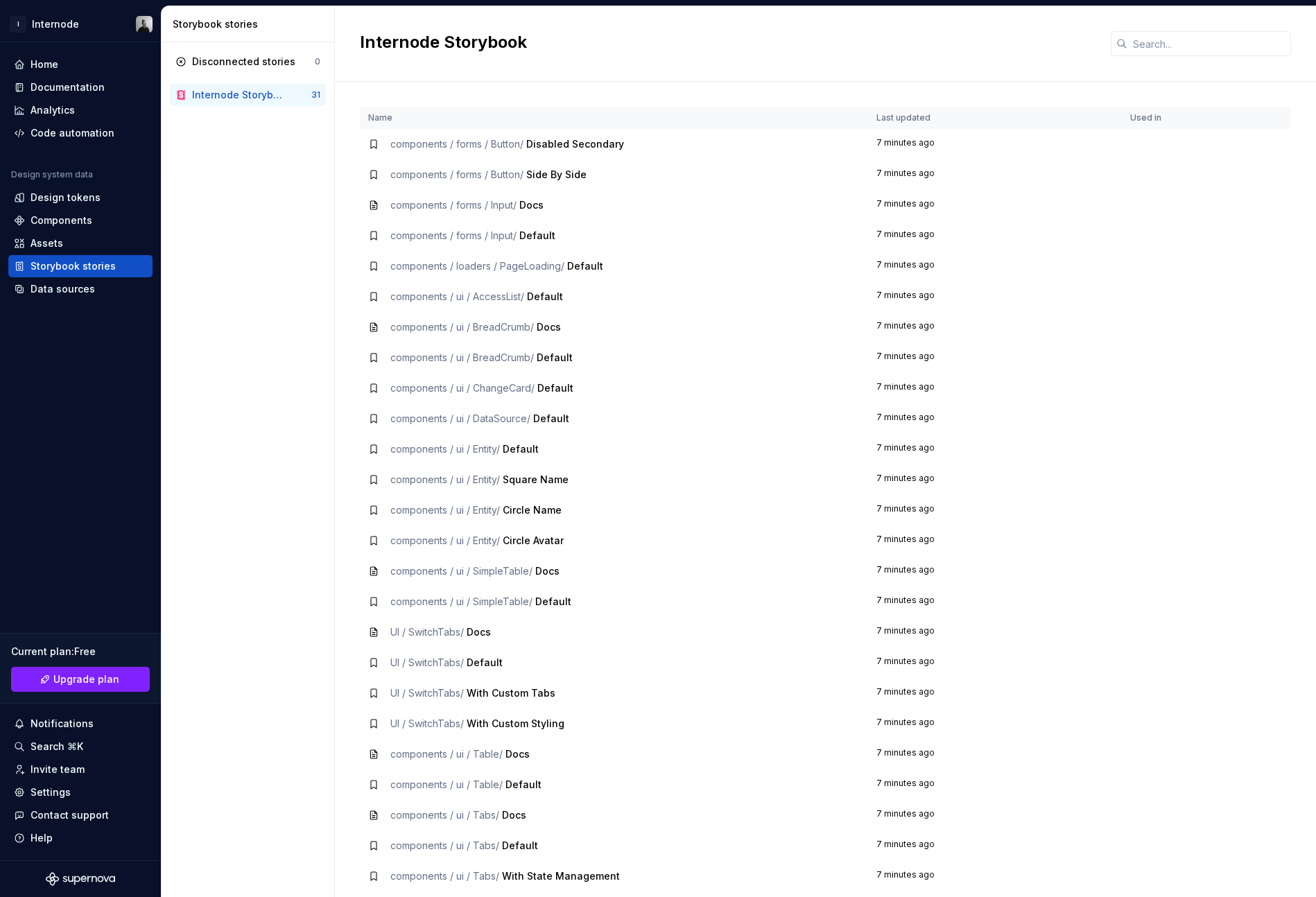
click at [264, 93] on div "Internode Storybook" at bounding box center [240, 95] width 96 height 14
click at [82, 60] on div "Home" at bounding box center [80, 65] width 133 height 14
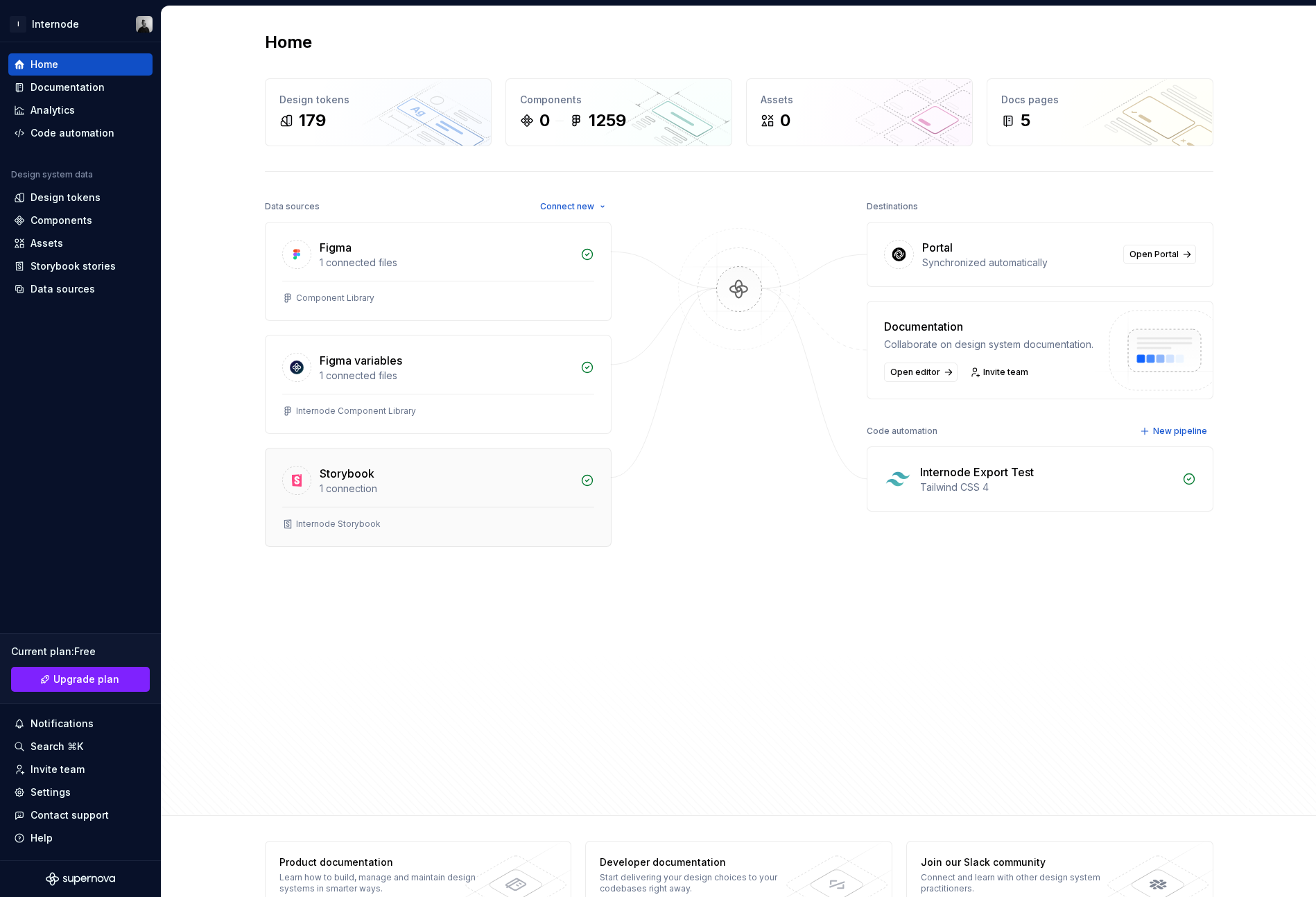
click at [395, 467] on div "Storybook" at bounding box center [446, 473] width 253 height 17
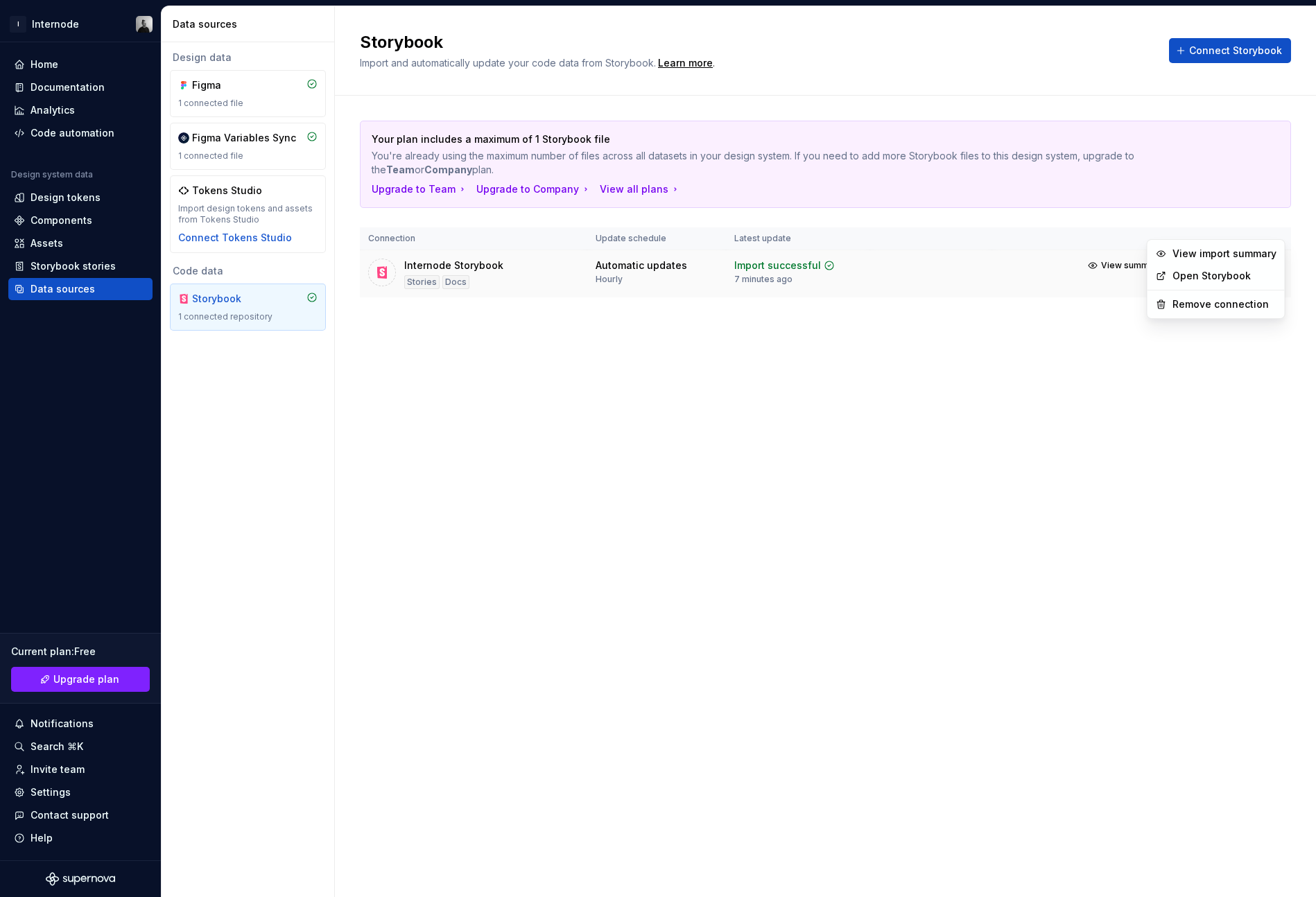
click at [1270, 225] on html "I Internode Home Documentation Analytics Code automation Design system data Des…" at bounding box center [658, 448] width 1316 height 897
click at [1233, 274] on link "Open Storybook" at bounding box center [1224, 276] width 104 height 14
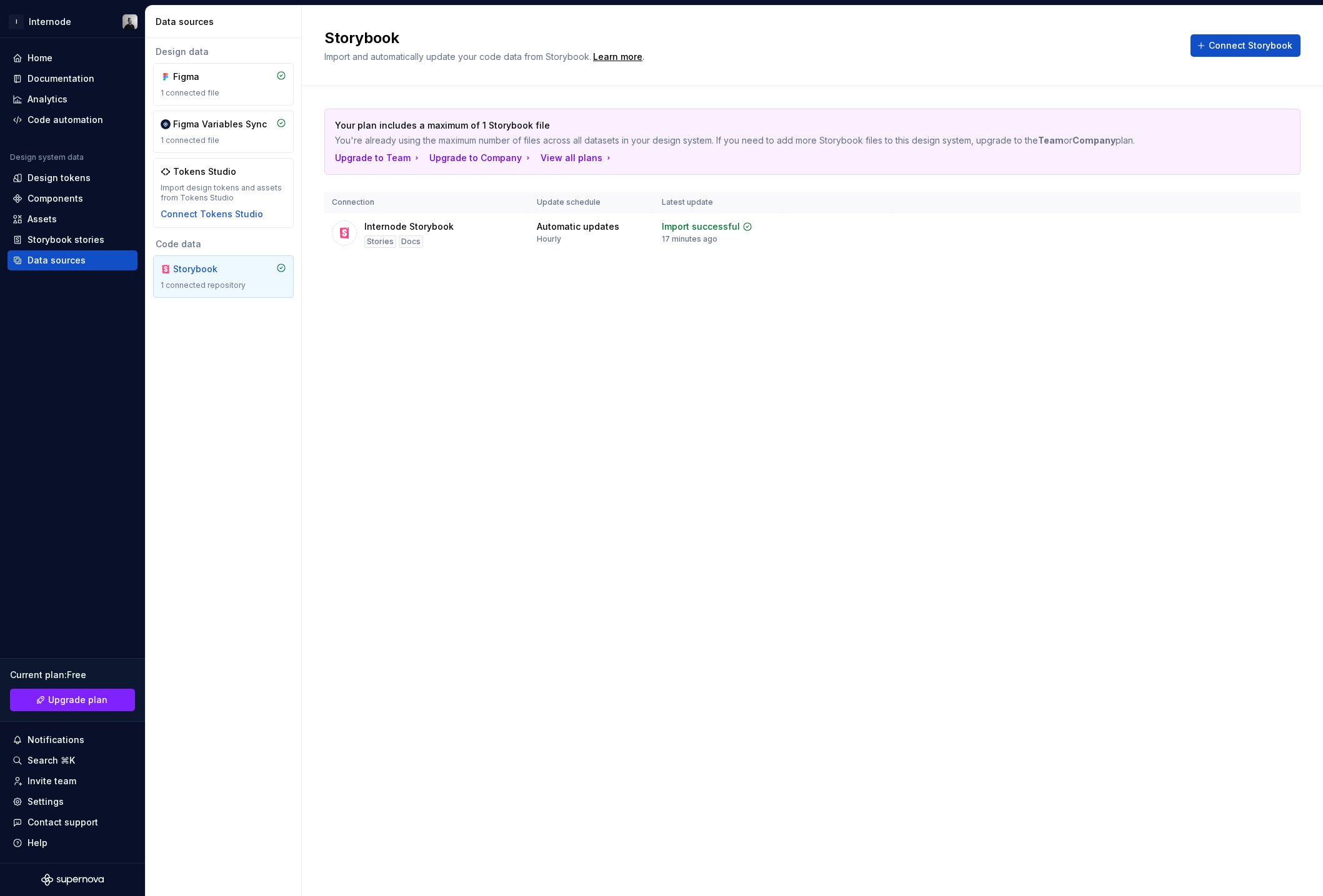
click at [213, 277] on div "Storybook 1 connected repository" at bounding box center [223, 277] width 125 height 28
click at [1185, 218] on button "button" at bounding box center [1283, 226] width 17 height 17
click at [1185, 222] on div "Import updates" at bounding box center [1236, 227] width 57 height 10
click at [1185, 191] on html "I Internode Home Documentation Analytics Code automation Design system data Des…" at bounding box center [661, 448] width 1323 height 896
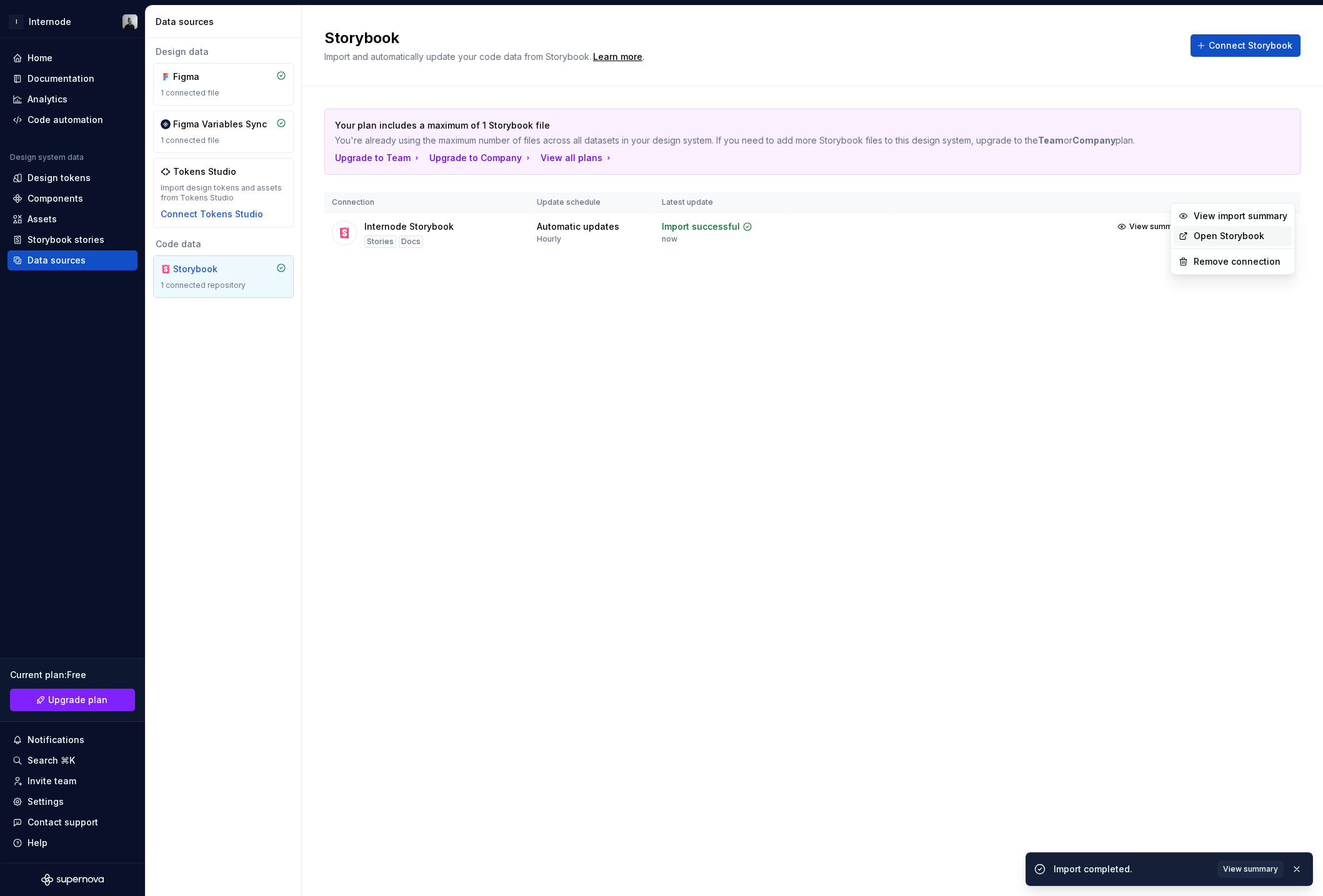
click at [1185, 238] on link "Open Storybook" at bounding box center [1240, 236] width 94 height 13
